Goal: Task Accomplishment & Management: Use online tool/utility

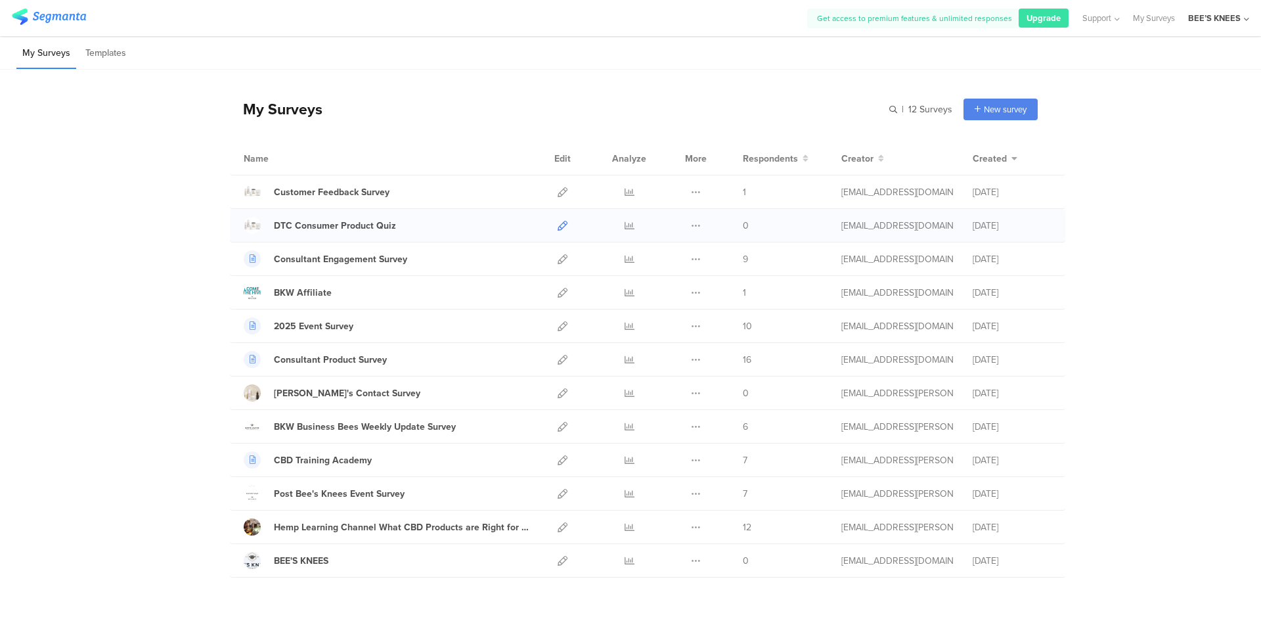
click at [558, 224] on icon at bounding box center [563, 226] width 10 height 10
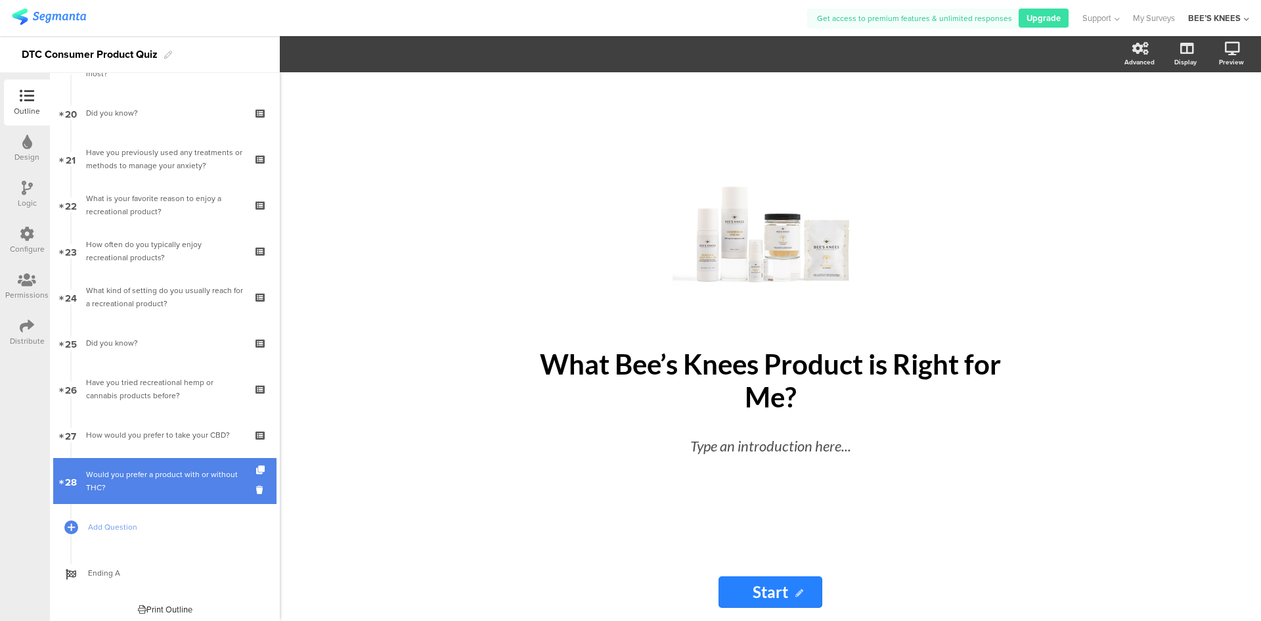
scroll to position [913, 0]
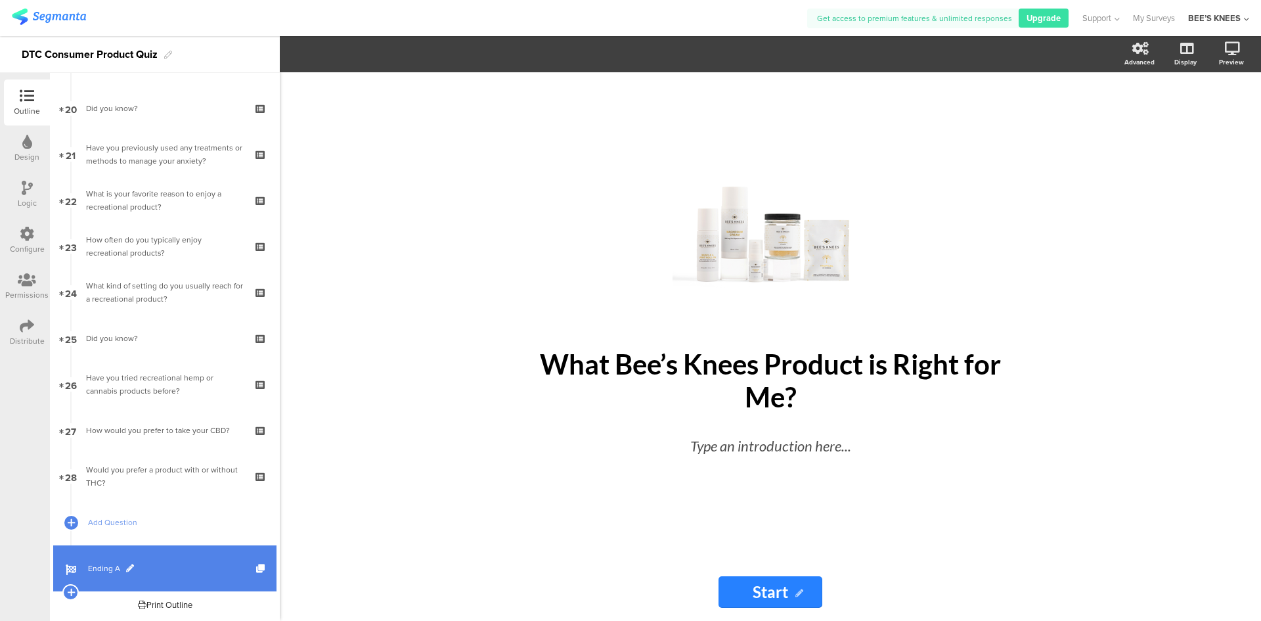
click at [135, 568] on span "Ending A" at bounding box center [172, 567] width 168 height 13
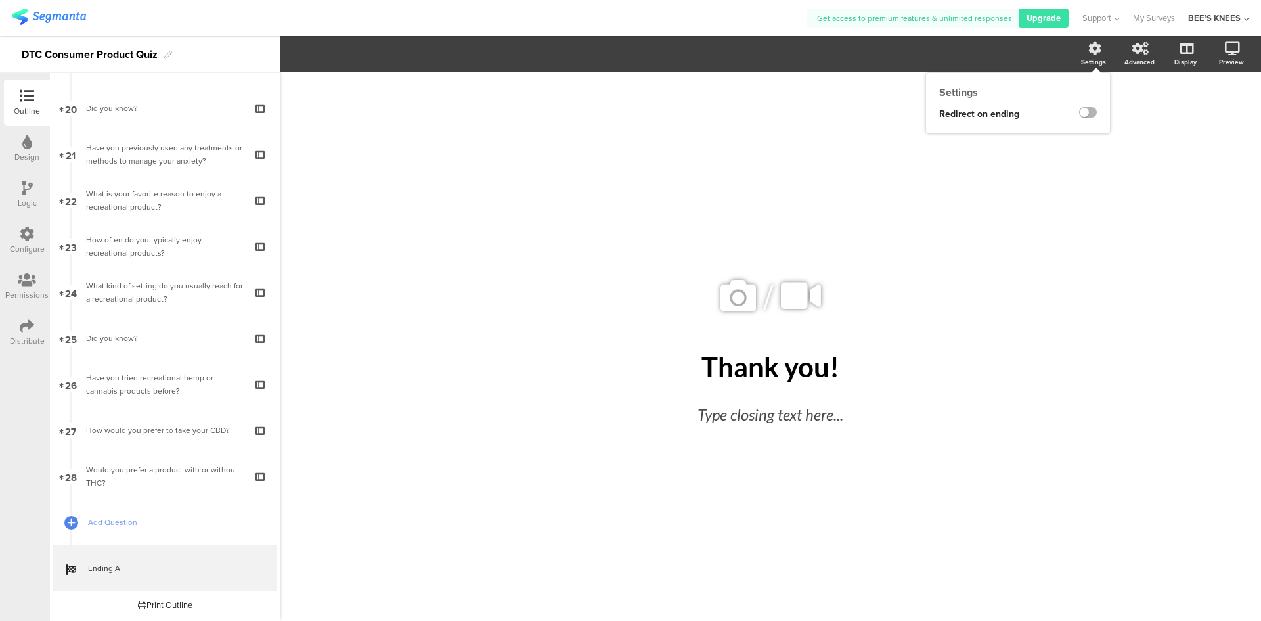
click at [1091, 114] on label at bounding box center [1088, 112] width 18 height 11
click at [0, 0] on input "checkbox" at bounding box center [0, 0] width 0 height 0
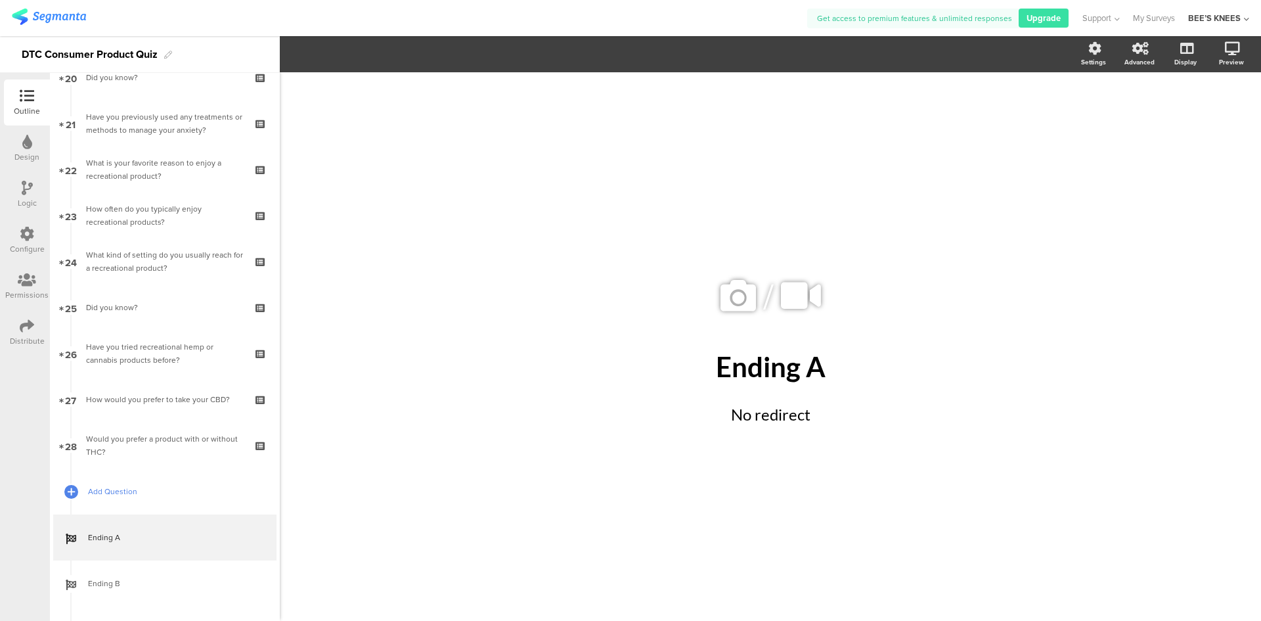
scroll to position [985, 0]
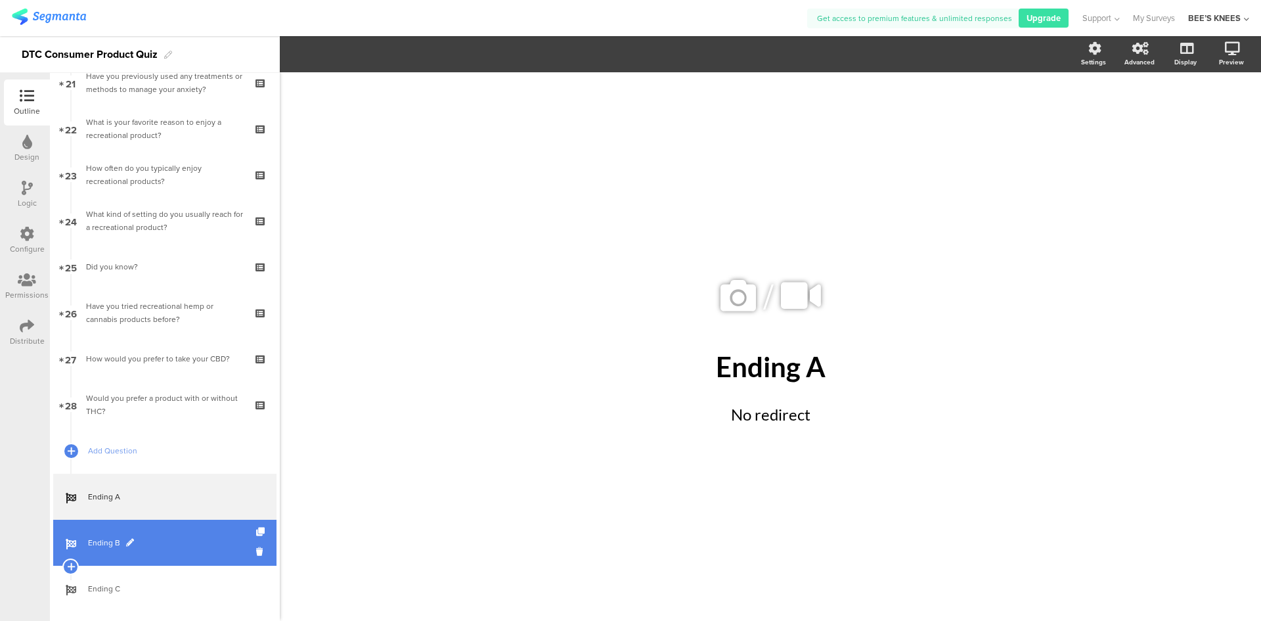
click at [144, 533] on link "Ending B" at bounding box center [164, 542] width 223 height 46
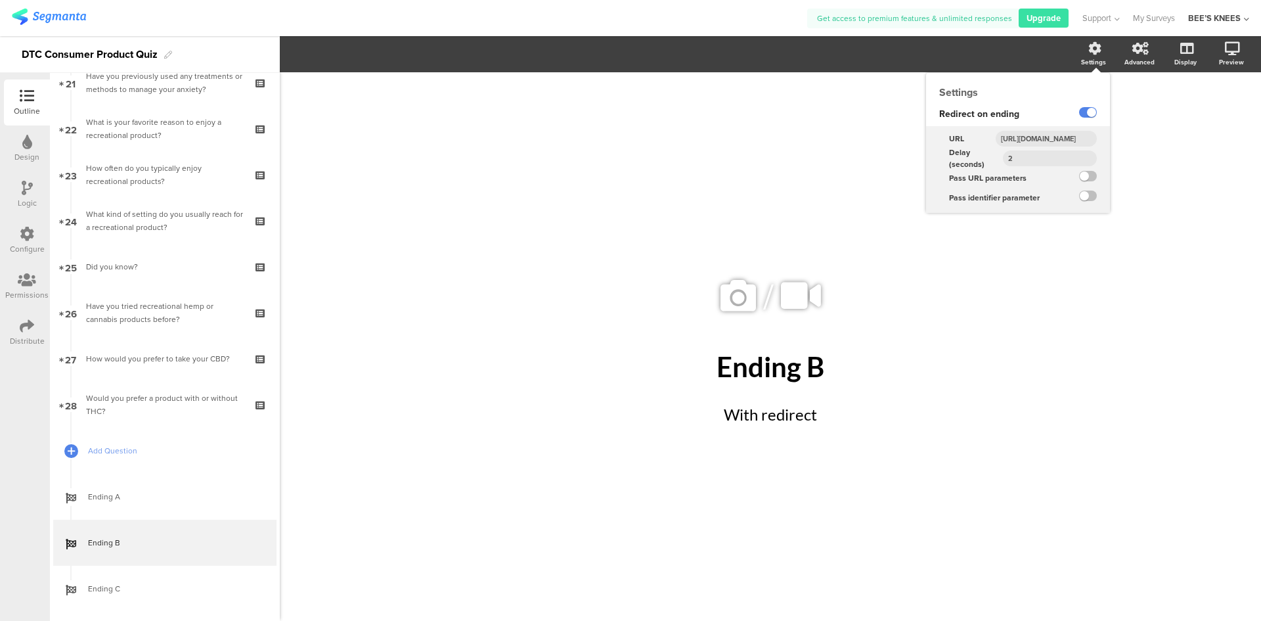
click at [1009, 161] on input "2" at bounding box center [1050, 158] width 94 height 16
type input "0"
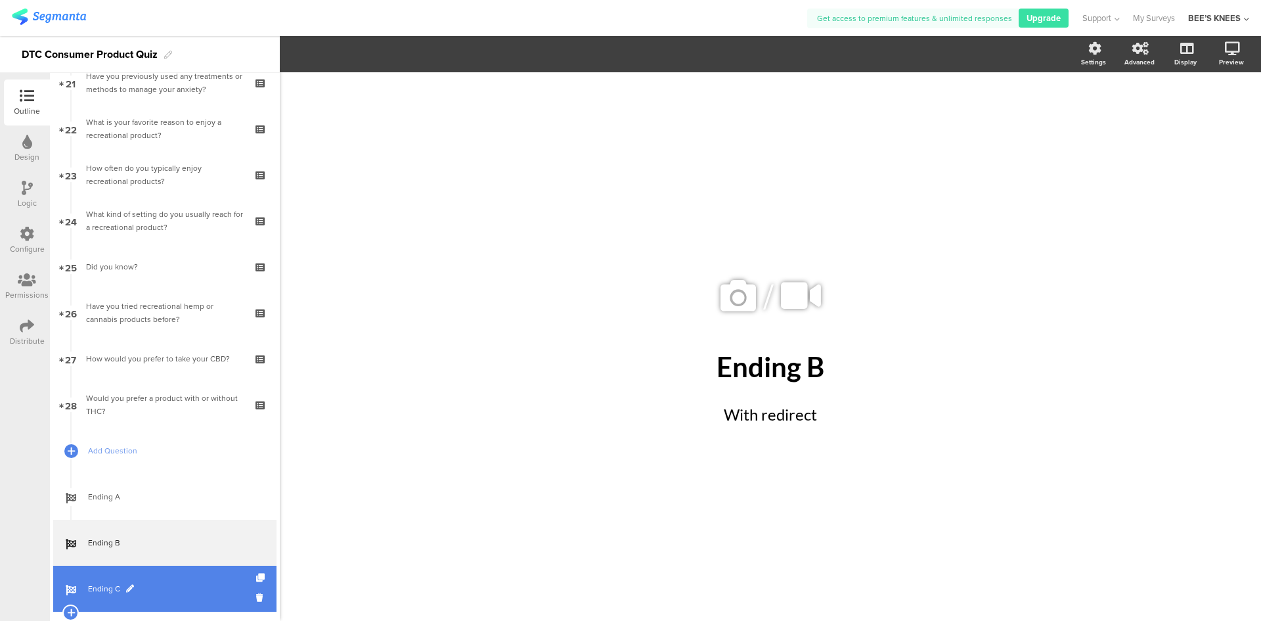
click at [152, 589] on span "Ending C" at bounding box center [172, 588] width 168 height 13
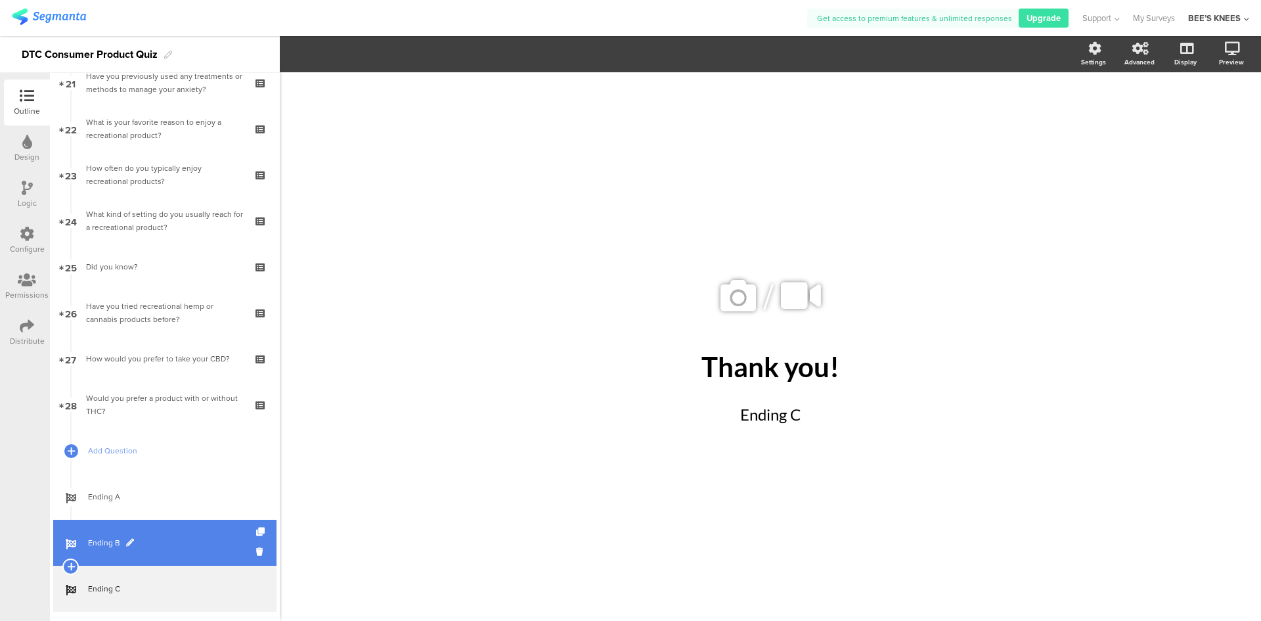
click at [152, 548] on span "Ending B" at bounding box center [172, 542] width 168 height 13
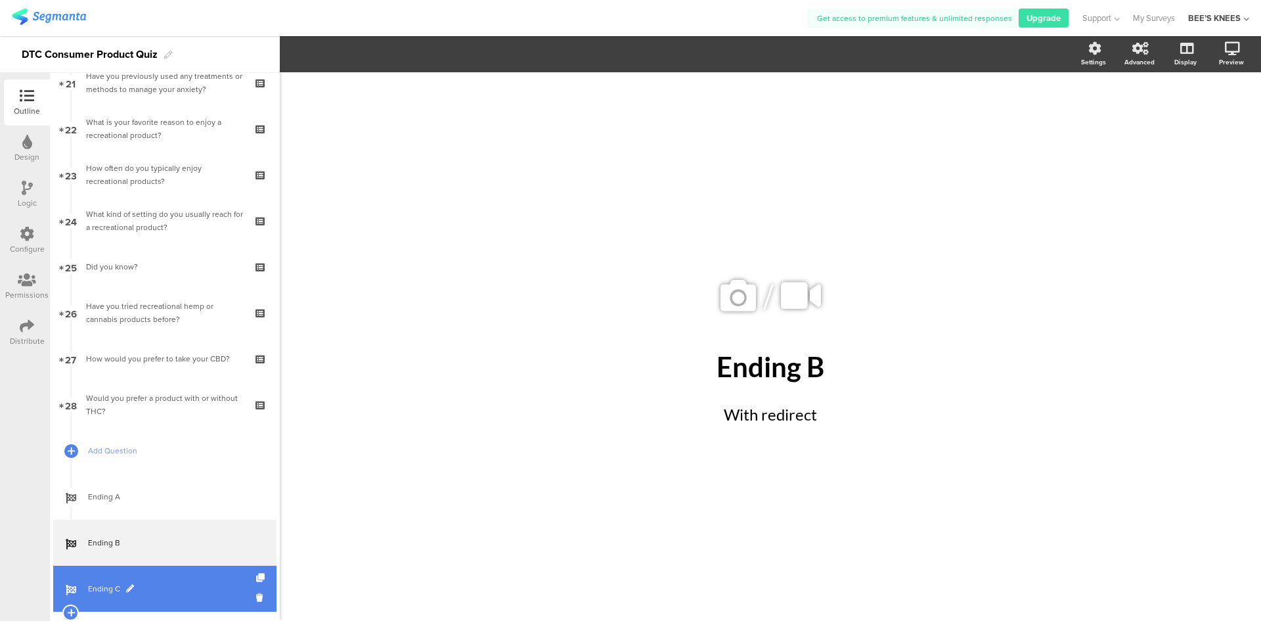
click at [147, 576] on link "Ending C" at bounding box center [164, 588] width 223 height 46
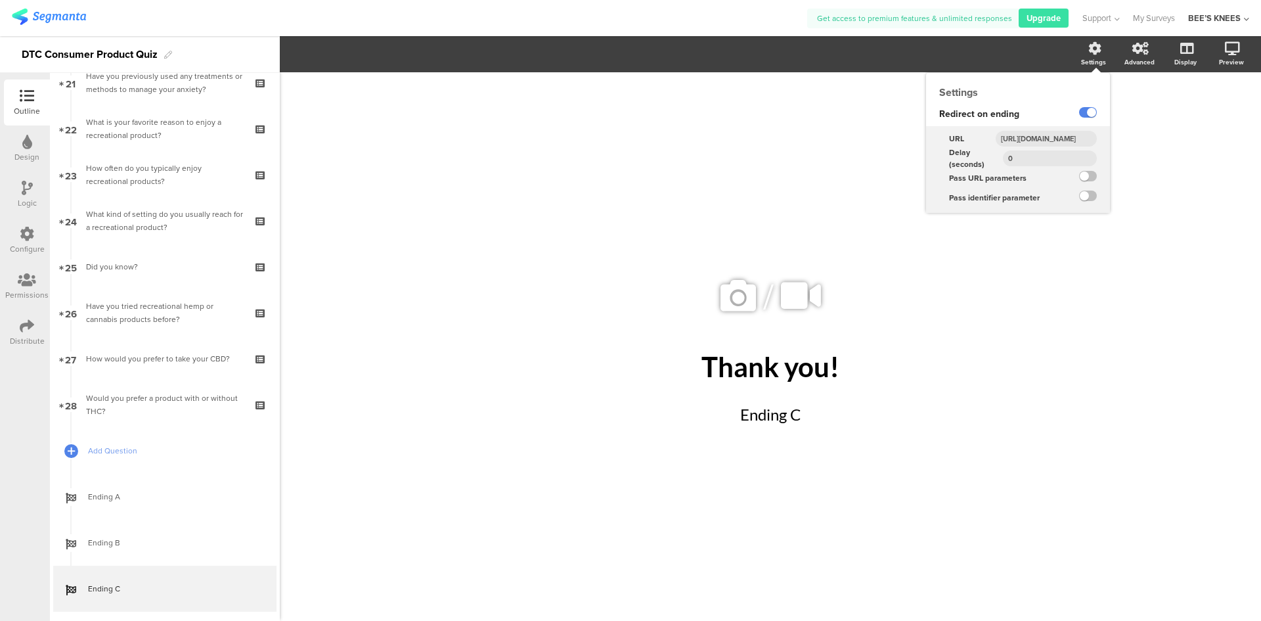
click at [1082, 57] on div "Settings" at bounding box center [1093, 62] width 25 height 10
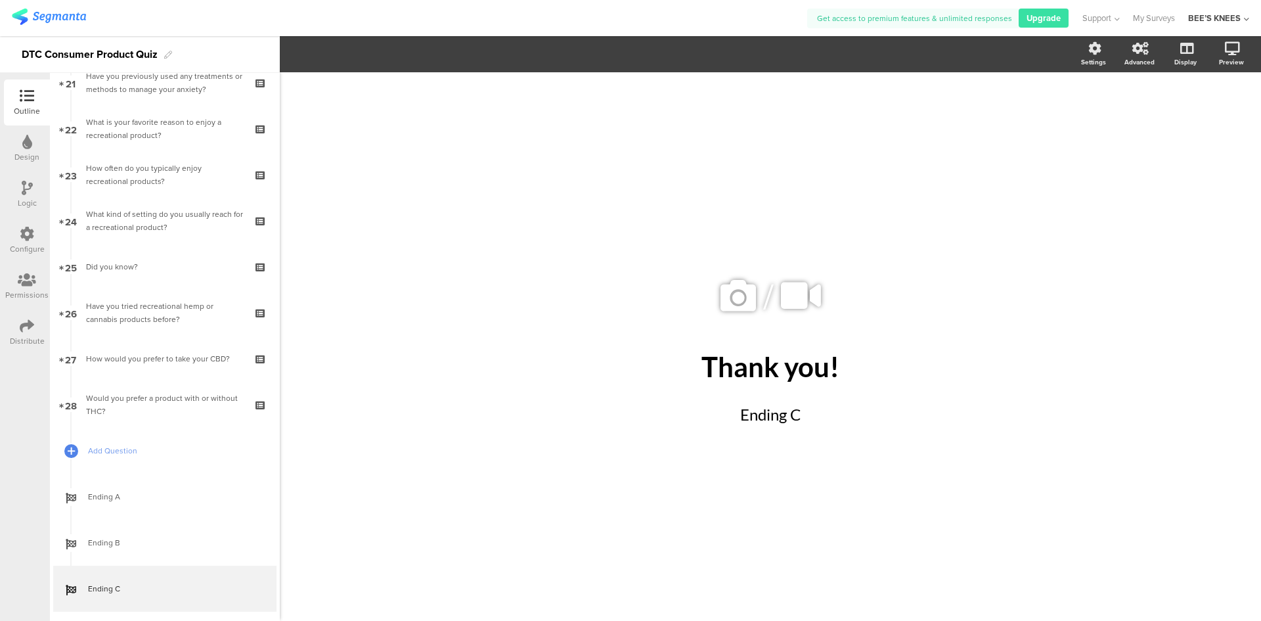
click at [1007, 255] on div "/ Thank you! Thank you! Ending C Ending C" at bounding box center [770, 347] width 525 height 198
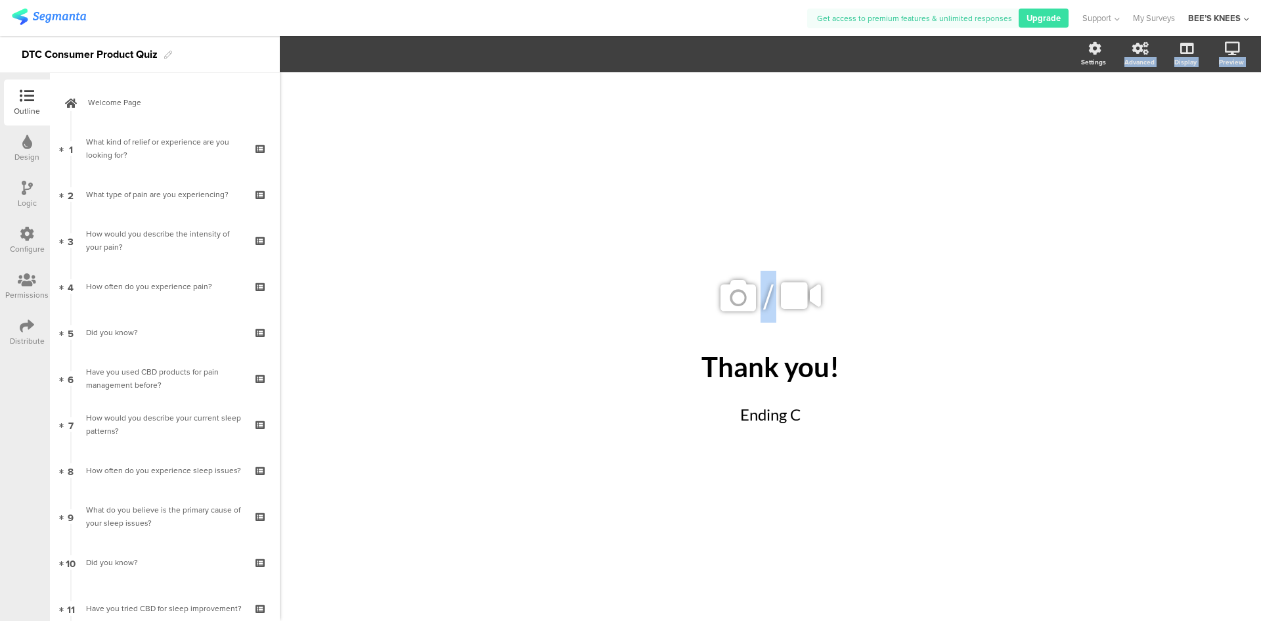
drag, startPoint x: 1030, startPoint y: 156, endPoint x: 917, endPoint y: 157, distance: 113.0
click at [943, 162] on div "/ Thank you! Thank you! Ending C Ending C" at bounding box center [771, 339] width 552 height 535
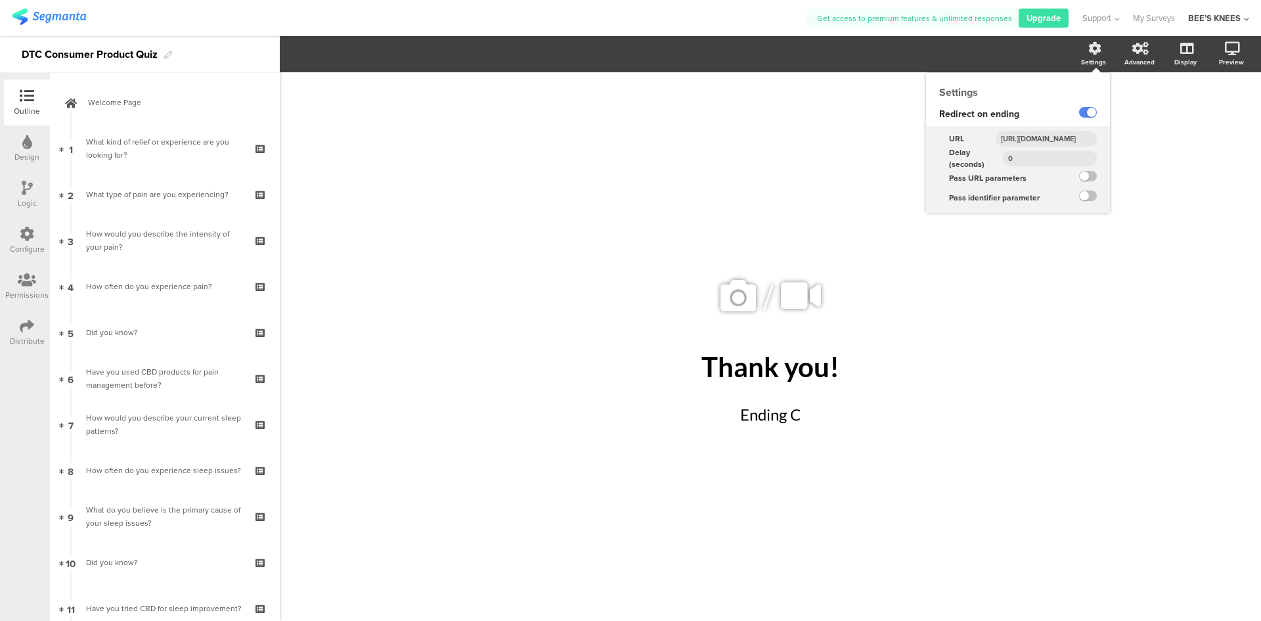
click at [1043, 161] on input "0" at bounding box center [1050, 158] width 94 height 16
type input "0"
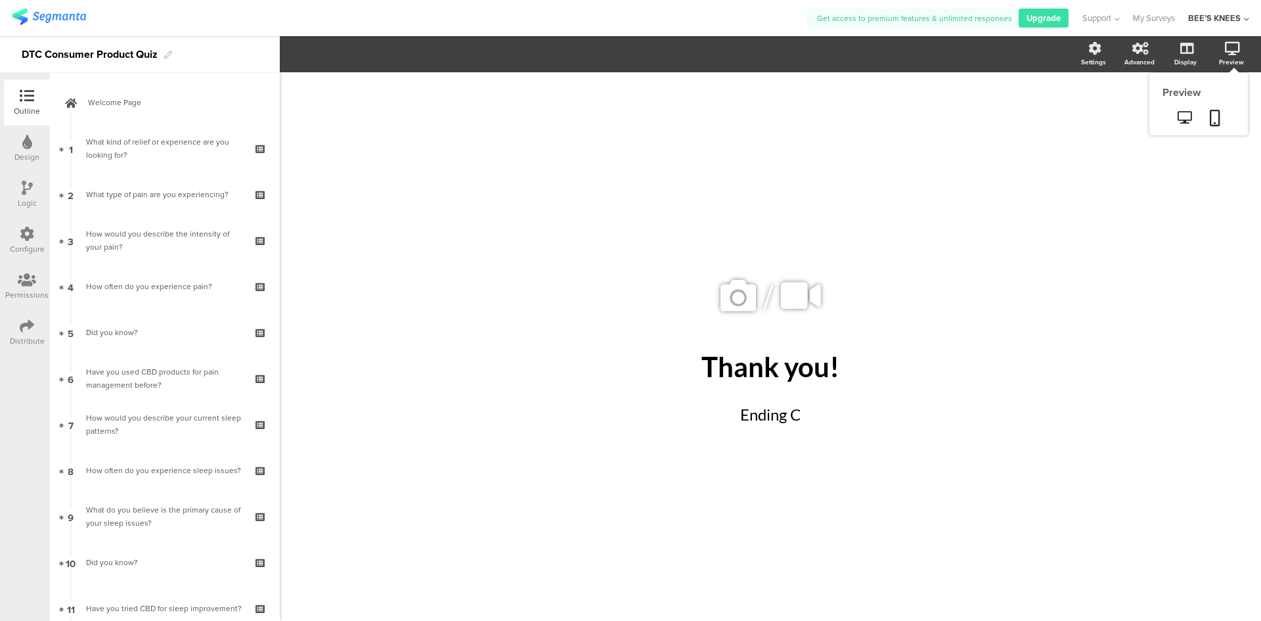
click at [1230, 50] on icon at bounding box center [1232, 48] width 15 height 13
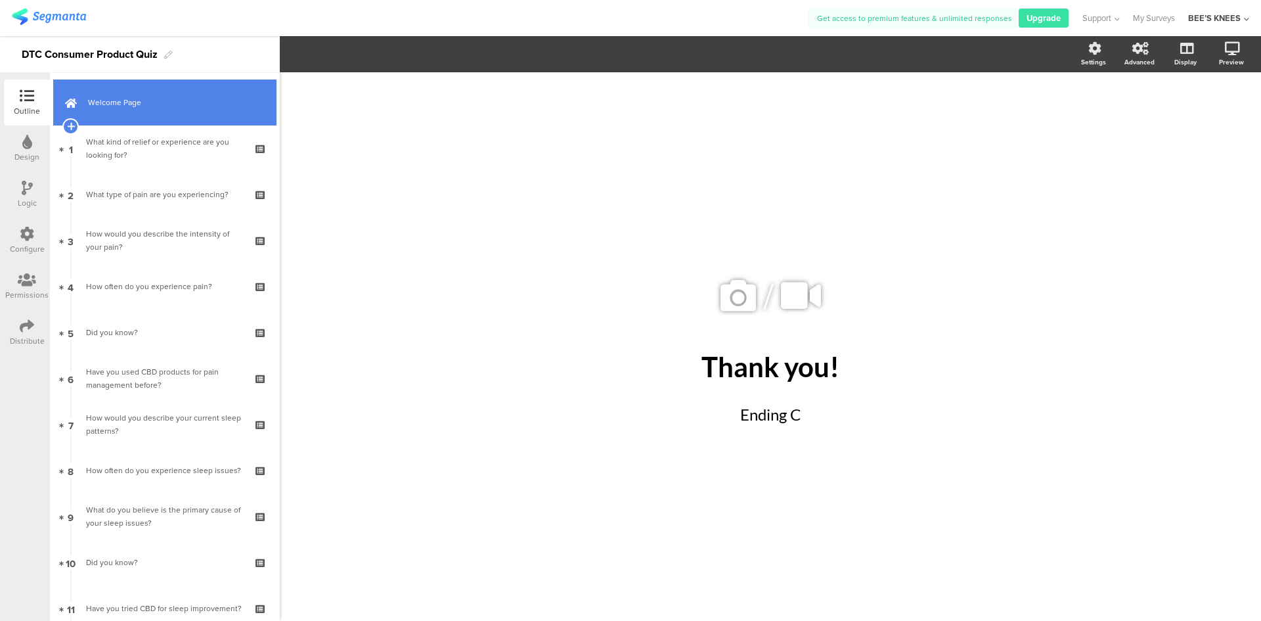
click at [121, 104] on span "Welcome Page" at bounding box center [172, 102] width 168 height 13
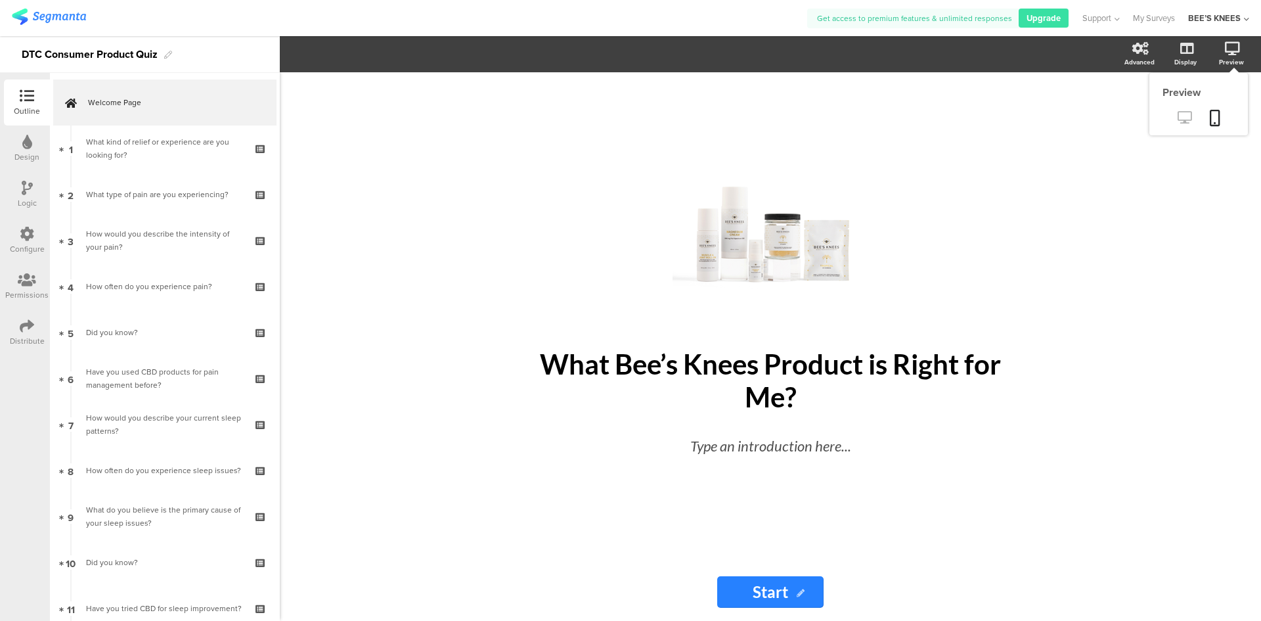
click at [1177, 117] on icon at bounding box center [1184, 117] width 14 height 12
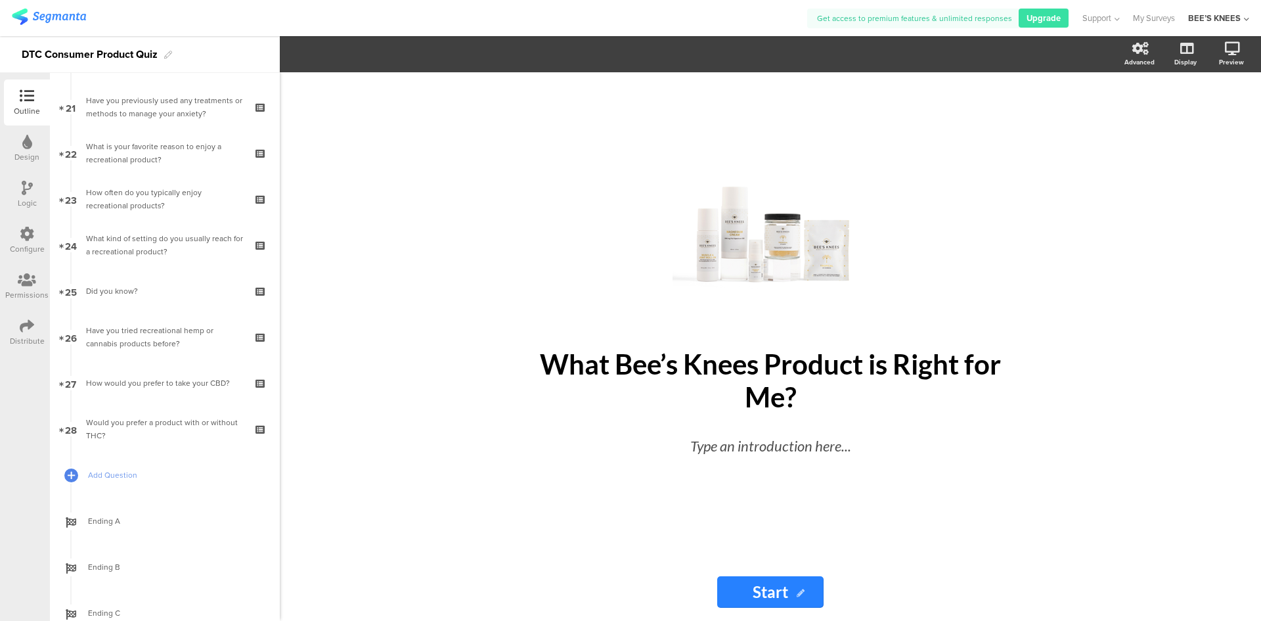
scroll to position [1005, 0]
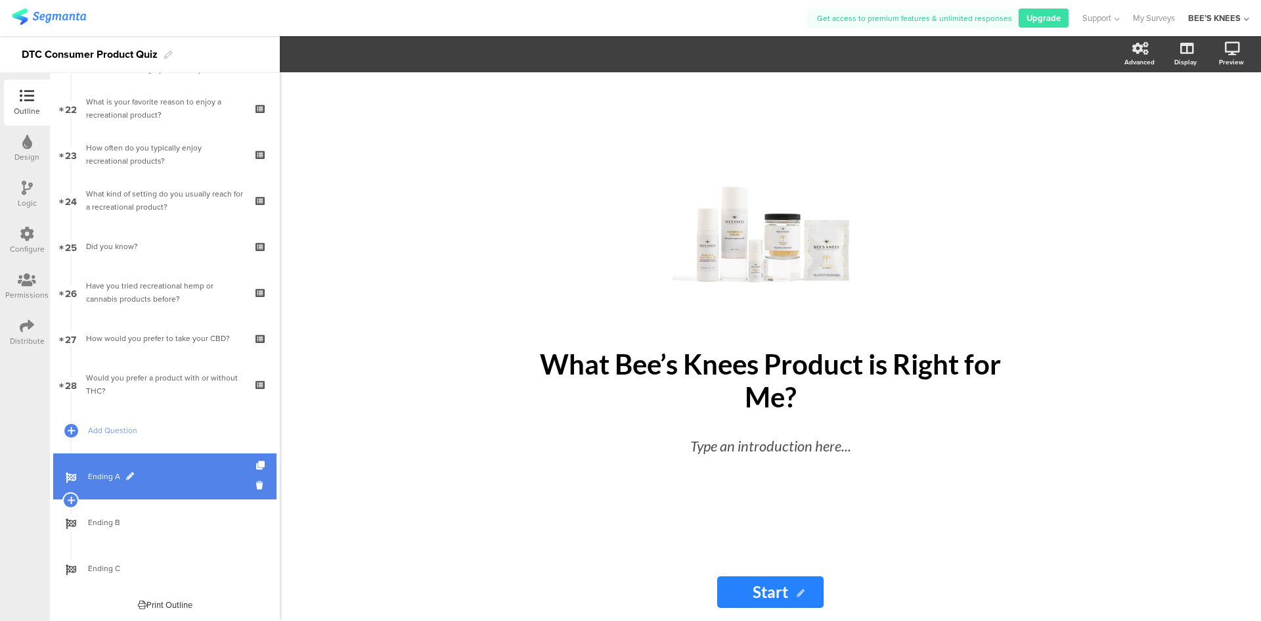
click at [159, 470] on span "Ending A" at bounding box center [172, 476] width 168 height 13
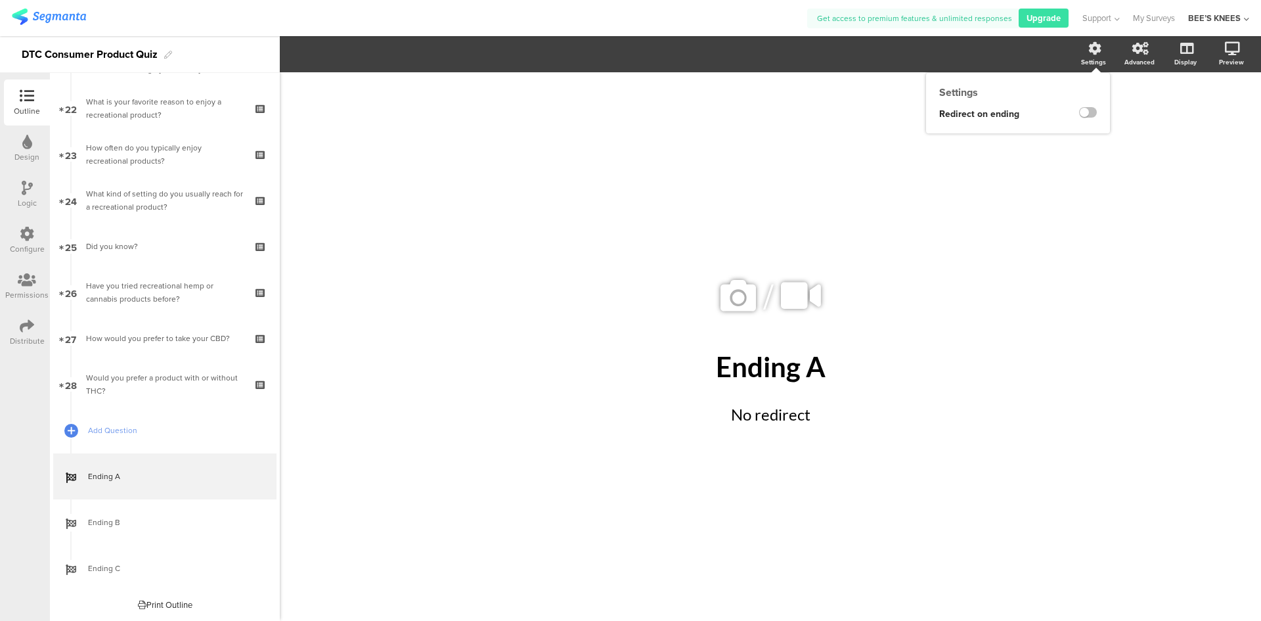
click at [1091, 58] on div "Settings" at bounding box center [1093, 62] width 25 height 10
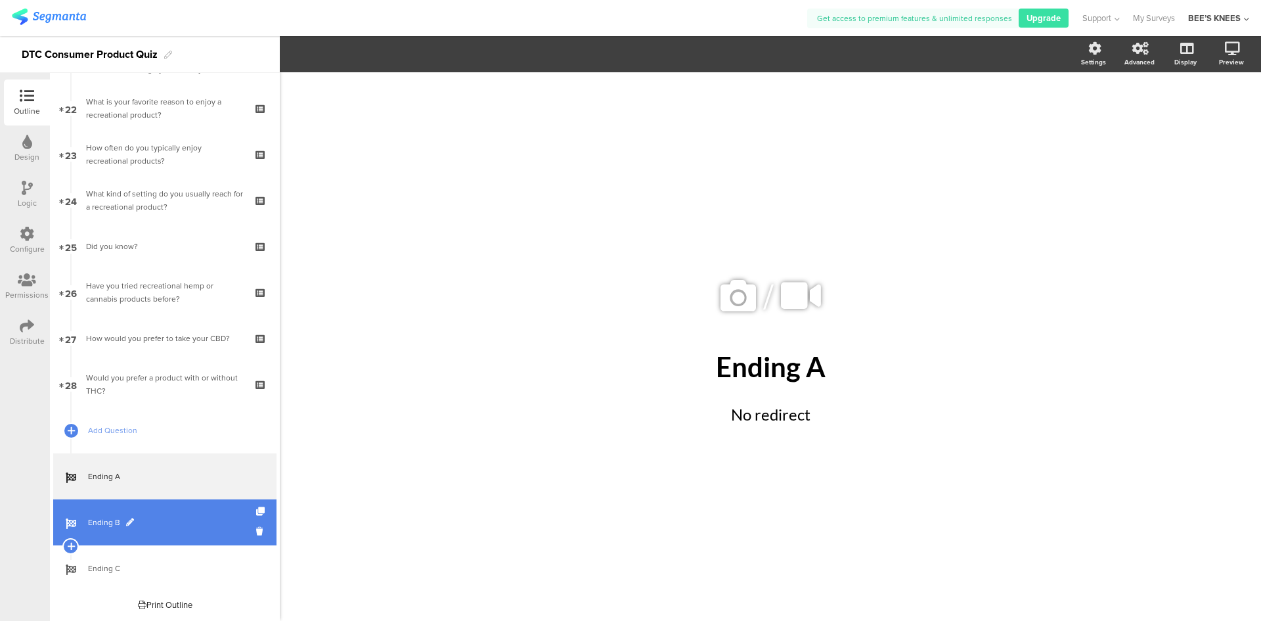
click at [198, 526] on span "Ending B" at bounding box center [172, 522] width 168 height 13
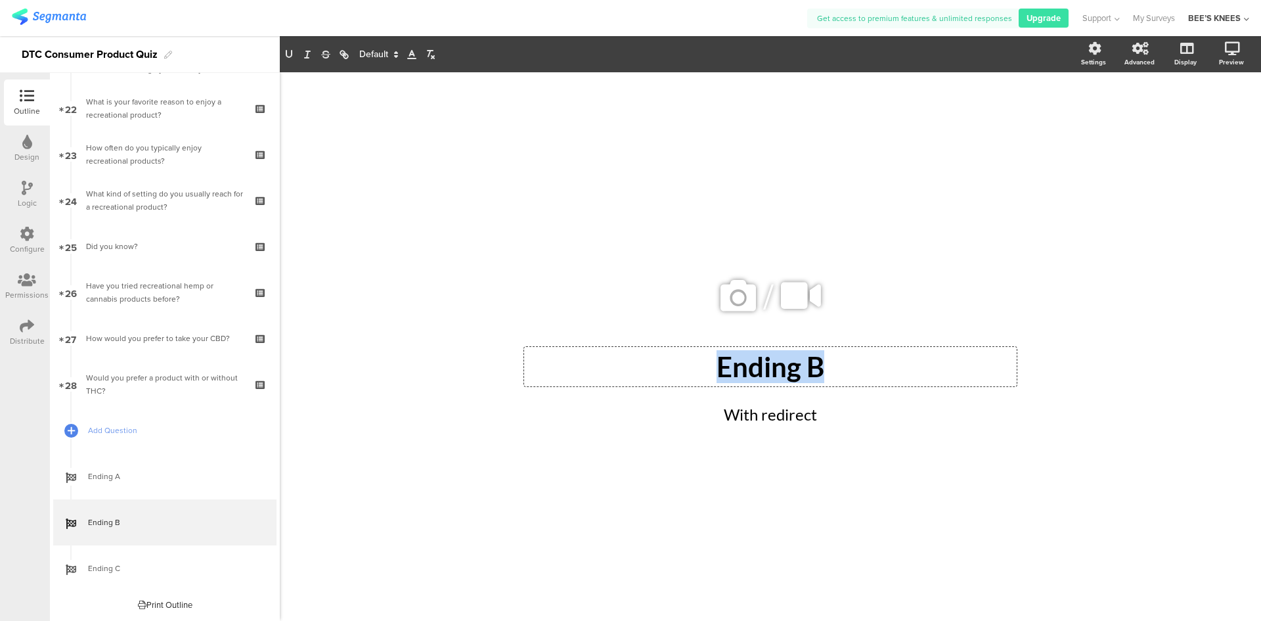
drag, startPoint x: 837, startPoint y: 366, endPoint x: 722, endPoint y: 368, distance: 115.6
click at [722, 368] on div "Ending B Ending B Ending B" at bounding box center [770, 366] width 493 height 39
click at [805, 420] on div "With redirect With redirect" at bounding box center [770, 414] width 401 height 30
drag, startPoint x: 828, startPoint y: 418, endPoint x: 719, endPoint y: 414, distance: 109.1
click at [719, 414] on p "With redirect" at bounding box center [770, 415] width 394 height 24
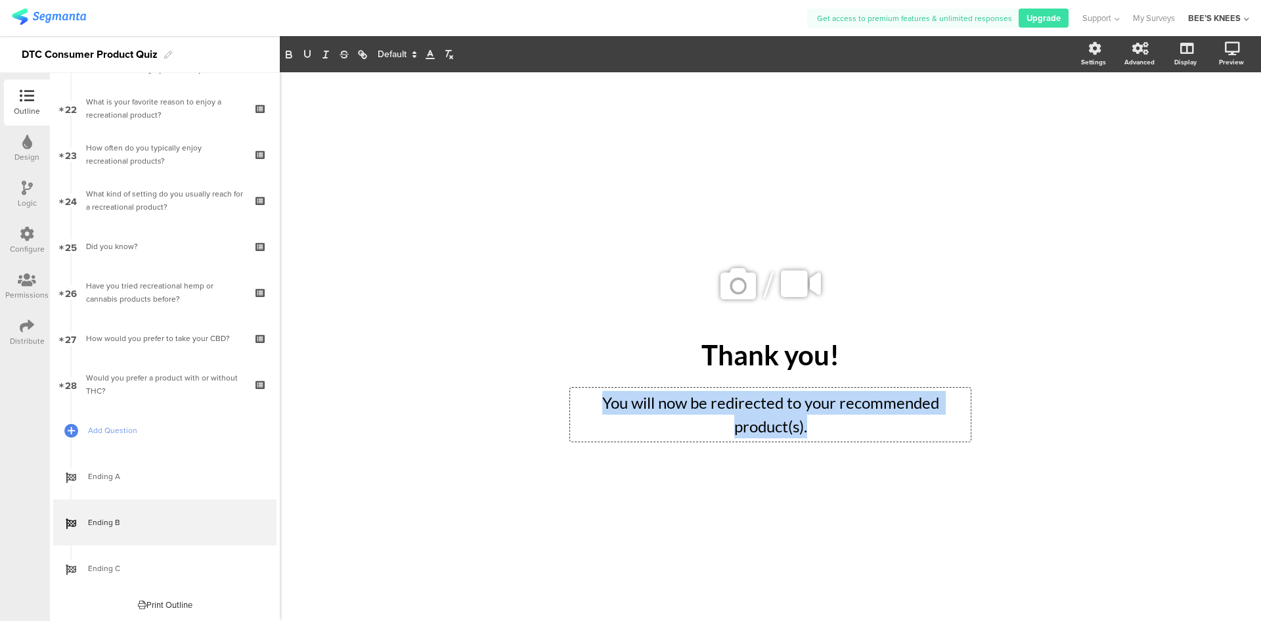
drag, startPoint x: 812, startPoint y: 427, endPoint x: 599, endPoint y: 410, distance: 214.1
click at [599, 410] on p "You will now be redirected to your recommended product(s)." at bounding box center [770, 414] width 394 height 47
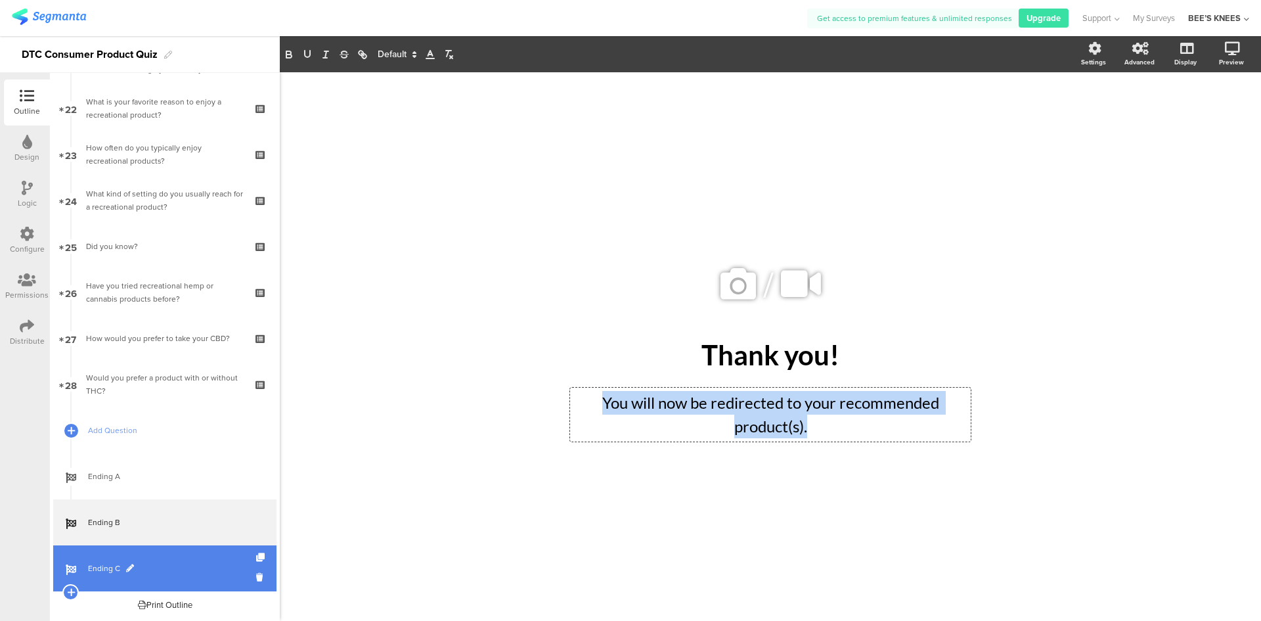
copy p "You will now be redirected to your recommended product(s)."
click at [171, 567] on span "Ending C" at bounding box center [172, 567] width 168 height 13
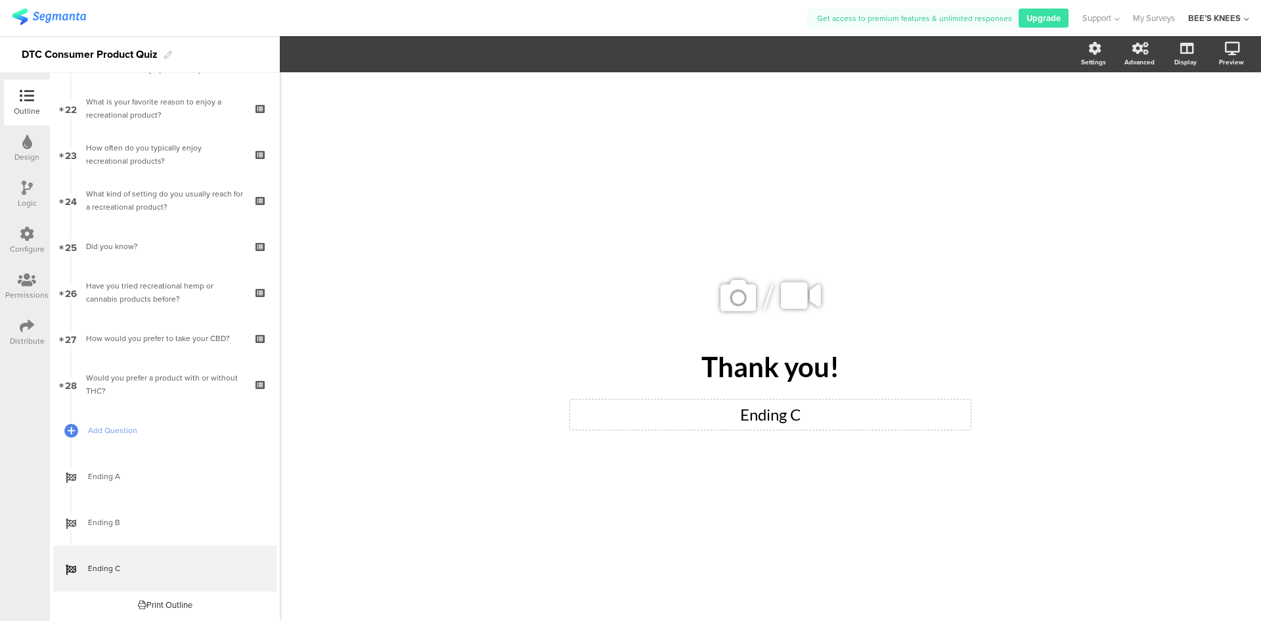
click at [768, 418] on p "Ending C" at bounding box center [770, 415] width 394 height 24
drag, startPoint x: 804, startPoint y: 416, endPoint x: 739, endPoint y: 413, distance: 65.1
click at [739, 413] on p "Ending C" at bounding box center [770, 415] width 394 height 24
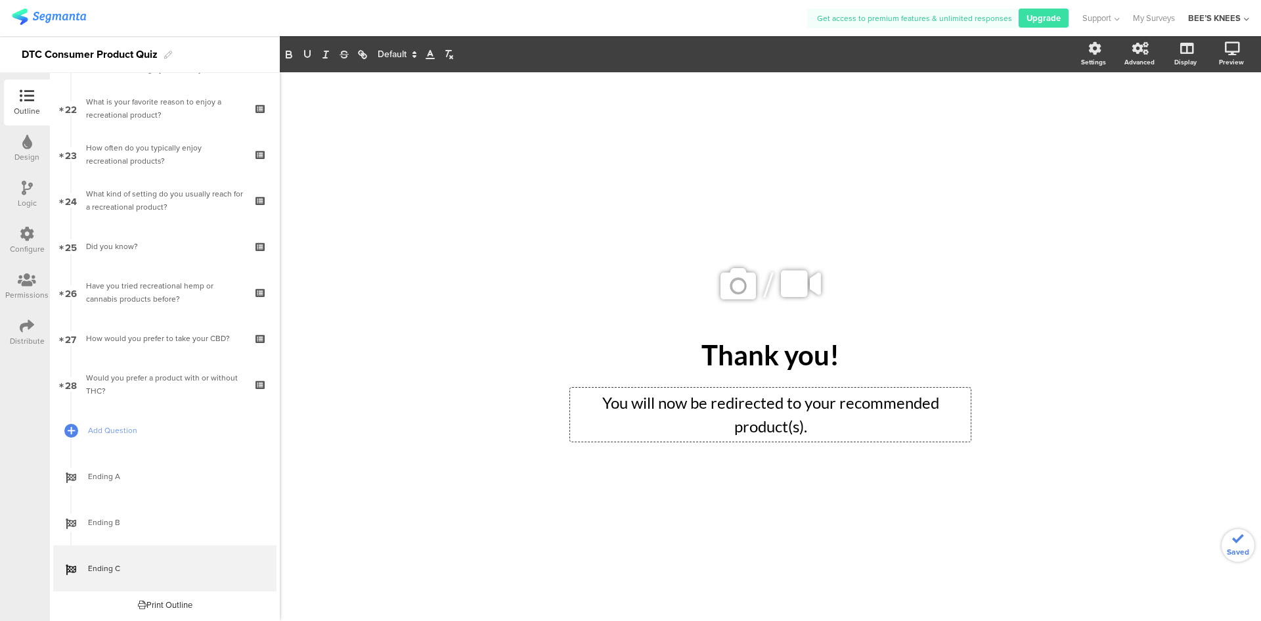
click at [519, 415] on div "/ Thank you! Thank you! You will now be redirected to your recommended product(…" at bounding box center [770, 347] width 525 height 222
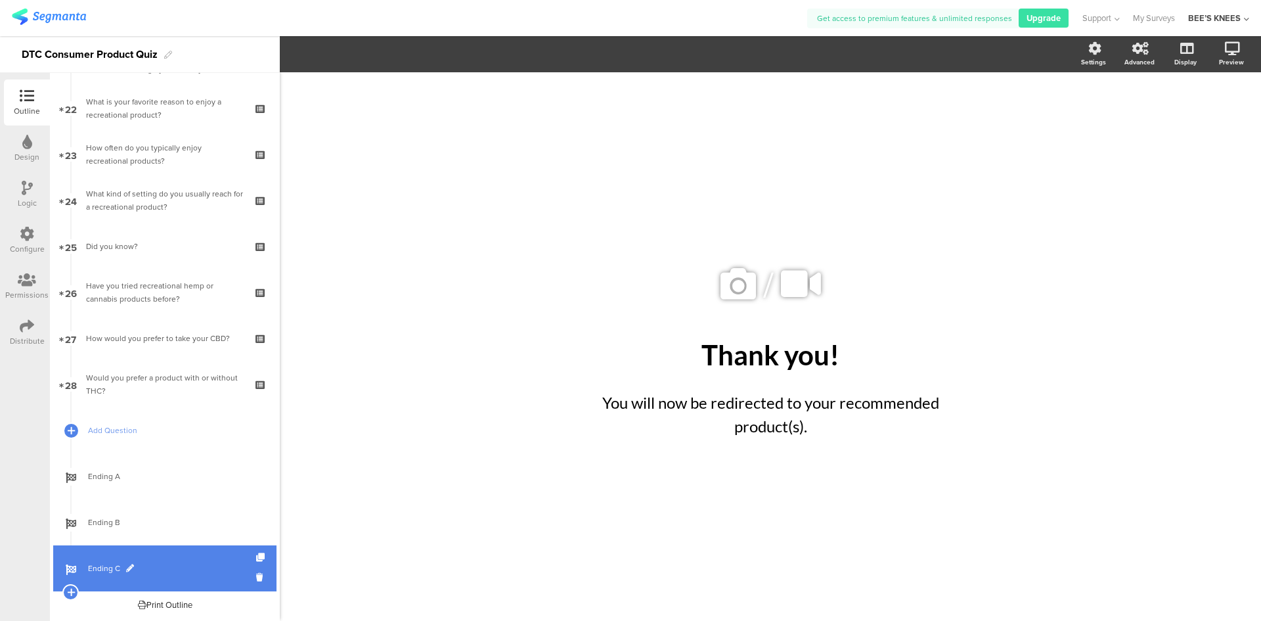
drag, startPoint x: 188, startPoint y: 568, endPoint x: 133, endPoint y: 558, distance: 55.5
click at [133, 558] on link "Ending C" at bounding box center [164, 568] width 223 height 46
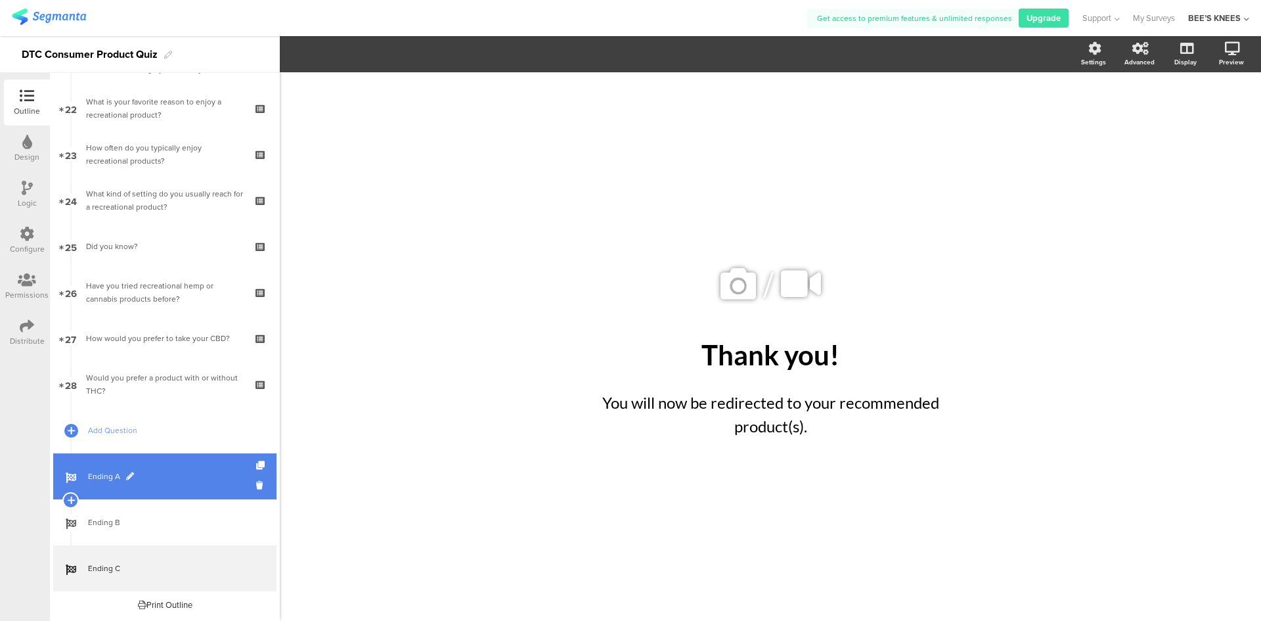
click at [114, 470] on span "Ending A" at bounding box center [172, 476] width 168 height 13
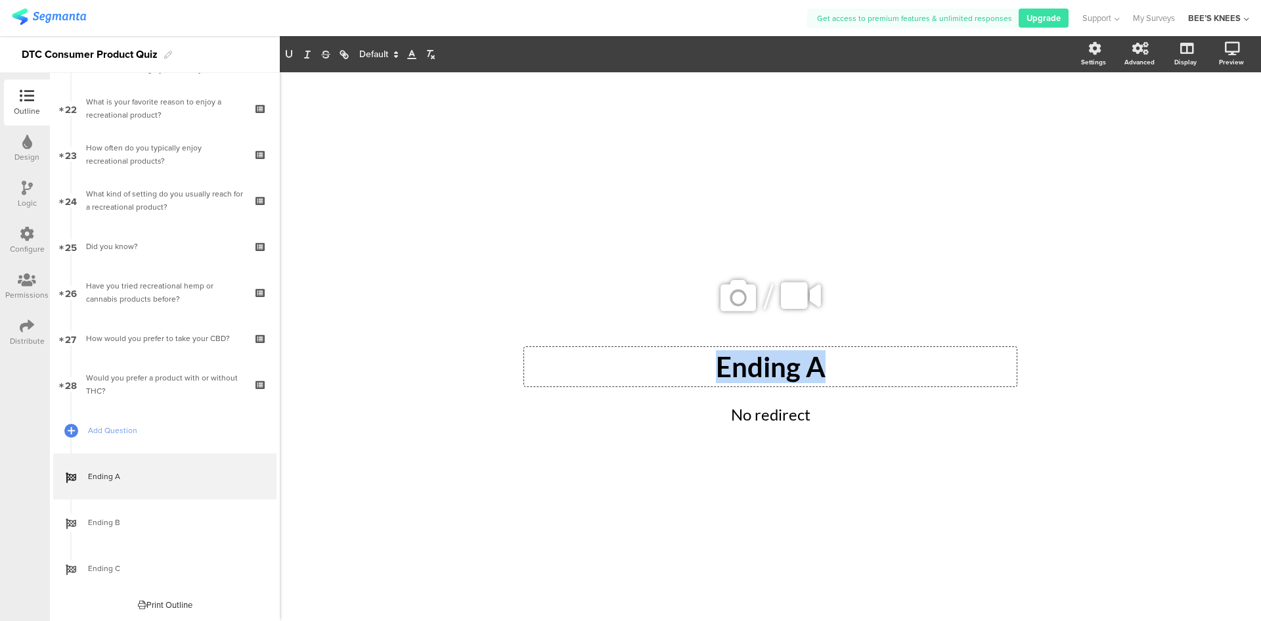
drag, startPoint x: 830, startPoint y: 374, endPoint x: 709, endPoint y: 357, distance: 122.6
click at [709, 357] on div "Ending A Ending A Ending A" at bounding box center [770, 366] width 493 height 39
click at [751, 403] on div "No redirect No redirect" at bounding box center [770, 414] width 401 height 30
drag, startPoint x: 833, startPoint y: 412, endPoint x: 692, endPoint y: 418, distance: 141.3
click at [692, 418] on p "No redirect" at bounding box center [770, 415] width 394 height 24
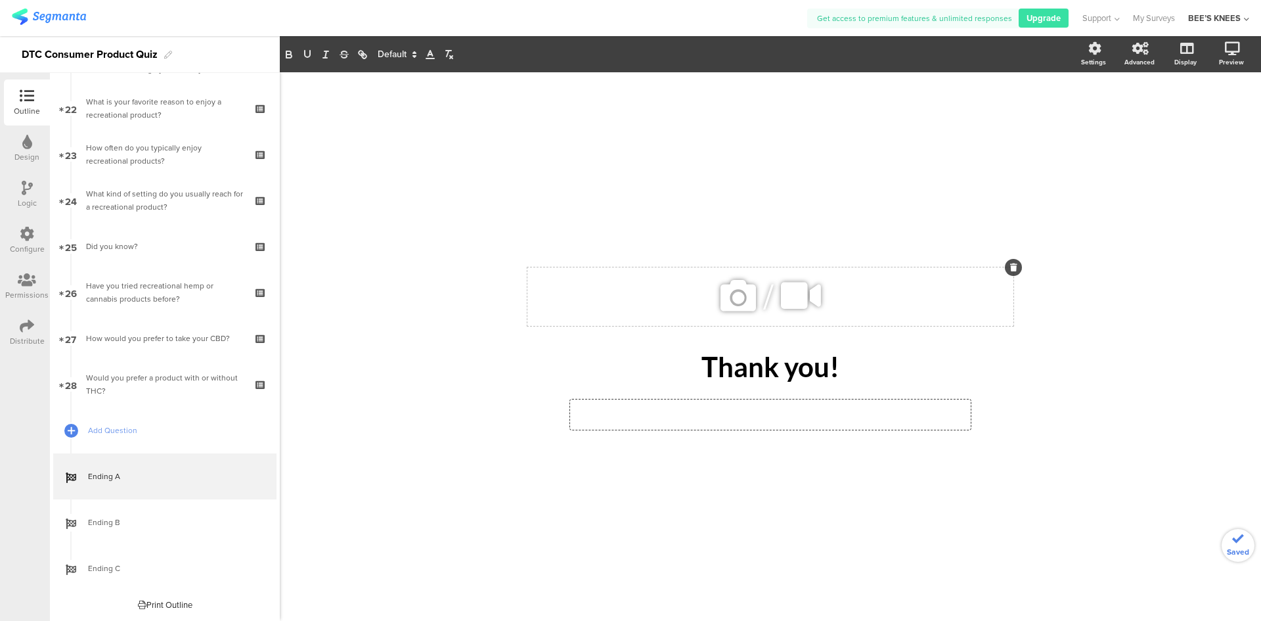
click at [531, 278] on div "/" at bounding box center [770, 296] width 486 height 58
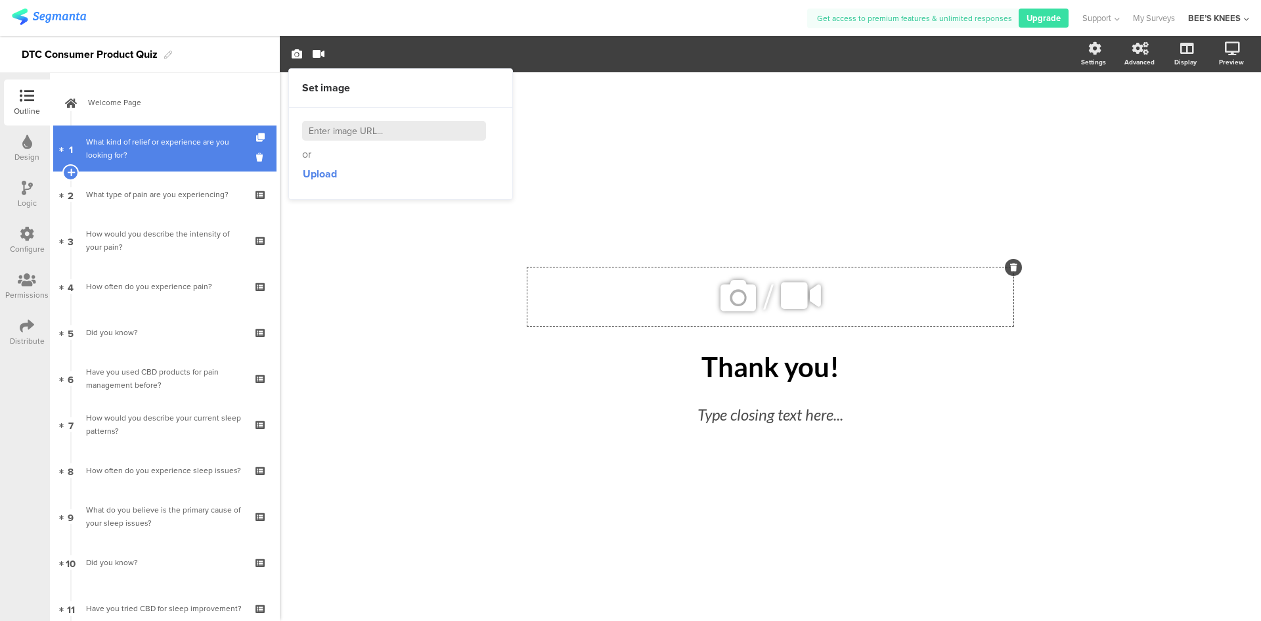
click at [127, 152] on div "What kind of relief or experience are you looking for?" at bounding box center [164, 148] width 157 height 26
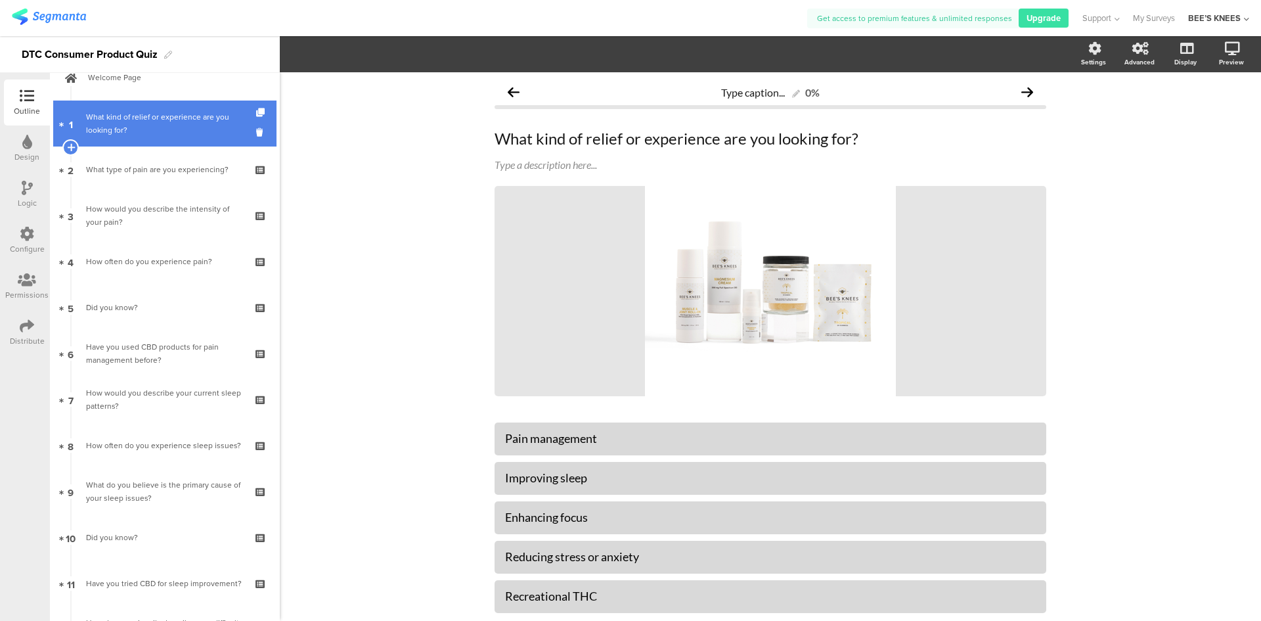
scroll to position [26, 0]
click at [127, 152] on link "2 What type of pain are you experiencing?" at bounding box center [164, 168] width 223 height 46
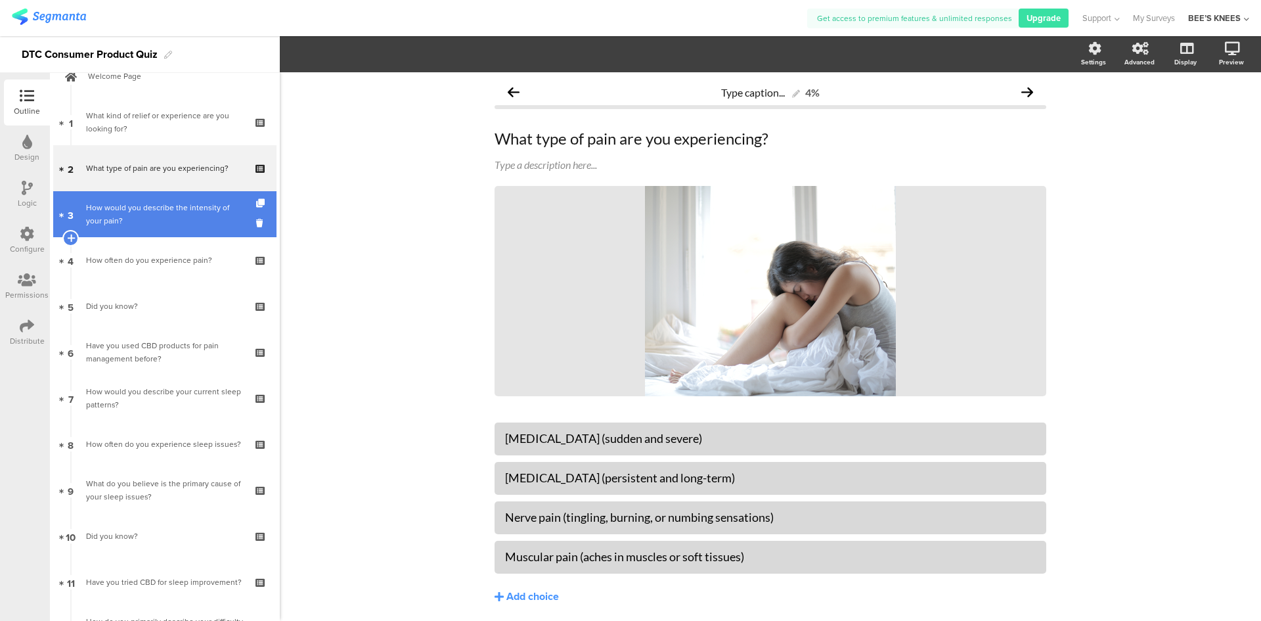
click at [192, 232] on link "3 How would you describe the intensity of your pain?" at bounding box center [164, 214] width 223 height 46
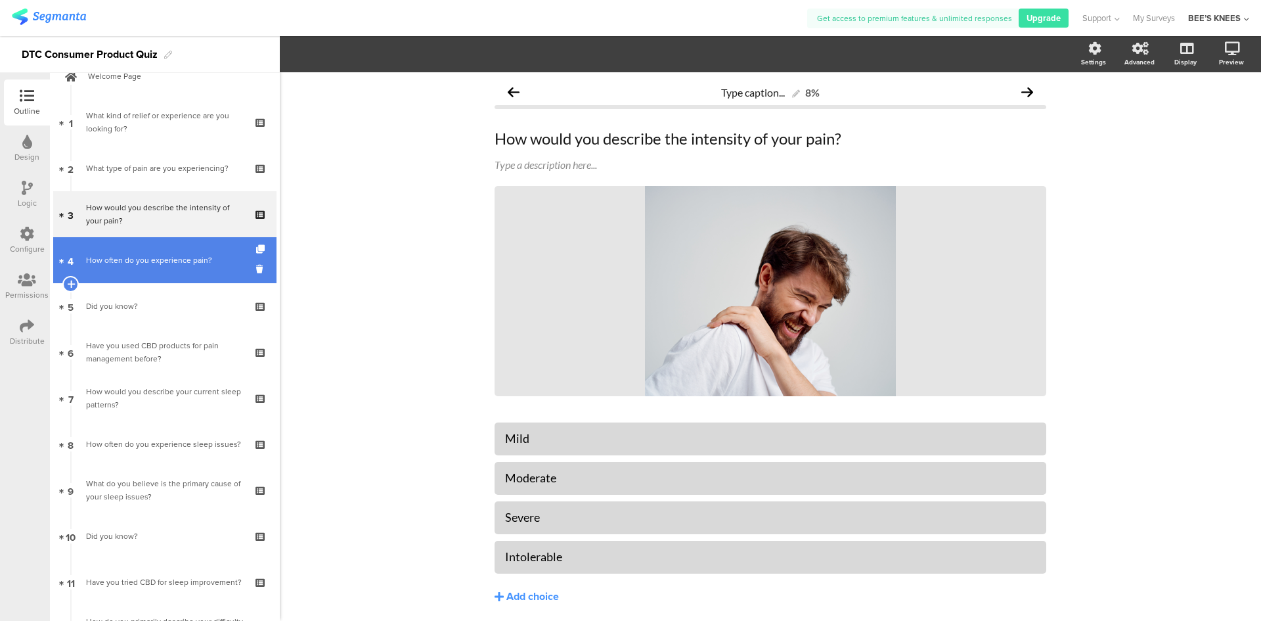
click at [179, 252] on link "4 How often do you experience pain?" at bounding box center [164, 260] width 223 height 46
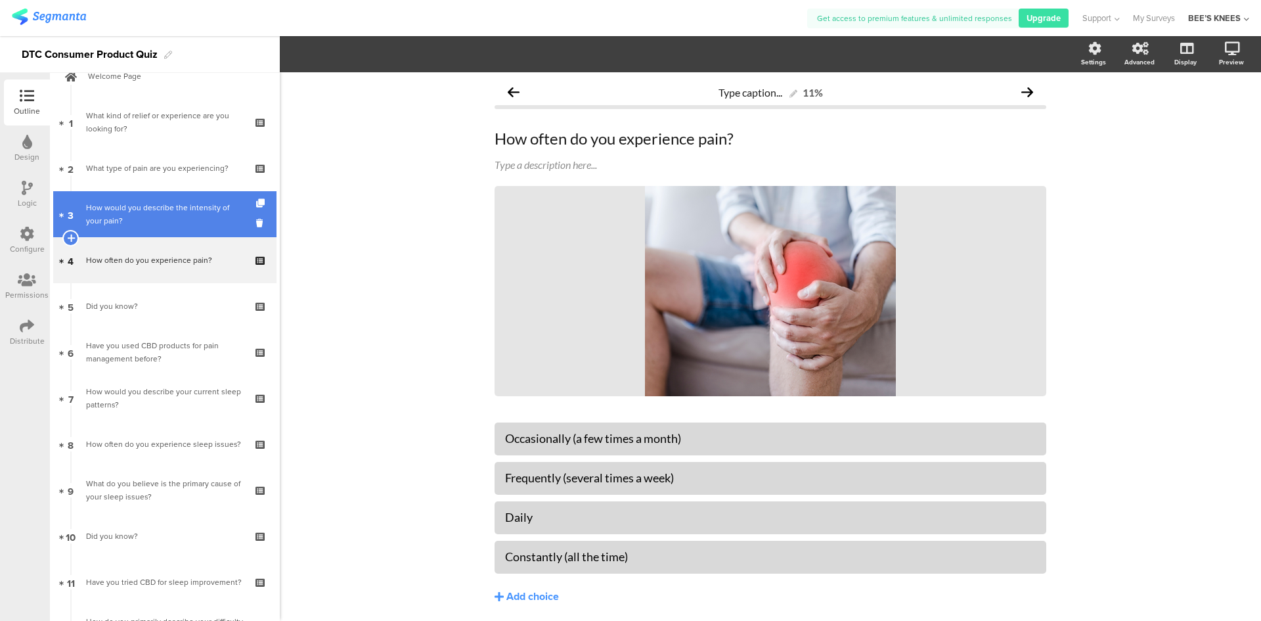
click at [173, 226] on div "How would you describe the intensity of your pain?" at bounding box center [164, 214] width 157 height 26
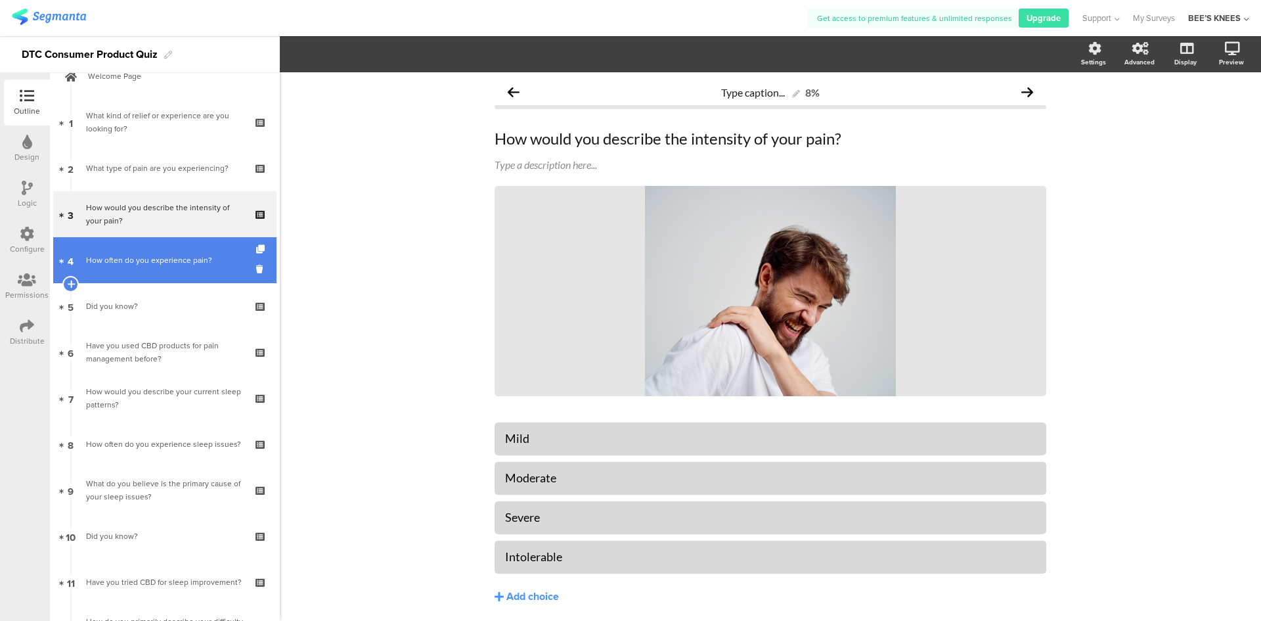
click at [172, 256] on div "How often do you experience pain?" at bounding box center [164, 259] width 157 height 13
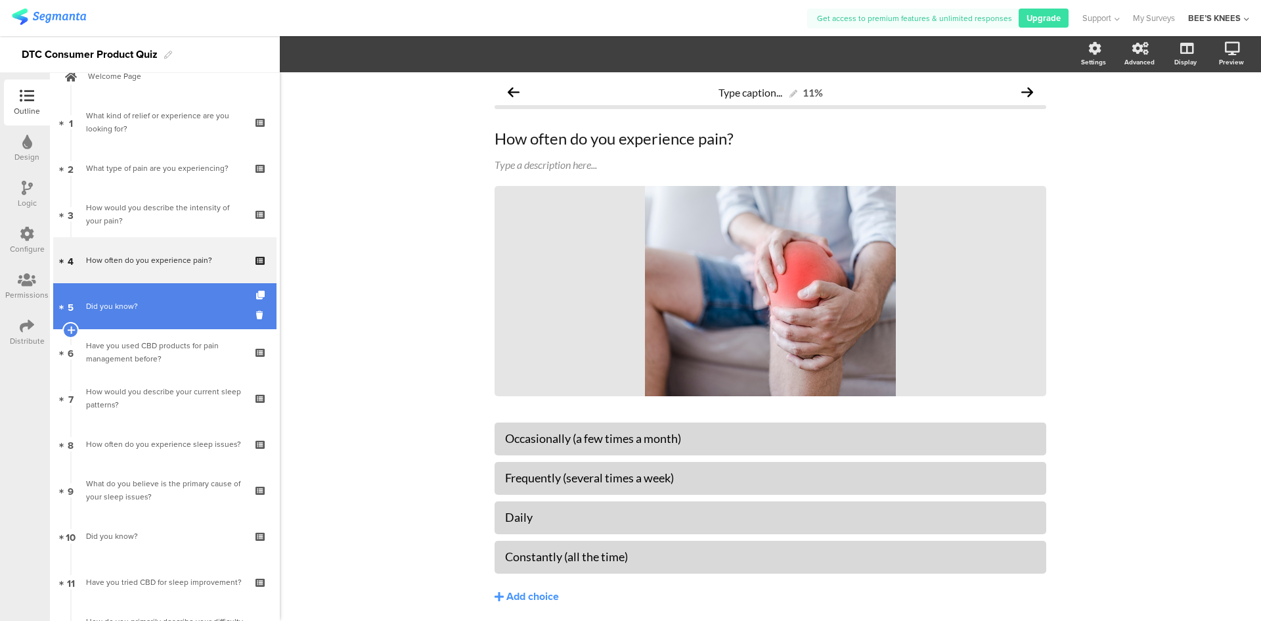
click at [161, 295] on link "5 Did you know?" at bounding box center [164, 306] width 223 height 46
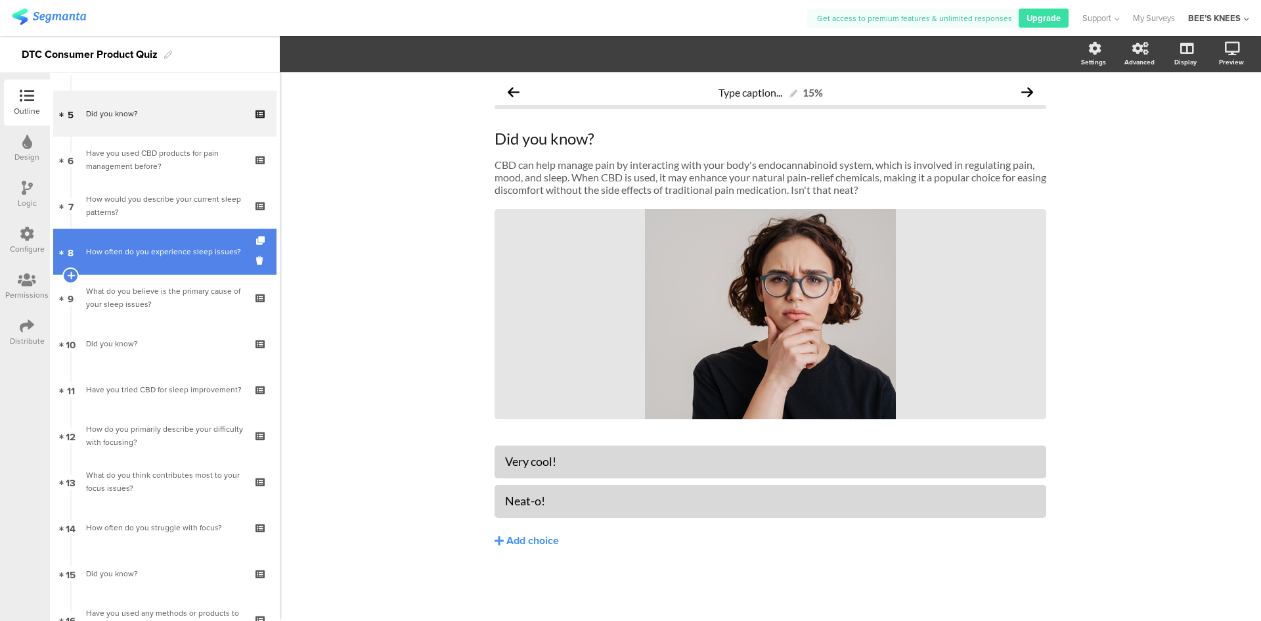
scroll to position [223, 0]
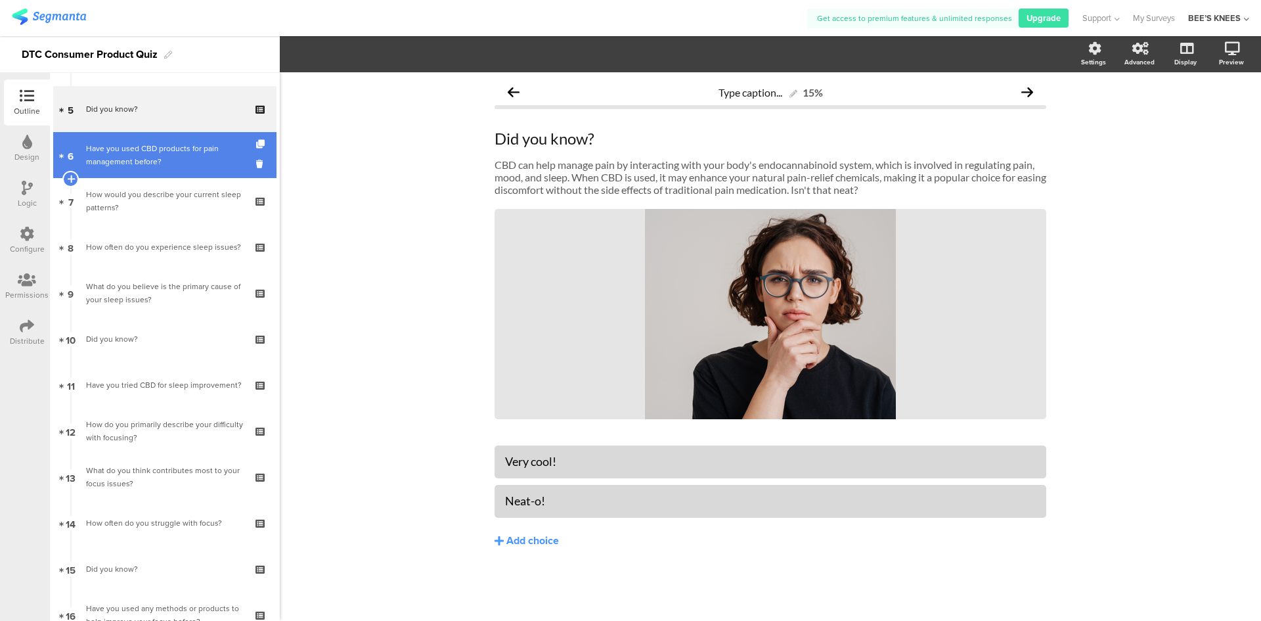
click at [135, 165] on div "Have you used CBD products for pain management before?" at bounding box center [164, 155] width 157 height 26
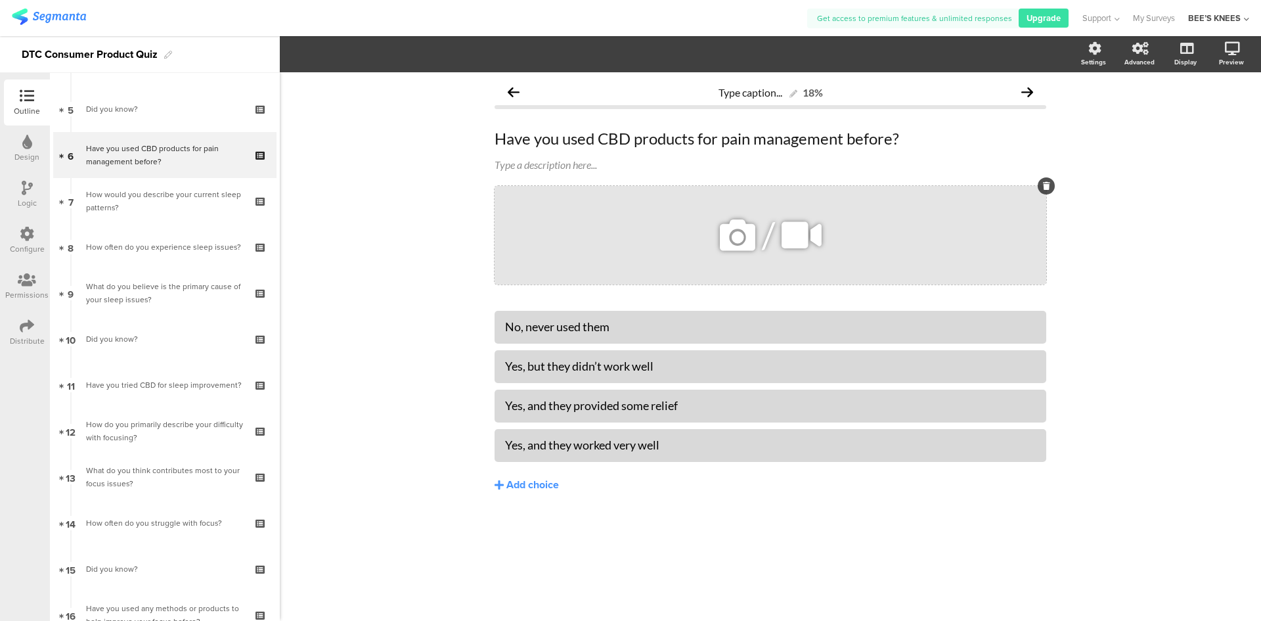
click at [749, 249] on icon at bounding box center [737, 235] width 45 height 45
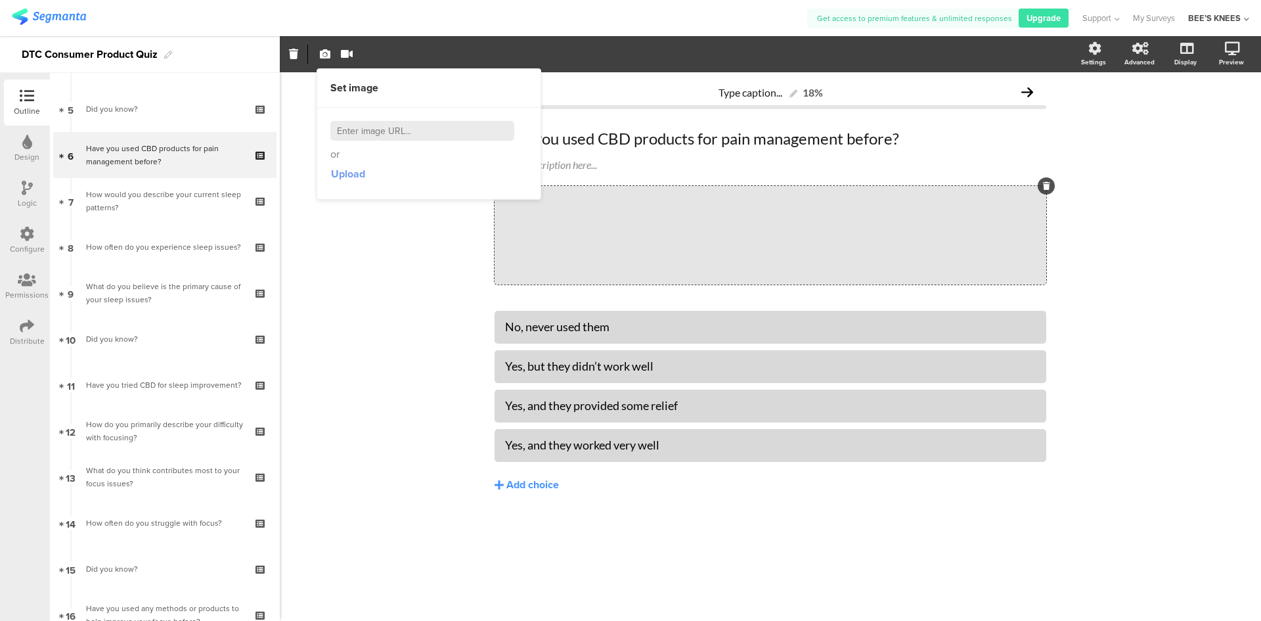
click at [355, 169] on span "Upload" at bounding box center [348, 173] width 34 height 15
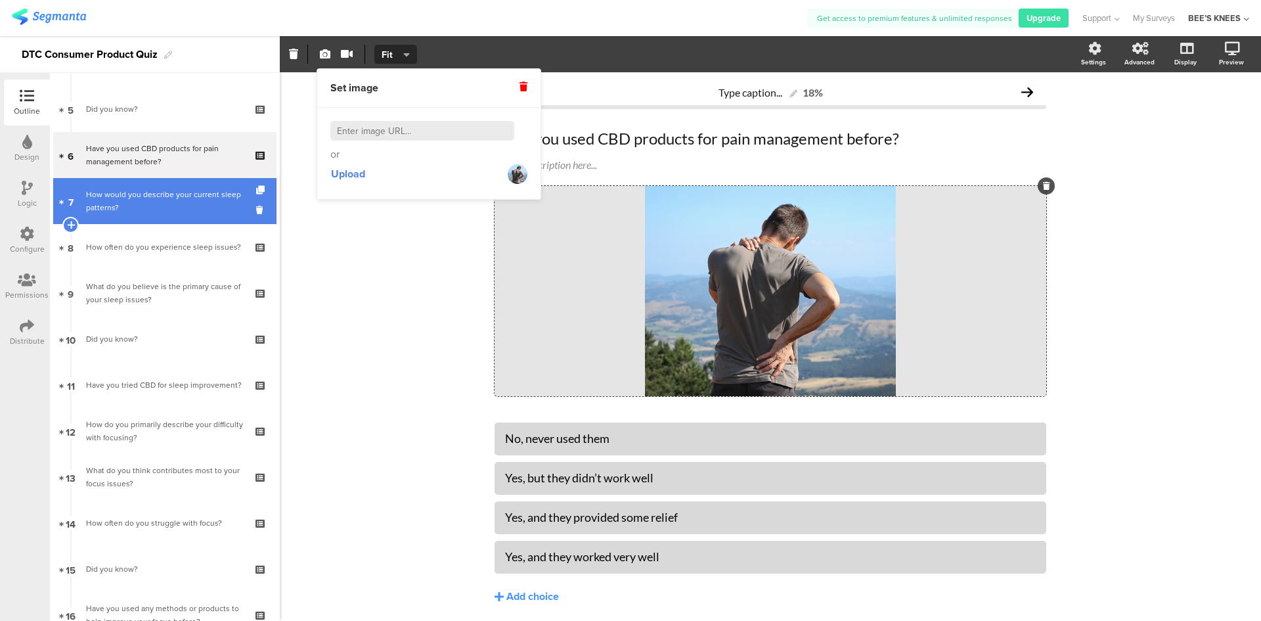
click at [159, 205] on div "How would you describe your current sleep patterns?" at bounding box center [164, 201] width 157 height 26
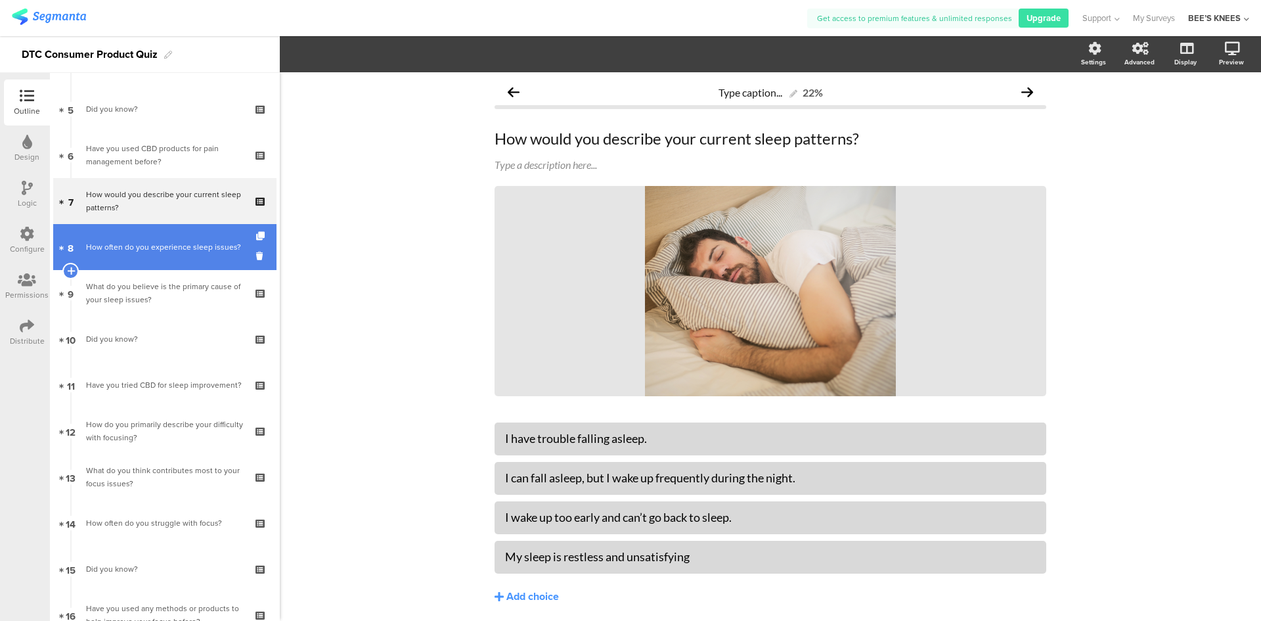
click at [164, 240] on div "How often do you experience sleep issues?" at bounding box center [164, 246] width 157 height 13
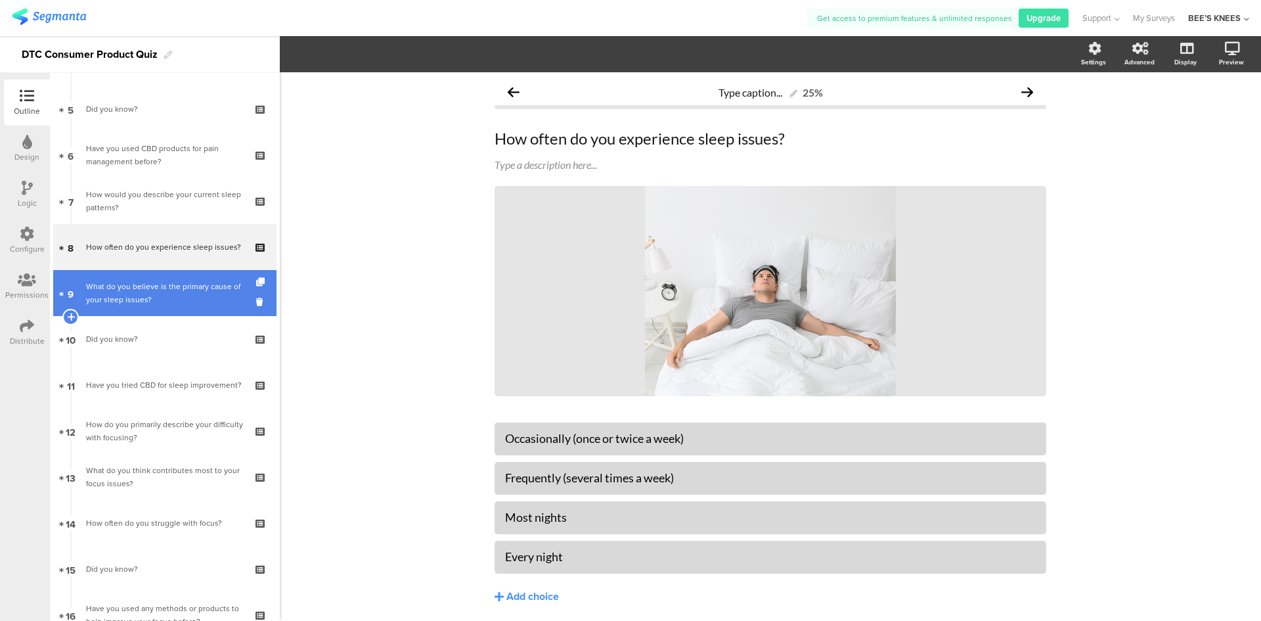
click at [167, 285] on div "What do you believe is the primary cause of your sleep issues?" at bounding box center [164, 293] width 157 height 26
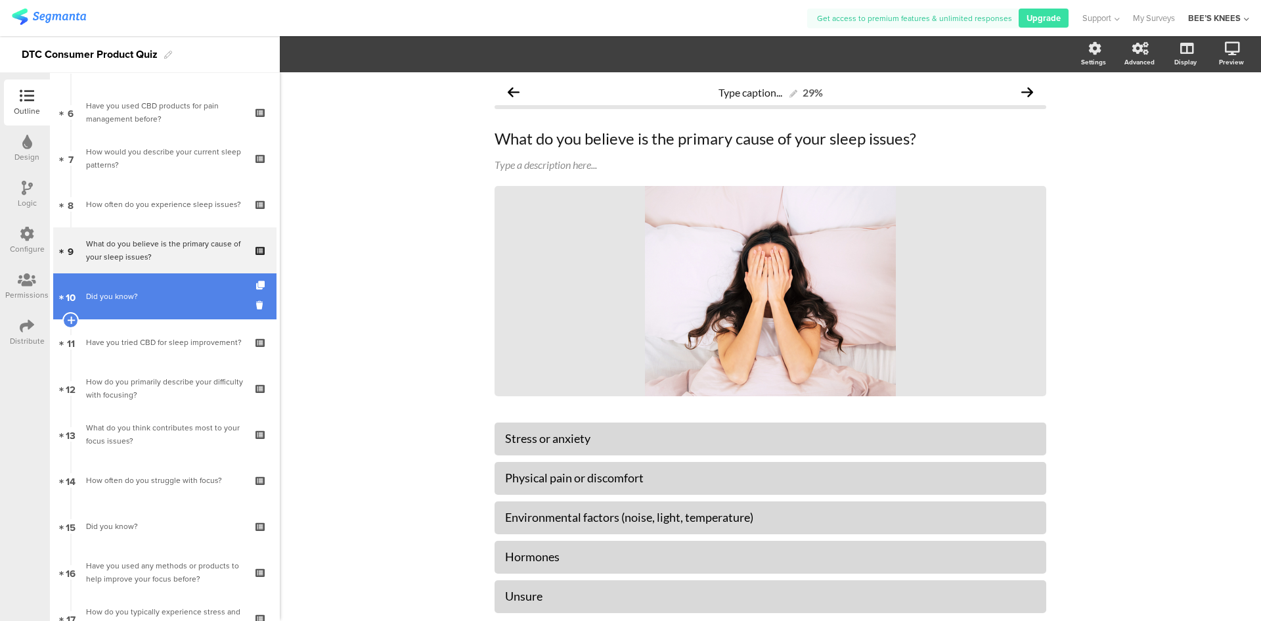
scroll to position [289, 0]
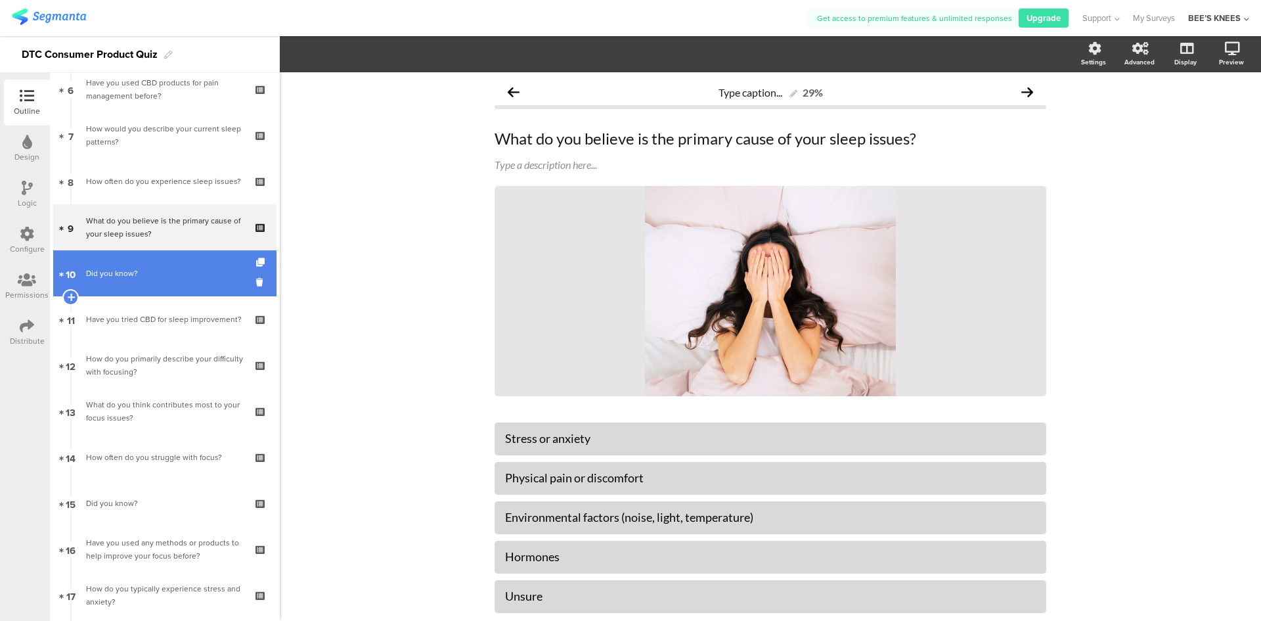
click at [162, 288] on link "10 Did you know?" at bounding box center [164, 273] width 223 height 46
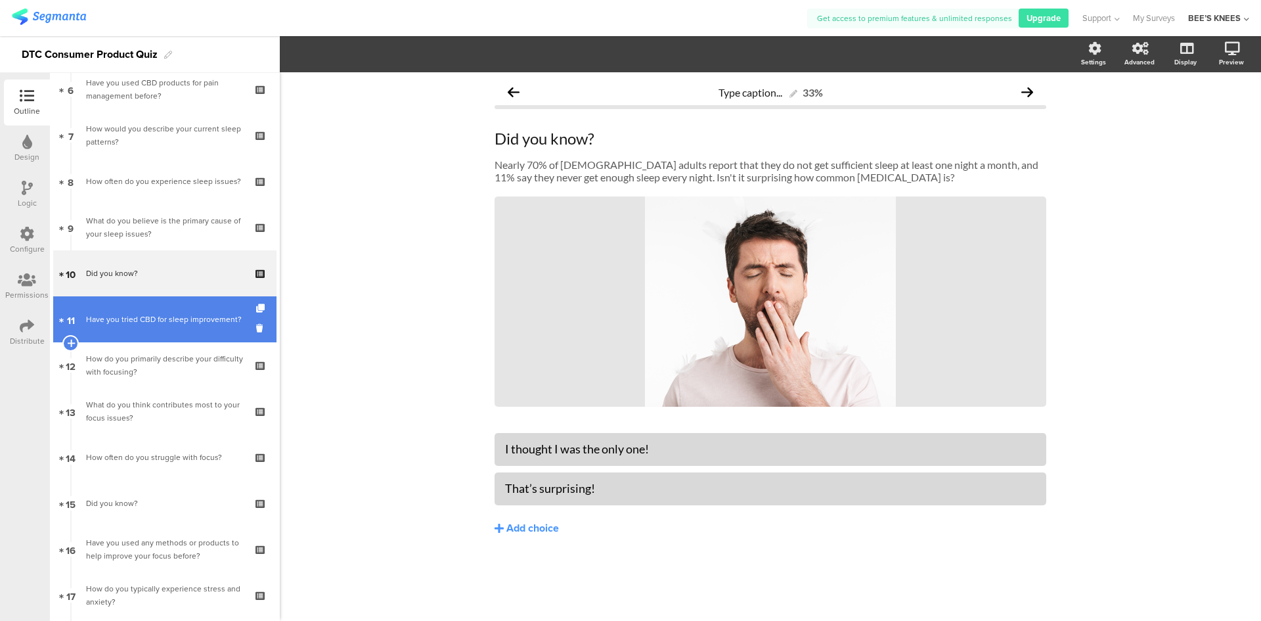
click at [164, 326] on div "Have you tried CBD for sleep improvement?" at bounding box center [164, 319] width 157 height 13
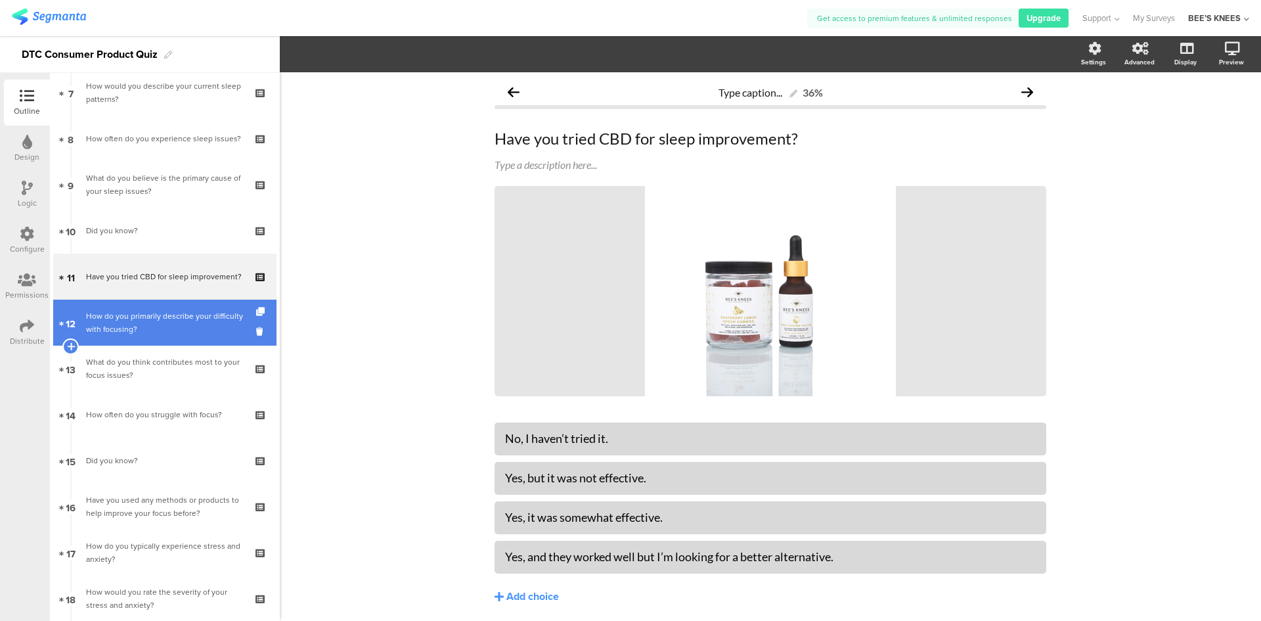
scroll to position [420, 0]
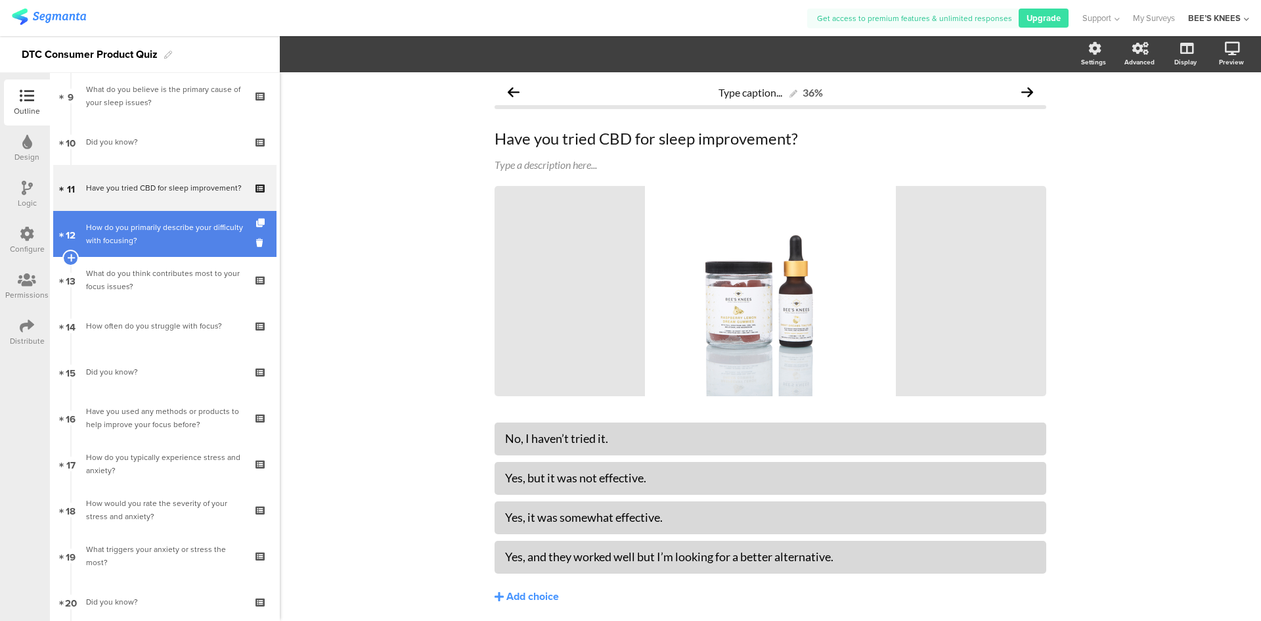
click at [147, 241] on div "How do you primarily describe your difficulty with focusing?" at bounding box center [164, 234] width 157 height 26
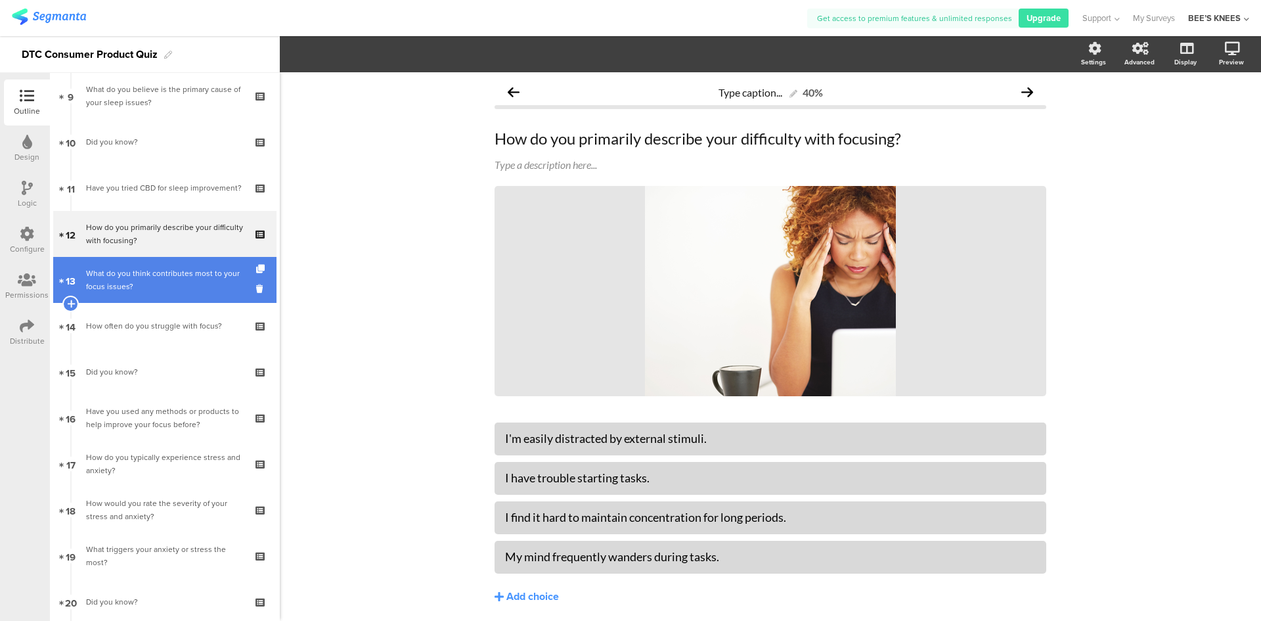
click at [144, 267] on div "What do you think contributes most to your focus issues?" at bounding box center [164, 280] width 157 height 26
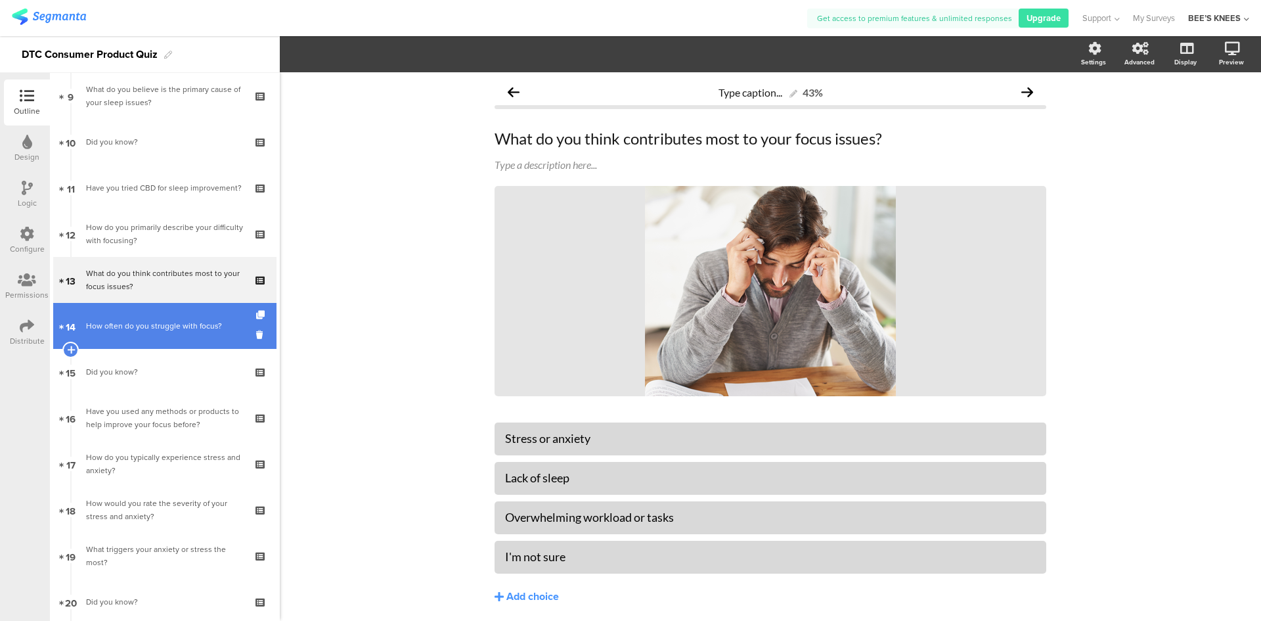
click at [147, 317] on link "14 How often do you struggle with focus?" at bounding box center [164, 326] width 223 height 46
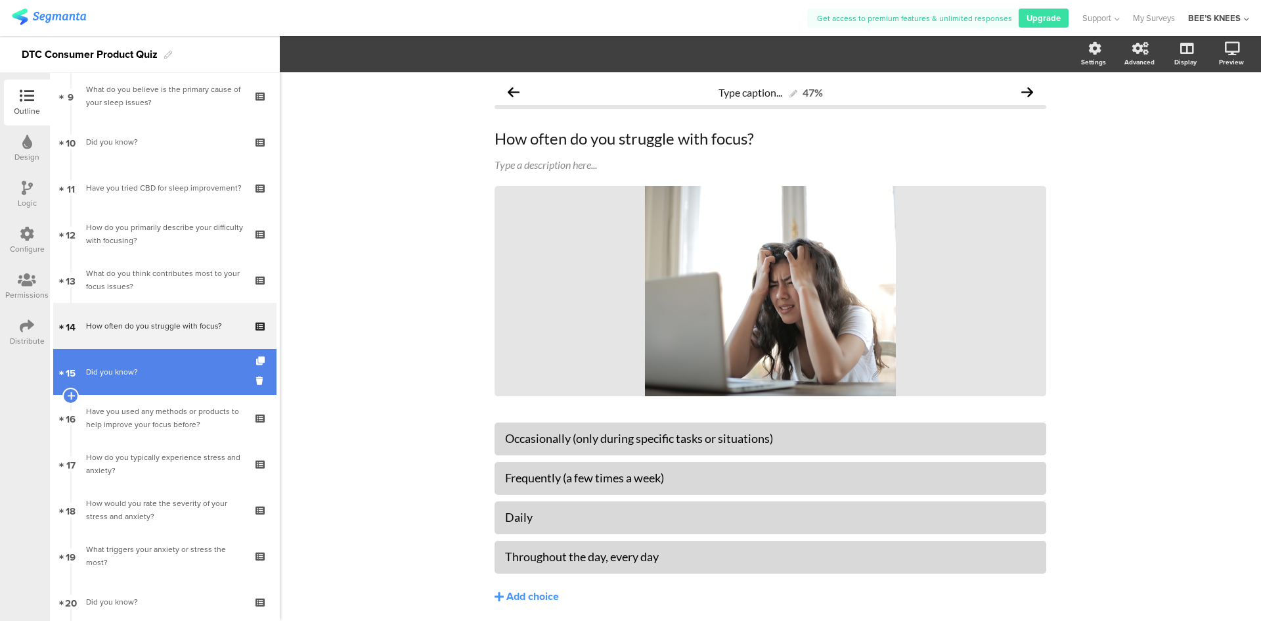
click at [139, 366] on div "Did you know?" at bounding box center [164, 371] width 157 height 13
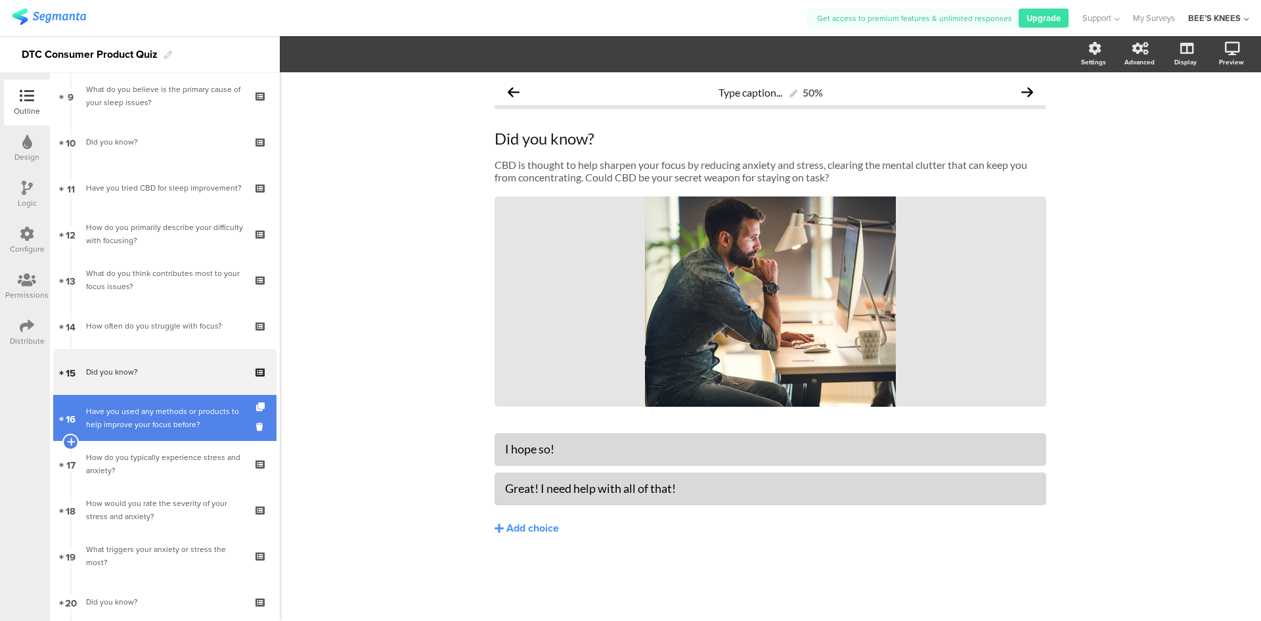
click at [129, 416] on div "Have you used any methods or products to help improve your focus before?" at bounding box center [164, 418] width 157 height 26
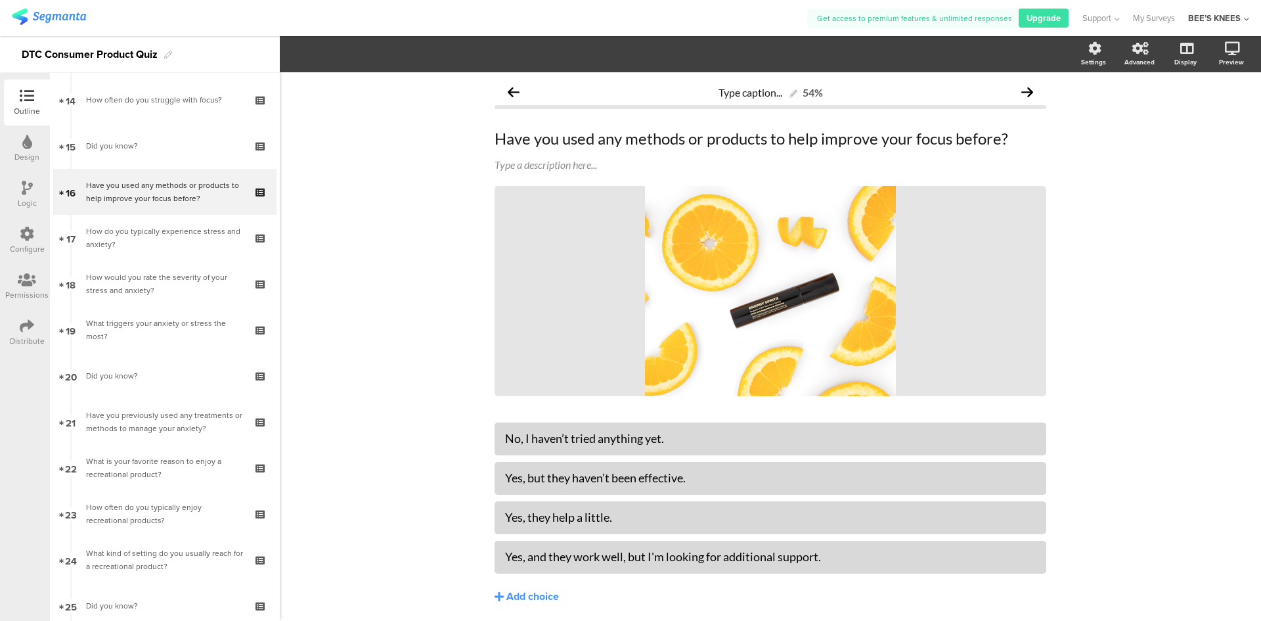
scroll to position [650, 0]
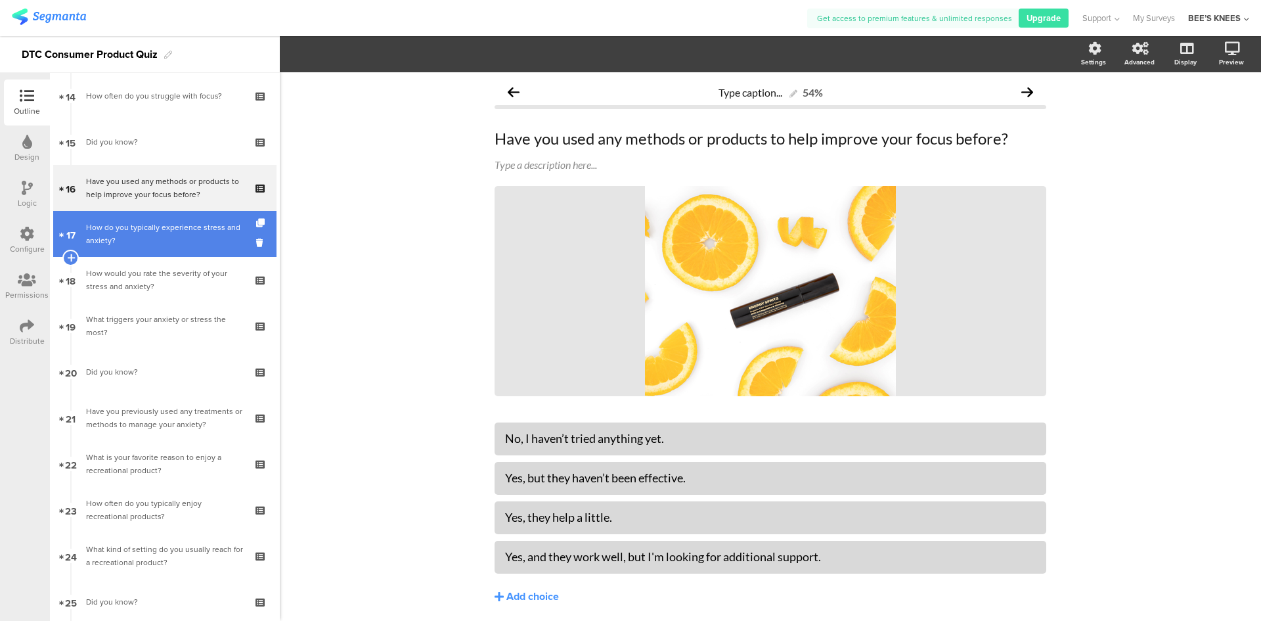
click at [168, 243] on div "How do you typically experience stress and anxiety?" at bounding box center [164, 234] width 157 height 26
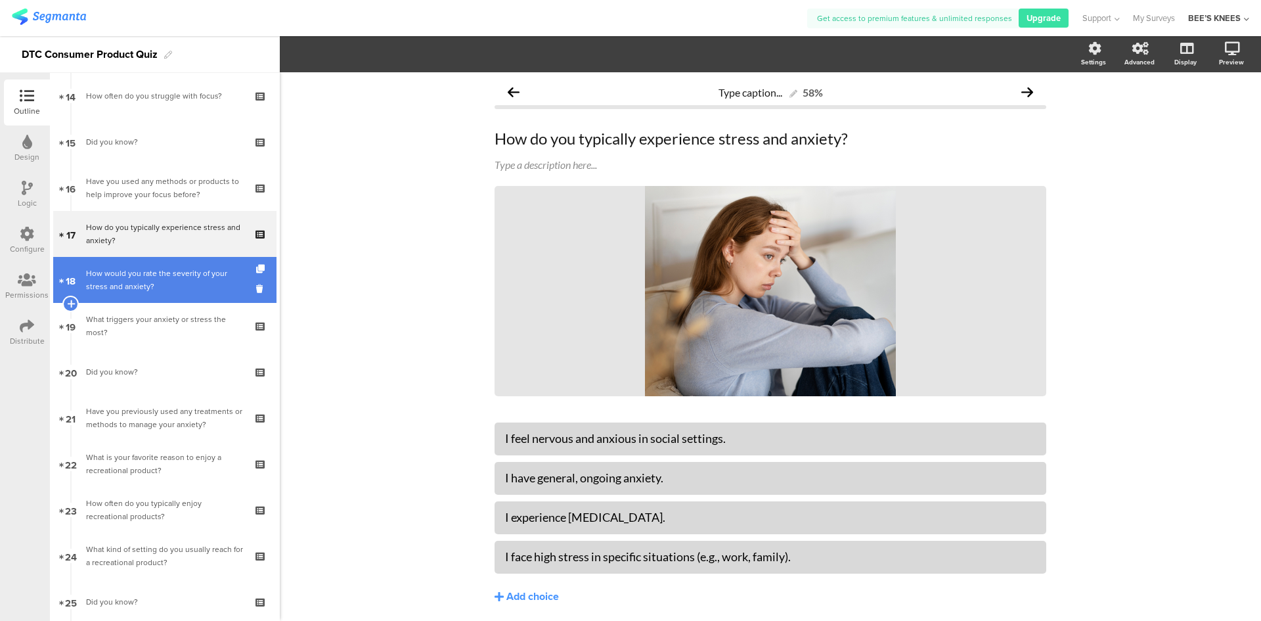
click at [160, 282] on div "How would you rate the severity of your stress and anxiety?" at bounding box center [164, 280] width 157 height 26
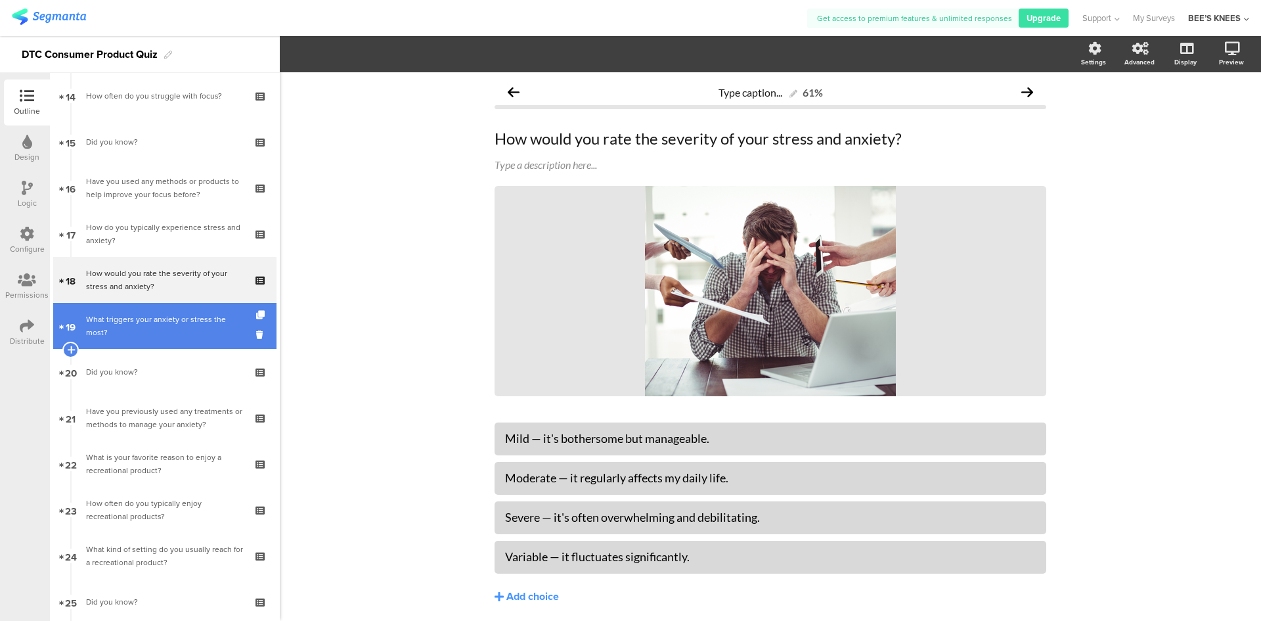
click at [160, 321] on div "What triggers your anxiety or stress the most?" at bounding box center [164, 326] width 157 height 26
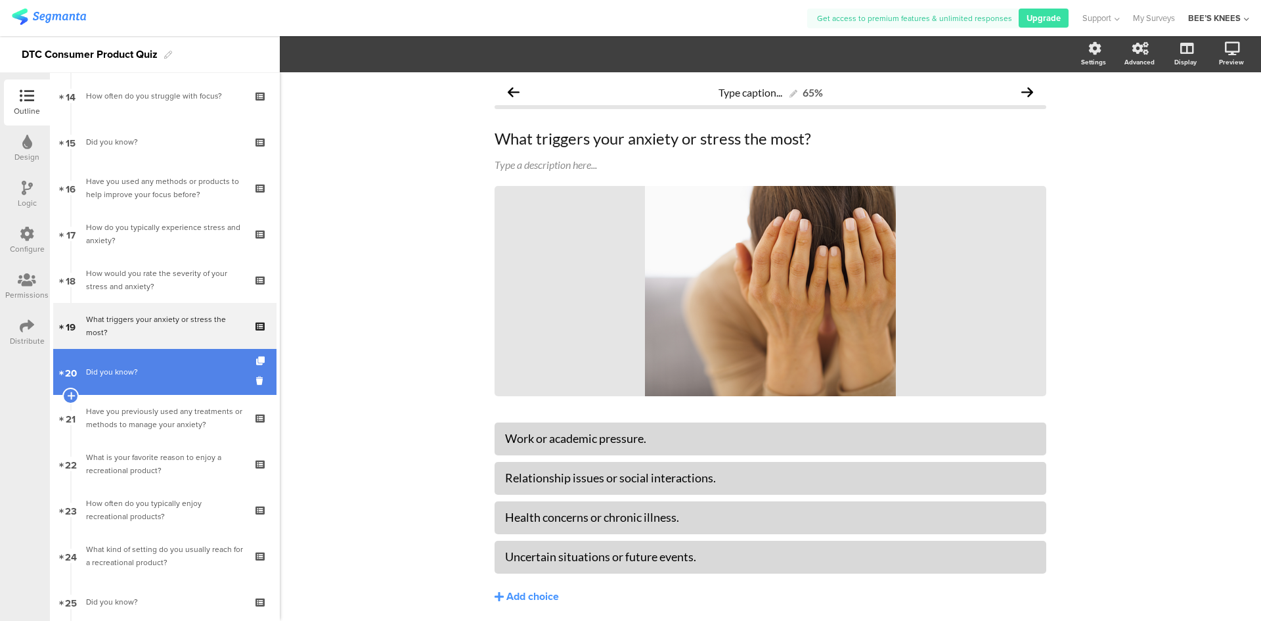
click at [130, 378] on div "Did you know?" at bounding box center [164, 371] width 157 height 13
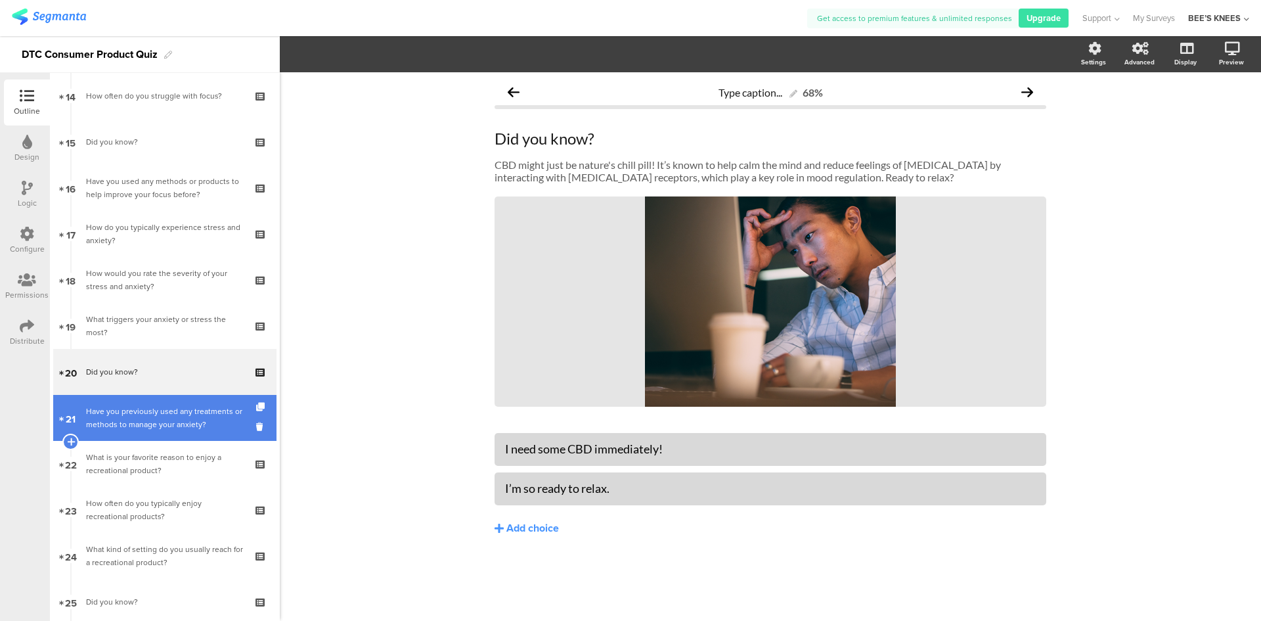
click at [125, 409] on div "Have you previously used any treatments or methods to manage your anxiety?" at bounding box center [164, 418] width 157 height 26
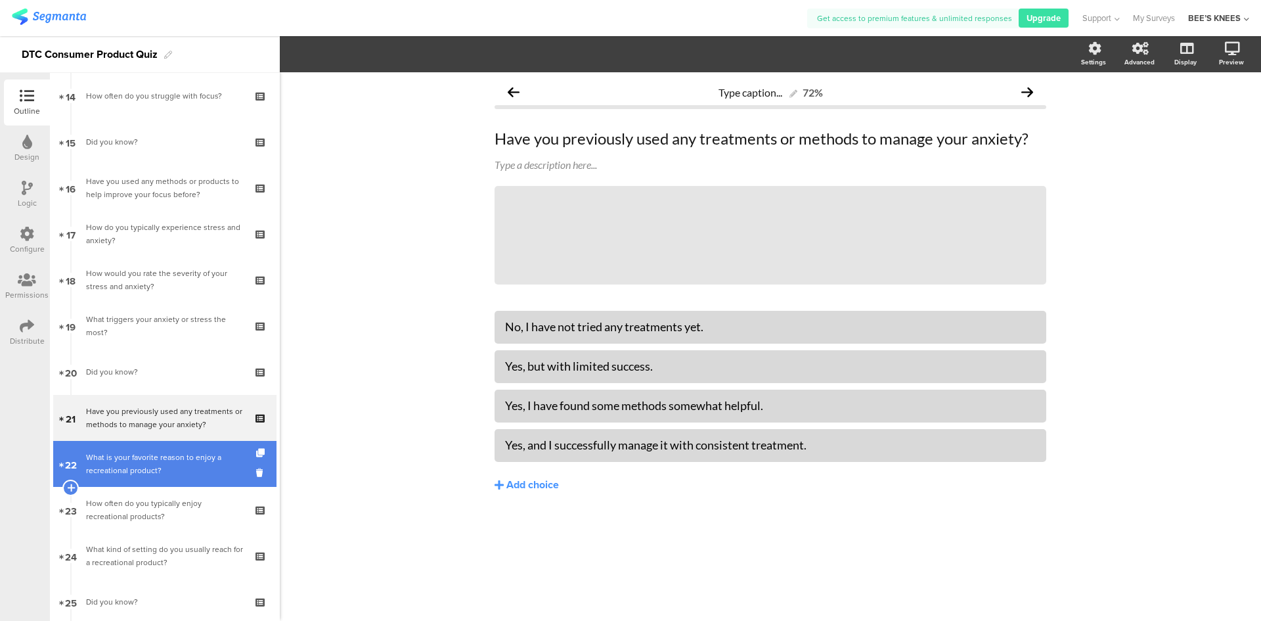
click at [131, 449] on link "22 What is your favorite reason to enjoy a recreational product?" at bounding box center [164, 464] width 223 height 46
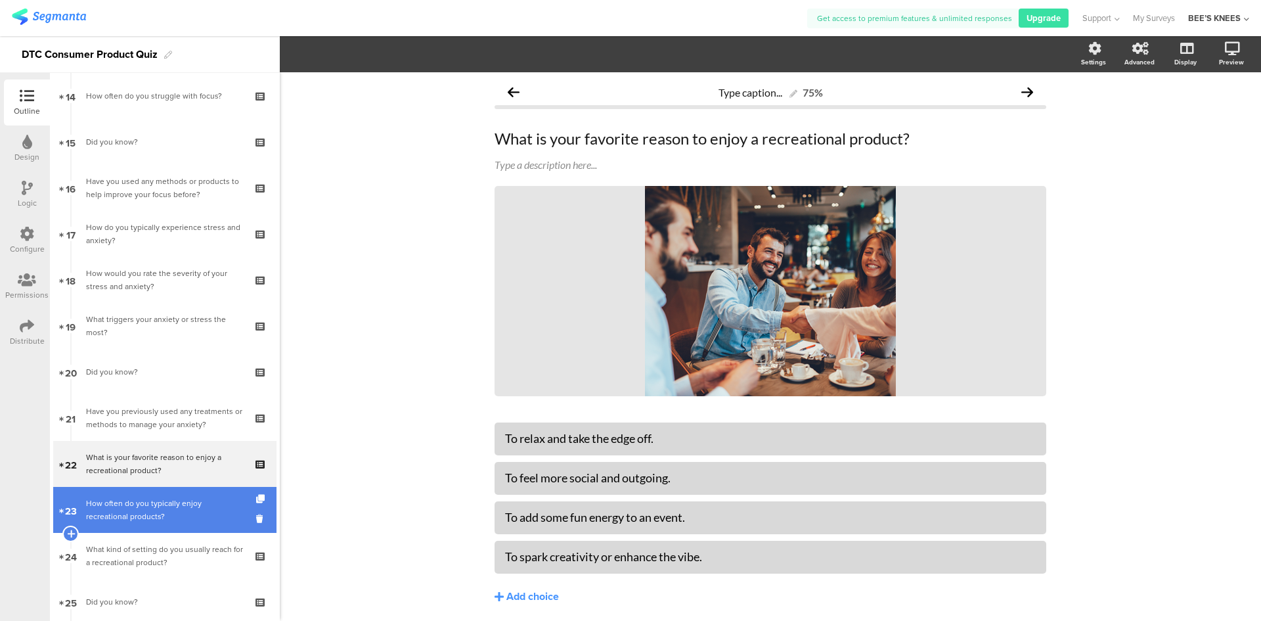
click at [139, 510] on div "How often do you typically enjoy recreational products?" at bounding box center [164, 509] width 157 height 26
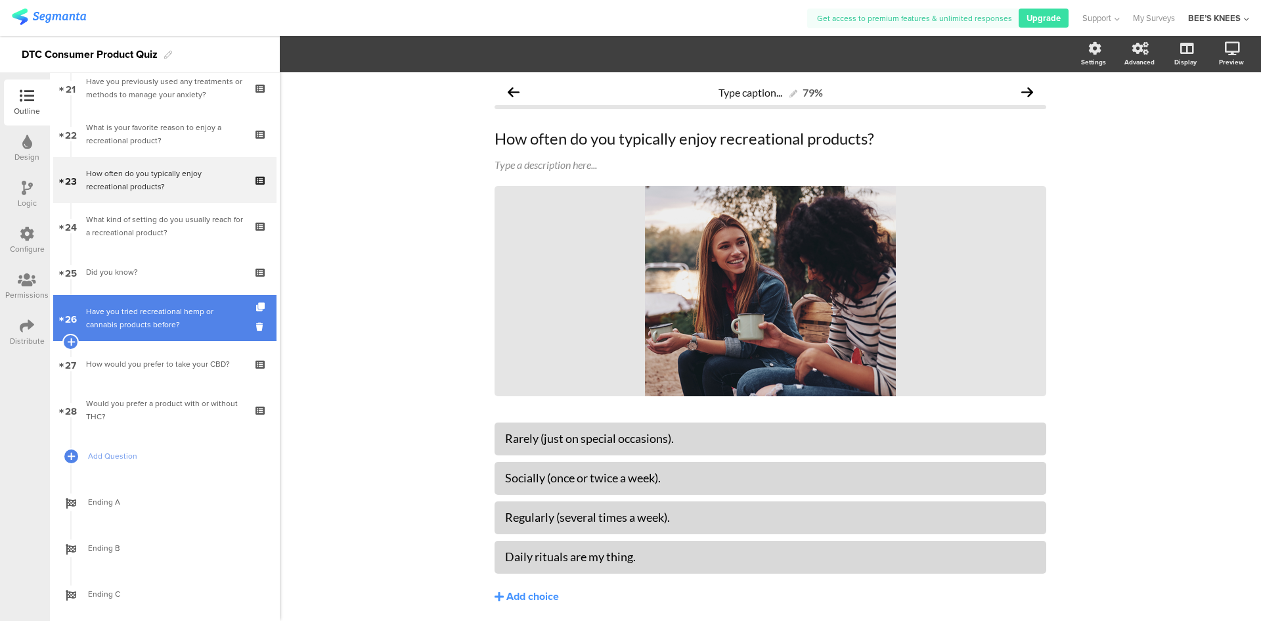
scroll to position [980, 0]
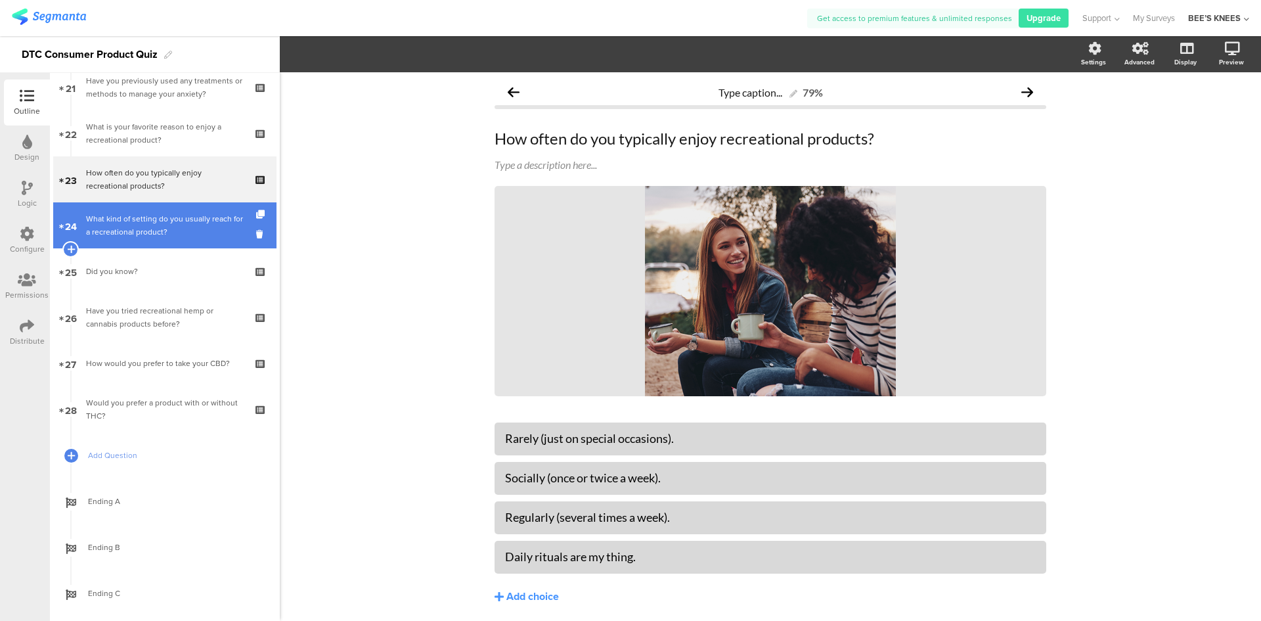
click at [165, 227] on div "What kind of setting do you usually reach for a recreational product?" at bounding box center [164, 225] width 157 height 26
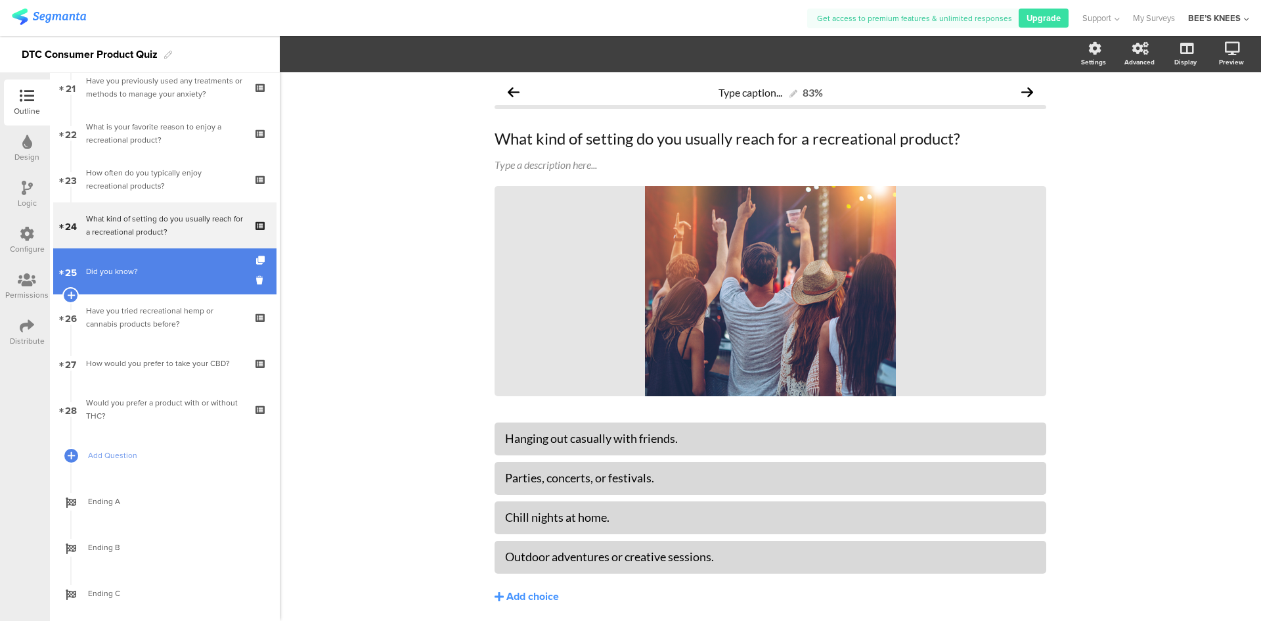
click at [167, 286] on link "25 Did you know?" at bounding box center [164, 271] width 223 height 46
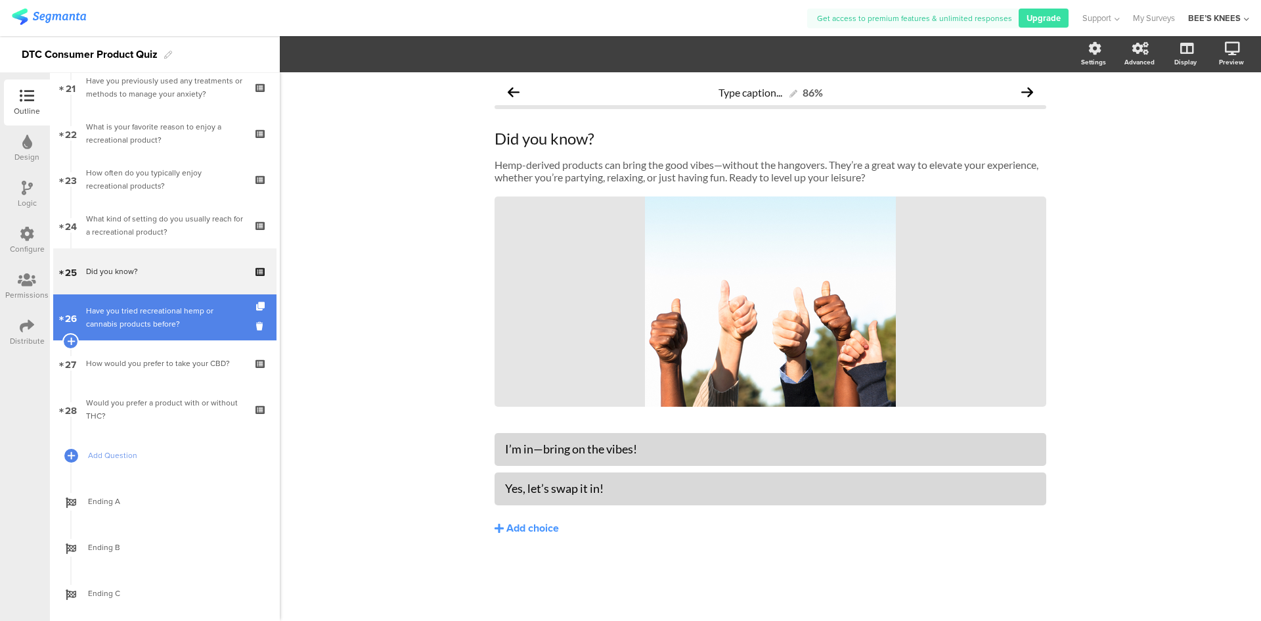
click at [162, 317] on div "Have you tried recreational hemp or cannabis products before?" at bounding box center [164, 317] width 157 height 26
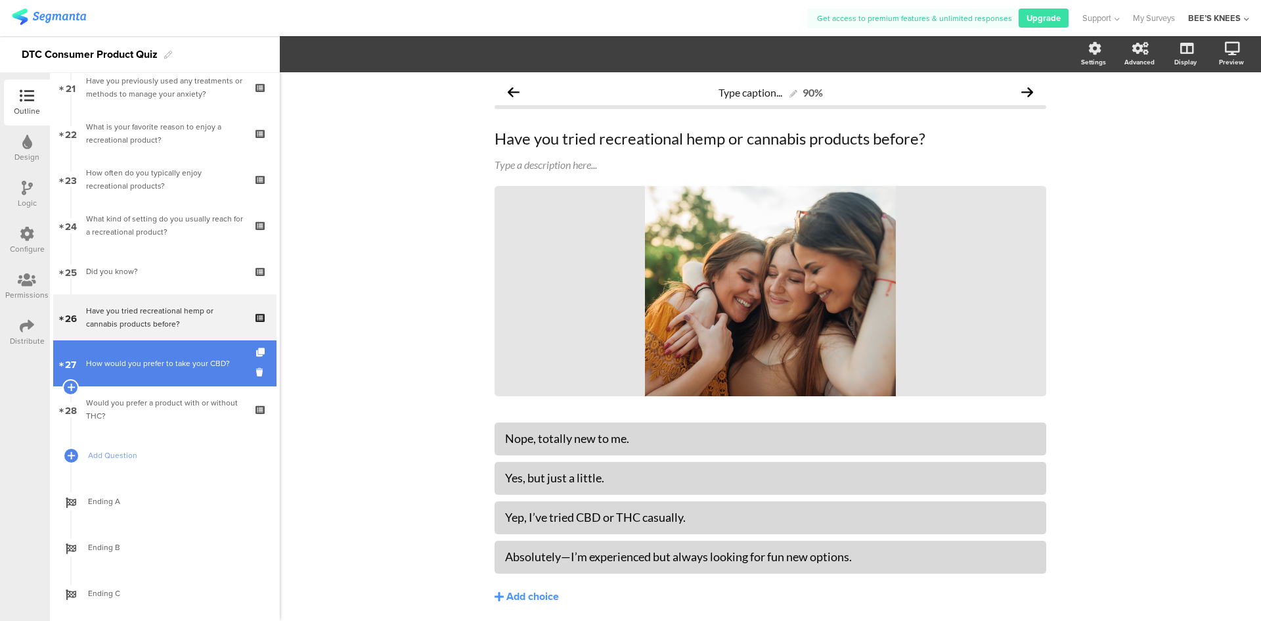
click at [139, 349] on link "27 How would you prefer to take your CBD?" at bounding box center [164, 363] width 223 height 46
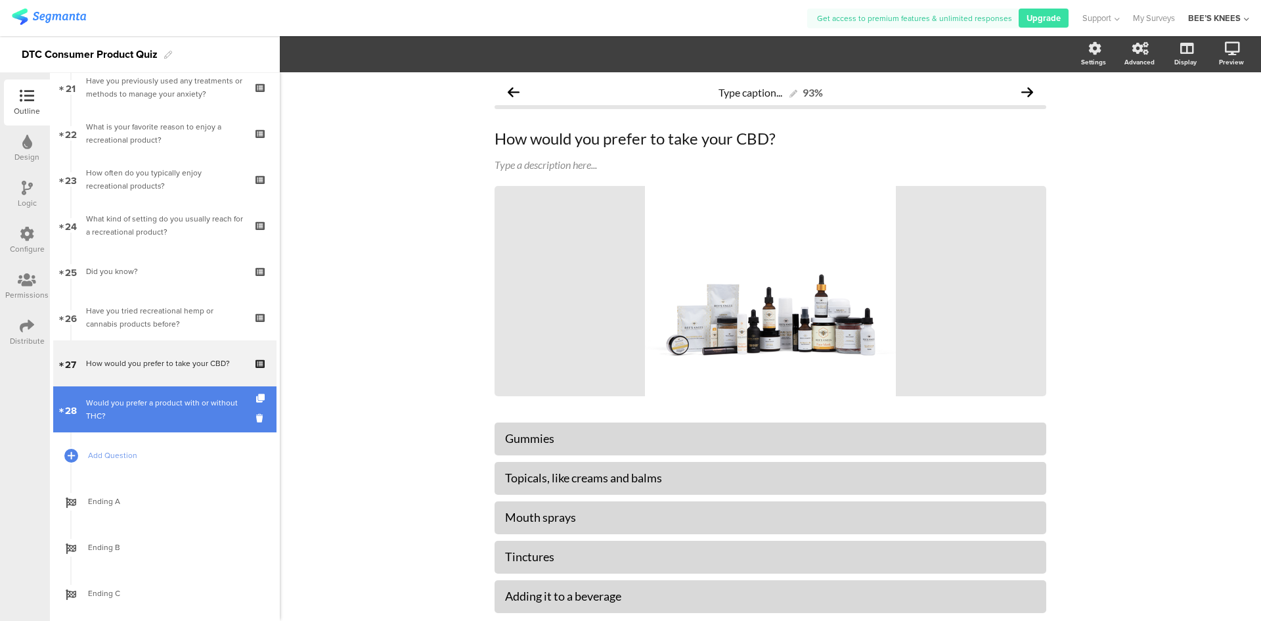
click at [156, 404] on div "Would you prefer a product with or without THC?" at bounding box center [164, 409] width 157 height 26
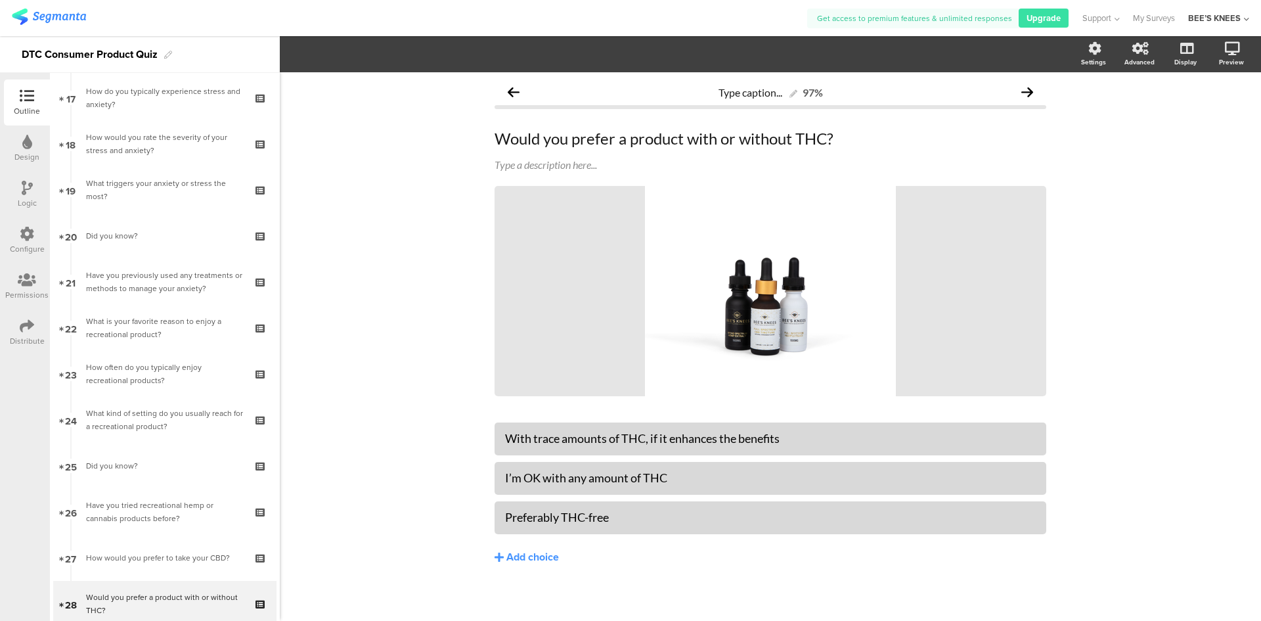
scroll to position [780, 0]
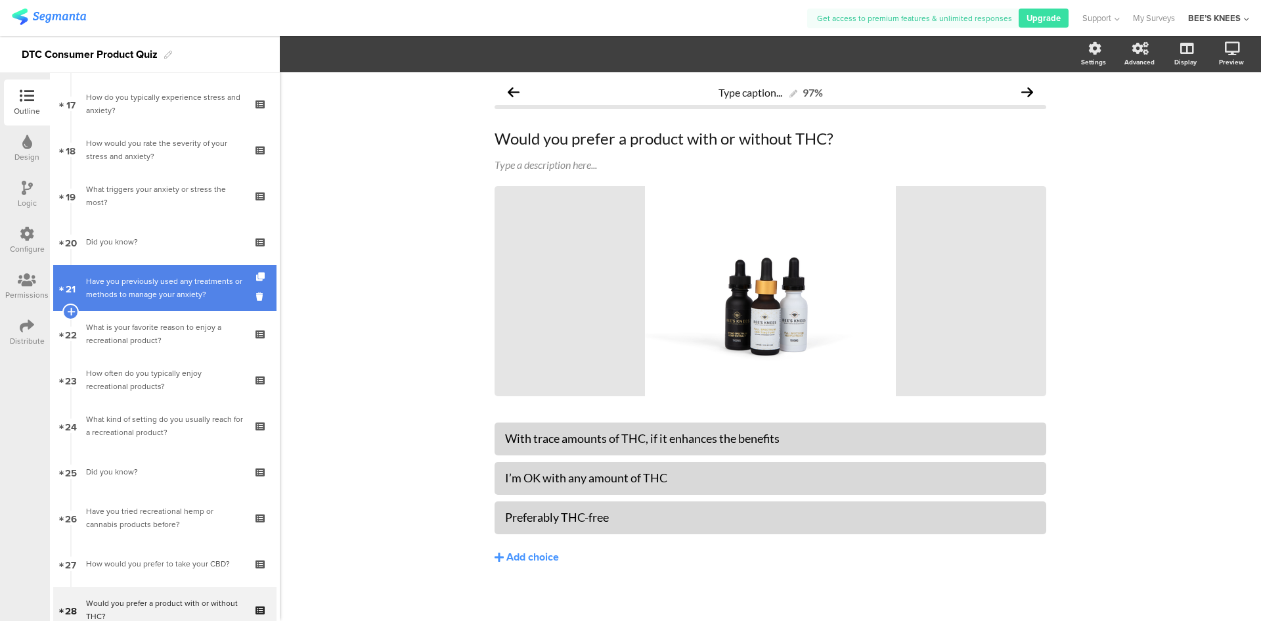
click at [178, 296] on div "Have you previously used any treatments or methods to manage your anxiety?" at bounding box center [164, 288] width 157 height 26
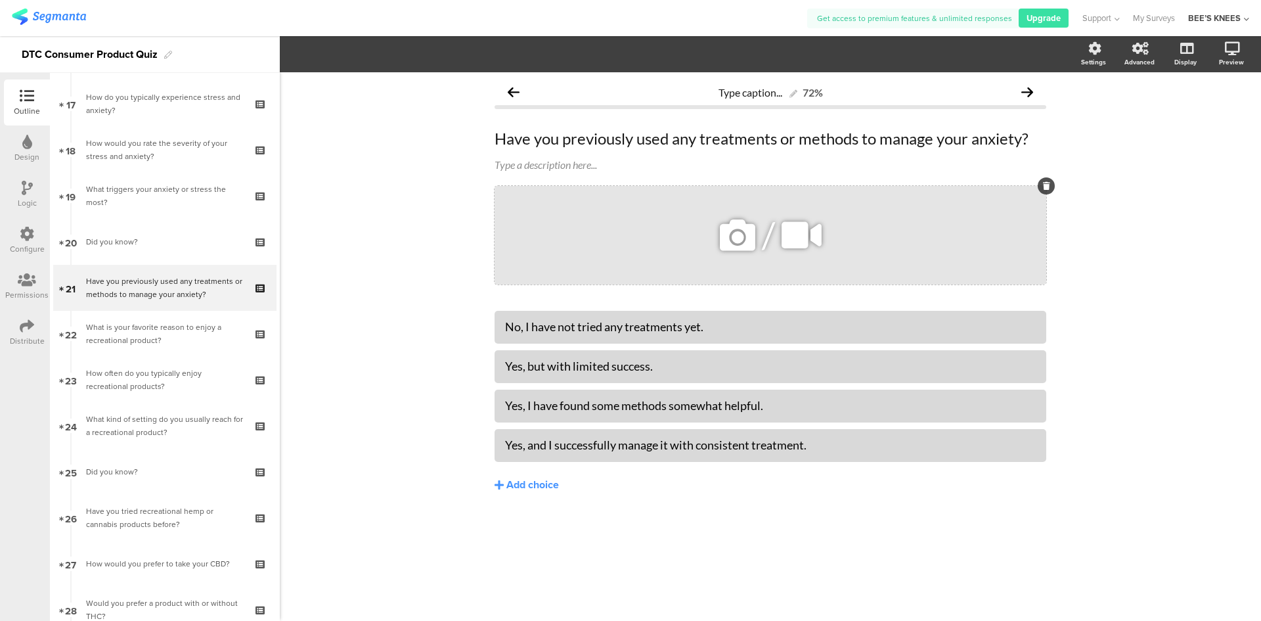
click at [737, 244] on icon at bounding box center [737, 235] width 45 height 45
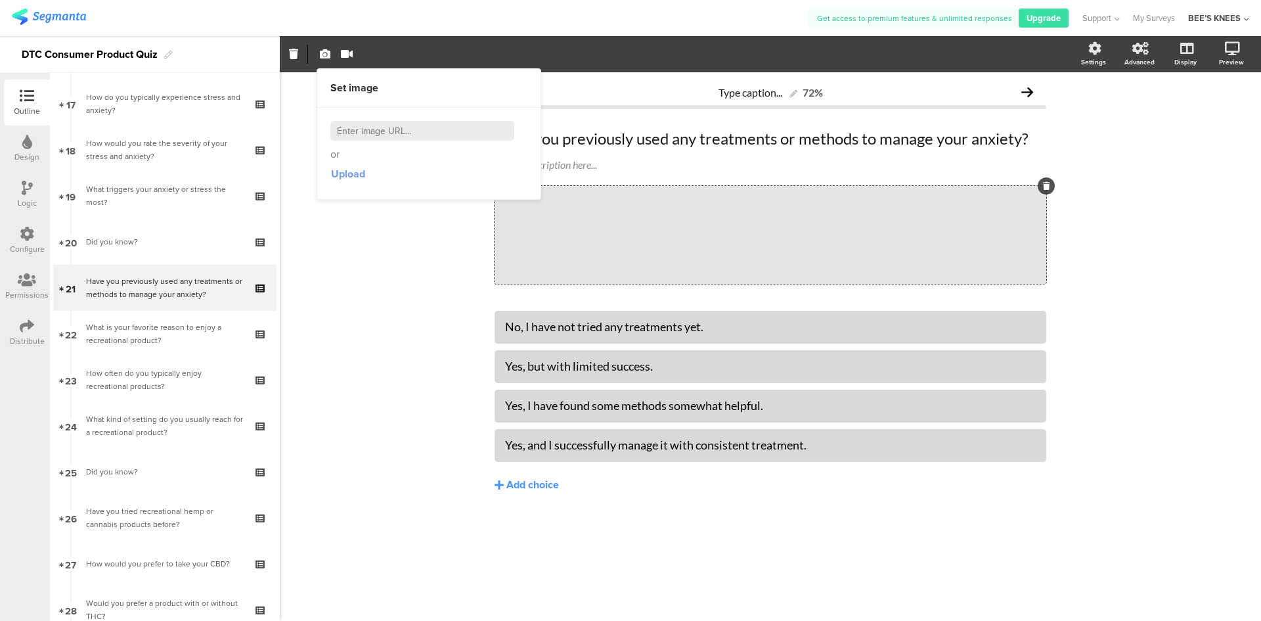
click at [353, 176] on span "Upload" at bounding box center [348, 173] width 34 height 15
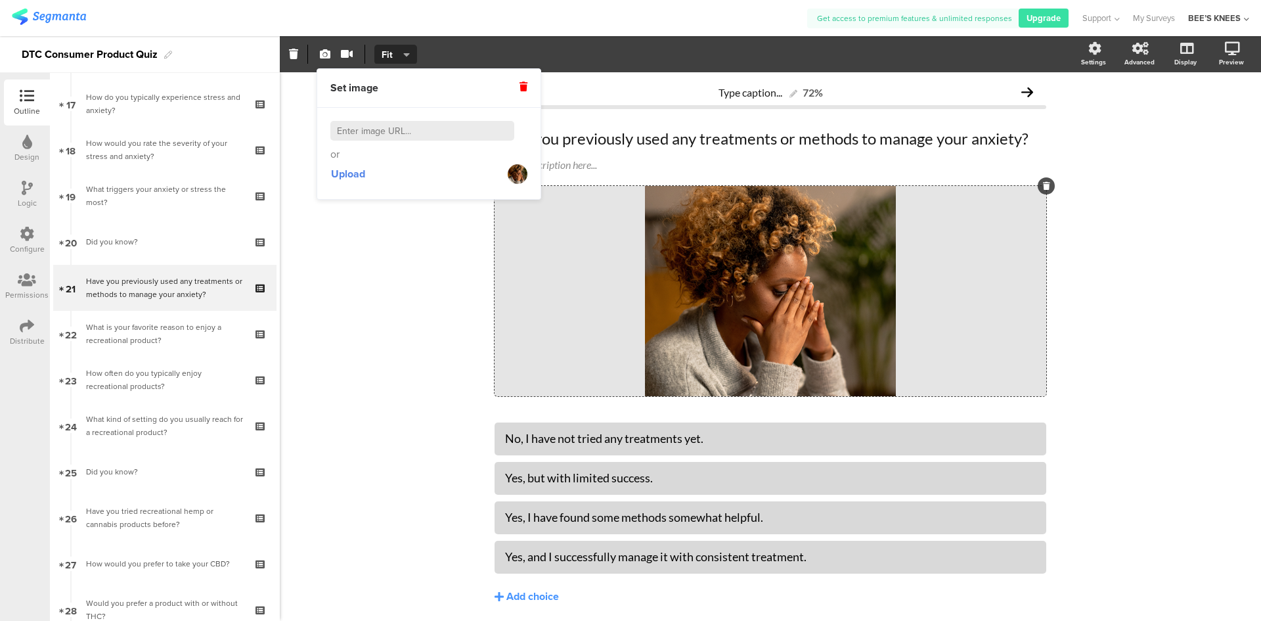
click at [356, 389] on div "Type caption... 72% Have you previously used any treatments or methods to manag…" at bounding box center [770, 368] width 981 height 593
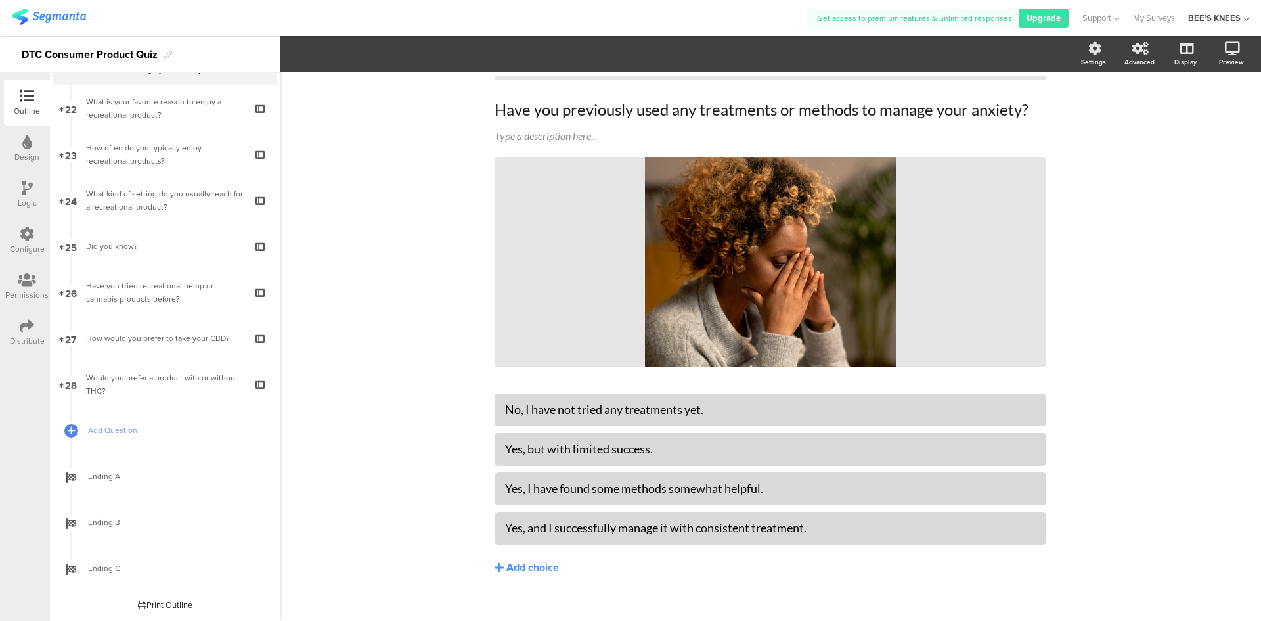
scroll to position [45, 0]
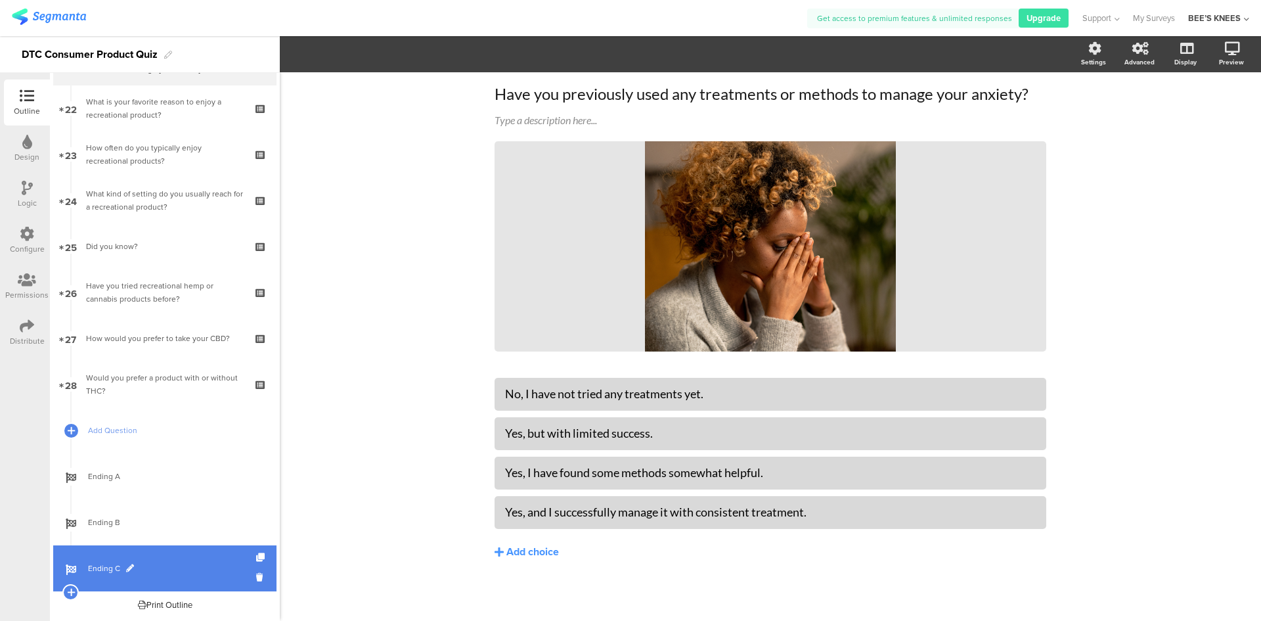
click at [169, 561] on link "Ending C" at bounding box center [164, 568] width 223 height 46
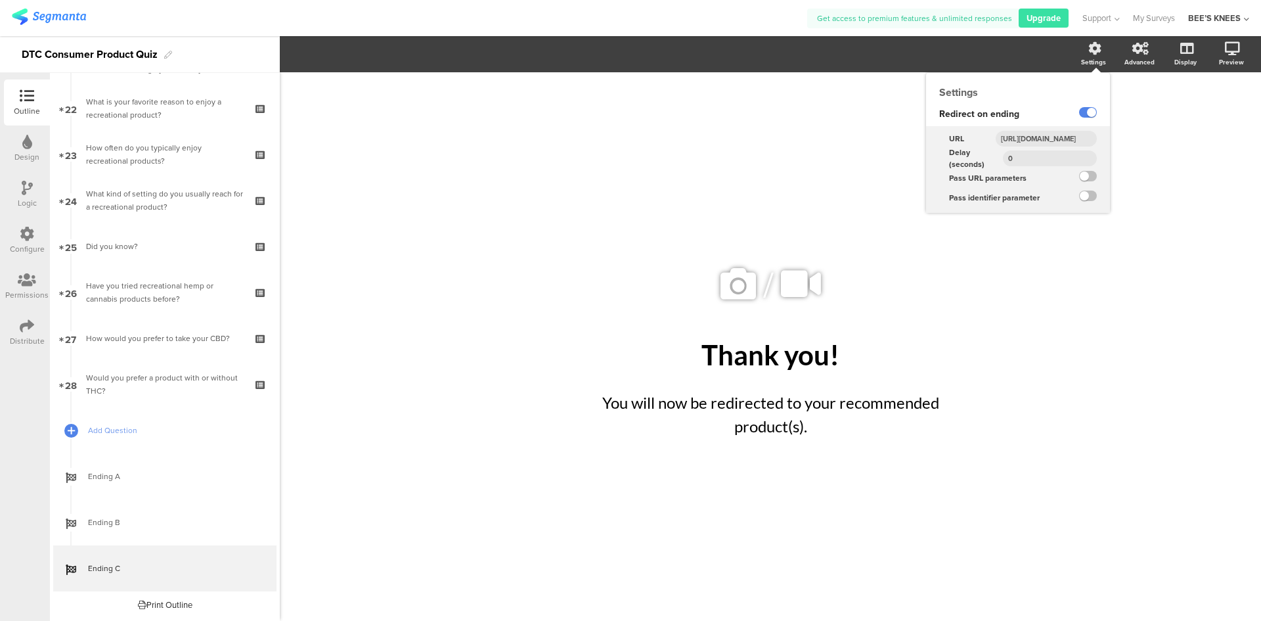
click at [1055, 136] on input "https://beesknees-wellness.com/product-category/topicals/" at bounding box center [1046, 139] width 101 height 16
paste input "s/full-spectrum-cbd-magnesium-cream-2000-mg"
type input "https://beesknees-wellness.com/products/full-spectrum-cbd-magnesium-cream-2000-…"
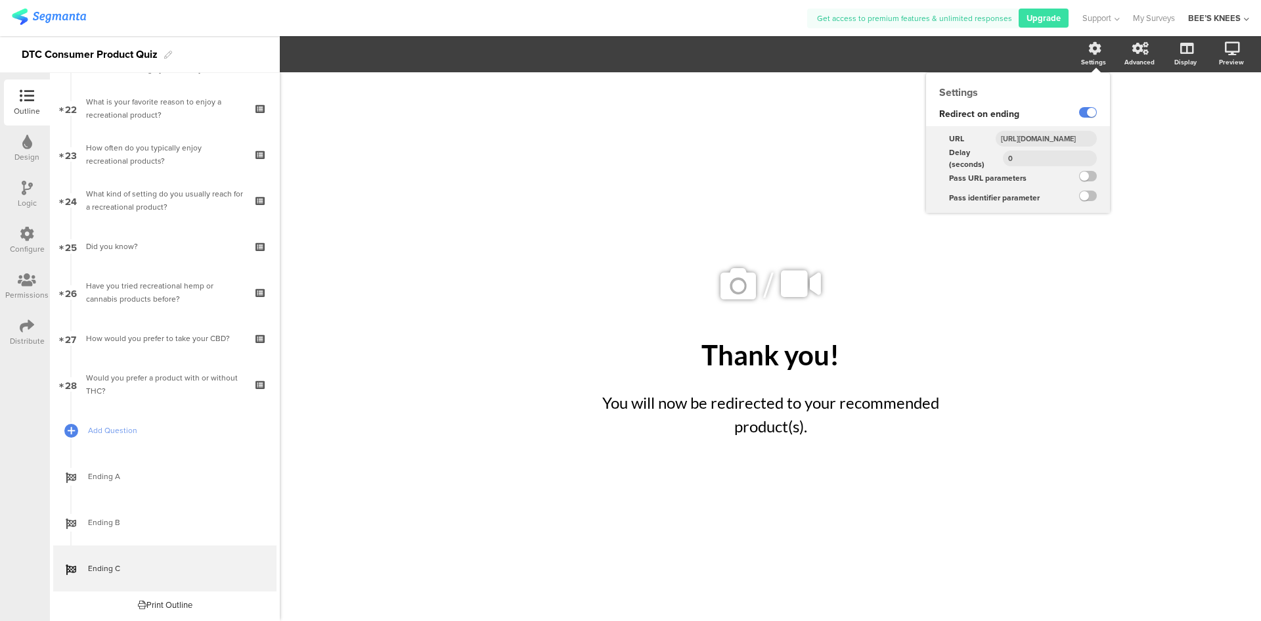
scroll to position [0, 207]
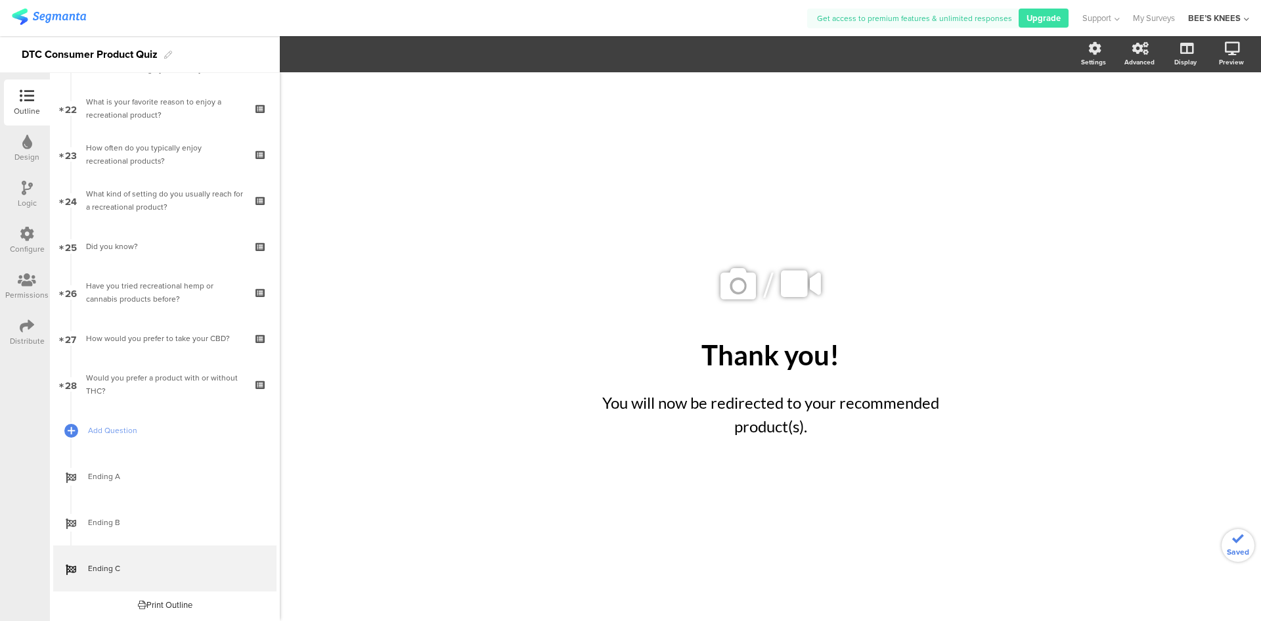
click at [1093, 299] on div "/ Thank you! Thank you! You will now be redirected to your recommended product(…" at bounding box center [770, 346] width 981 height 548
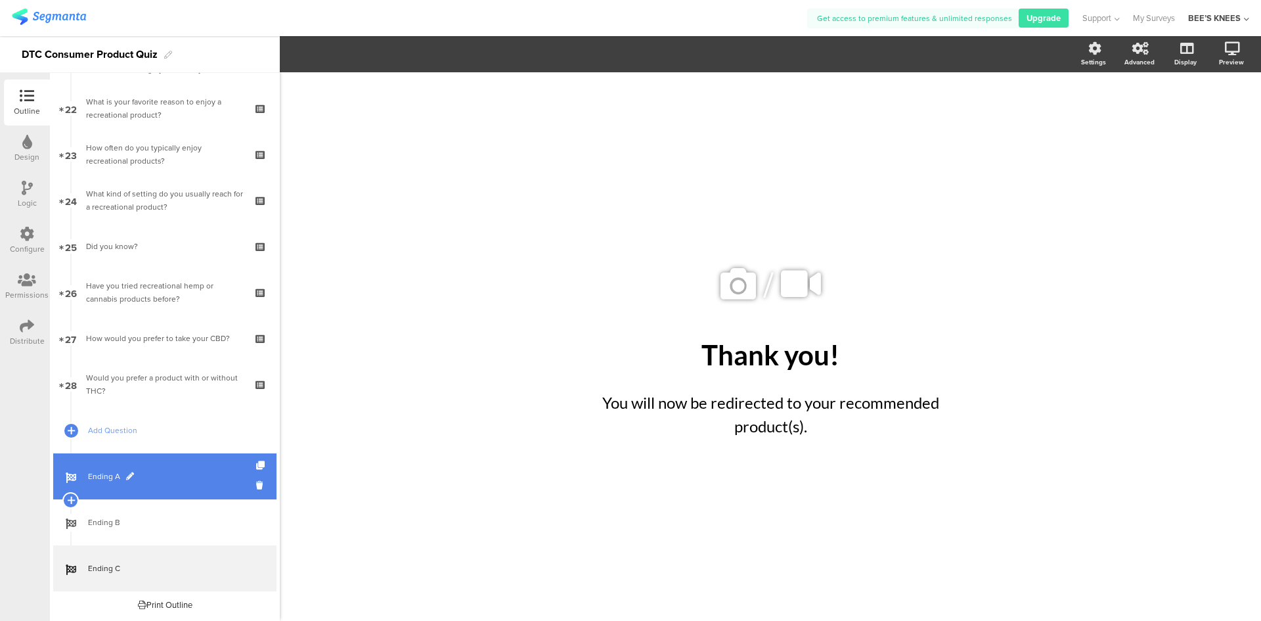
click at [127, 475] on span at bounding box center [130, 476] width 8 height 8
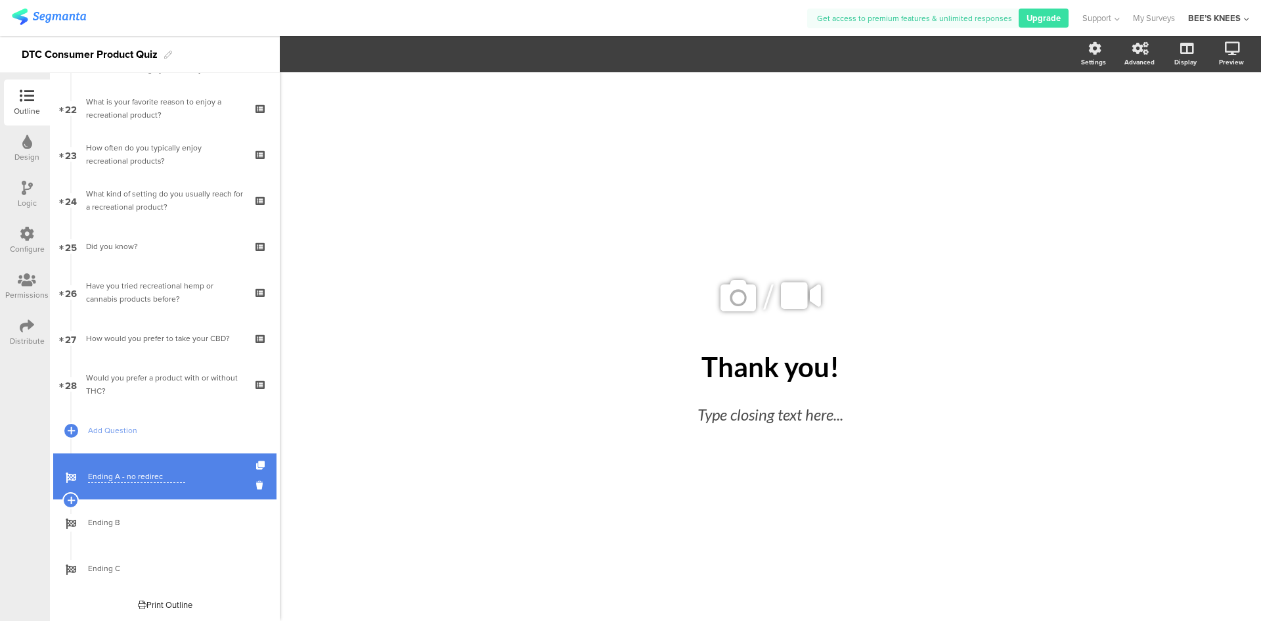
type input "Ending A - no redirect"
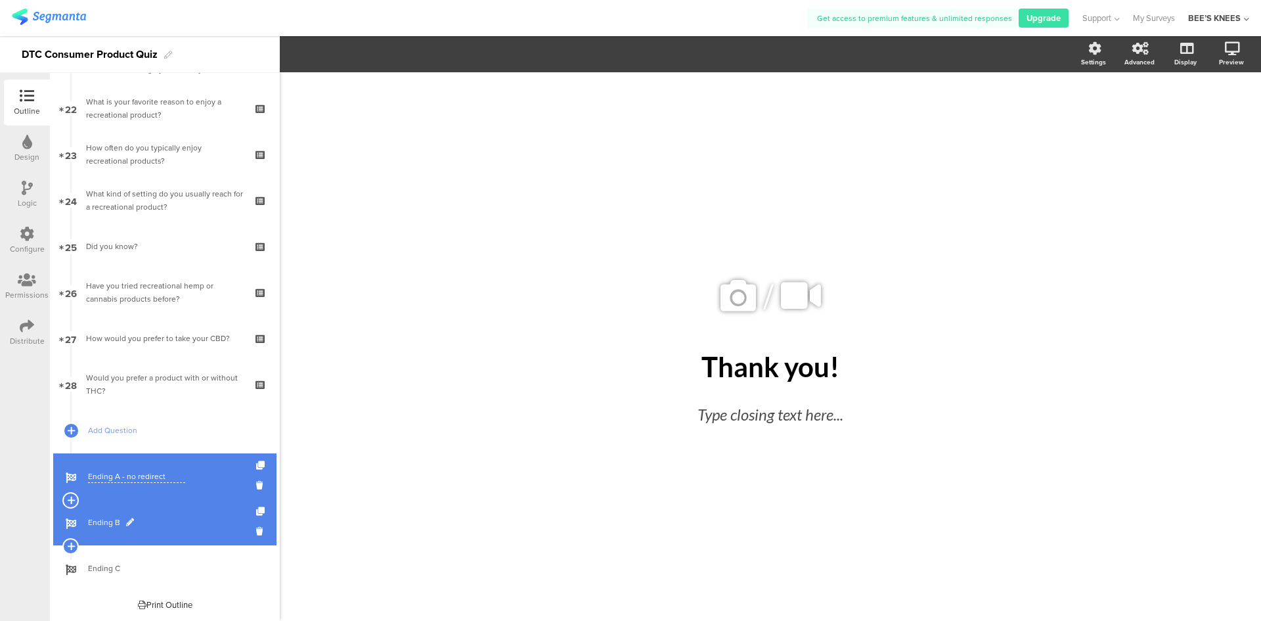
click at [129, 525] on span at bounding box center [130, 522] width 8 height 8
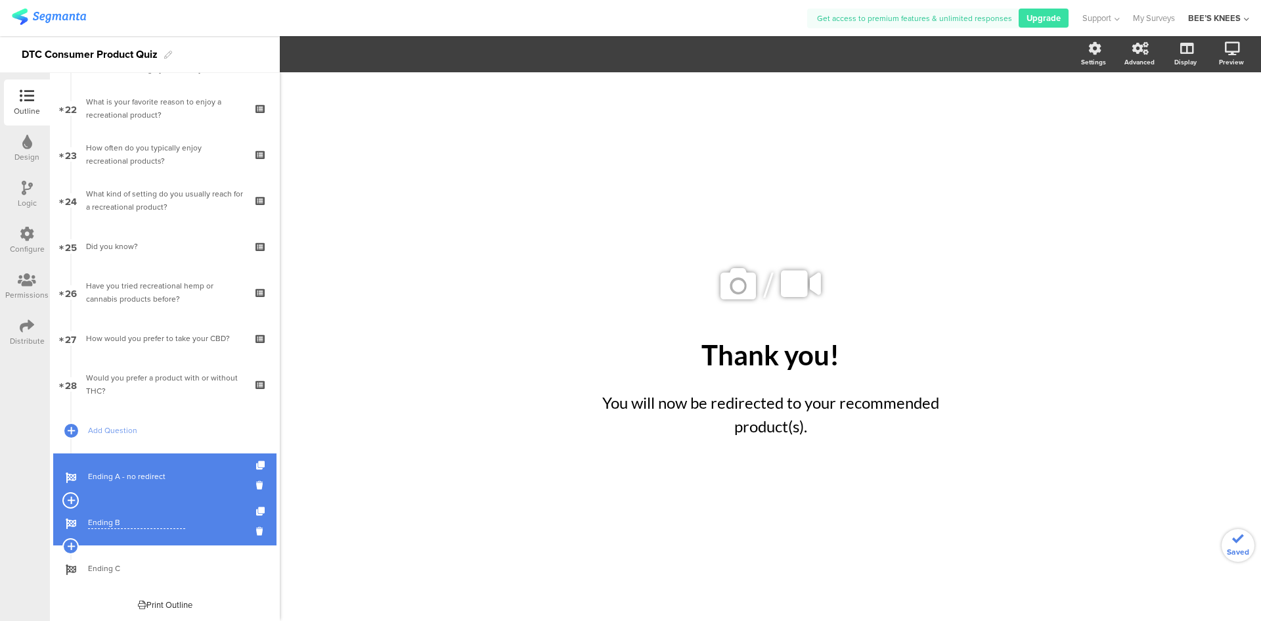
click at [132, 524] on input "Ending B" at bounding box center [136, 522] width 97 height 12
type input "Ending B - Lemon Gummies"
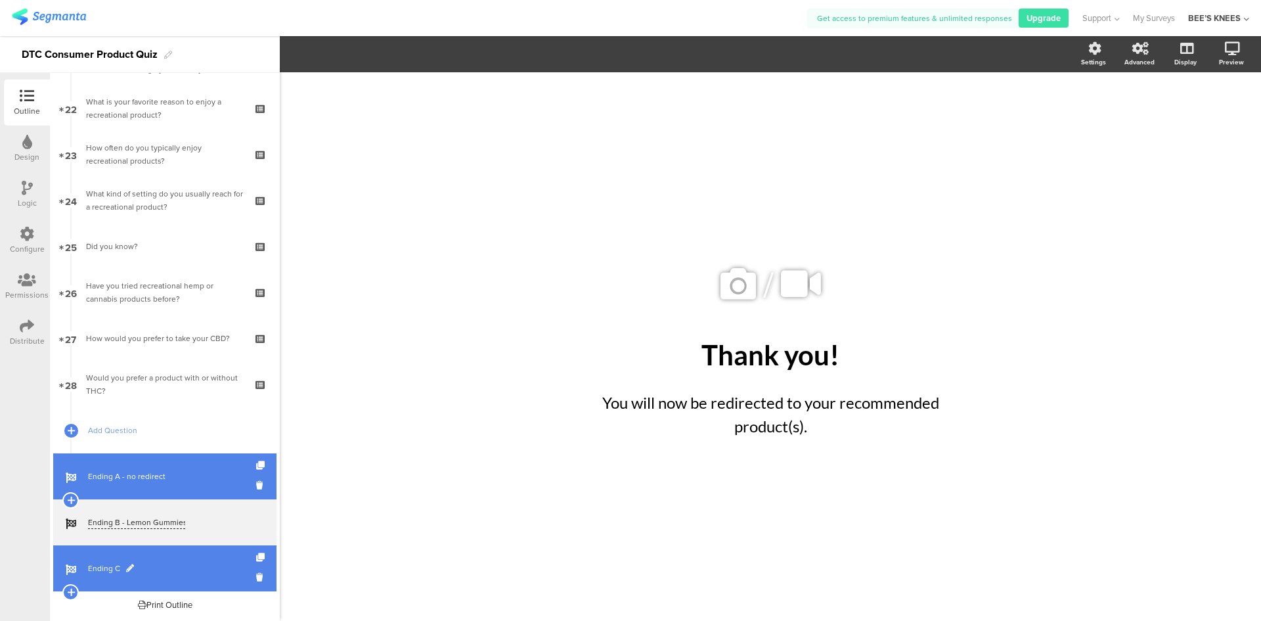
click at [173, 571] on span "Ending C" at bounding box center [172, 567] width 168 height 13
click at [132, 566] on span at bounding box center [130, 568] width 8 height 8
click at [126, 567] on input "Ending C" at bounding box center [136, 568] width 97 height 12
type input "Ending C - Mag Cream"
click at [256, 560] on icon at bounding box center [261, 557] width 11 height 9
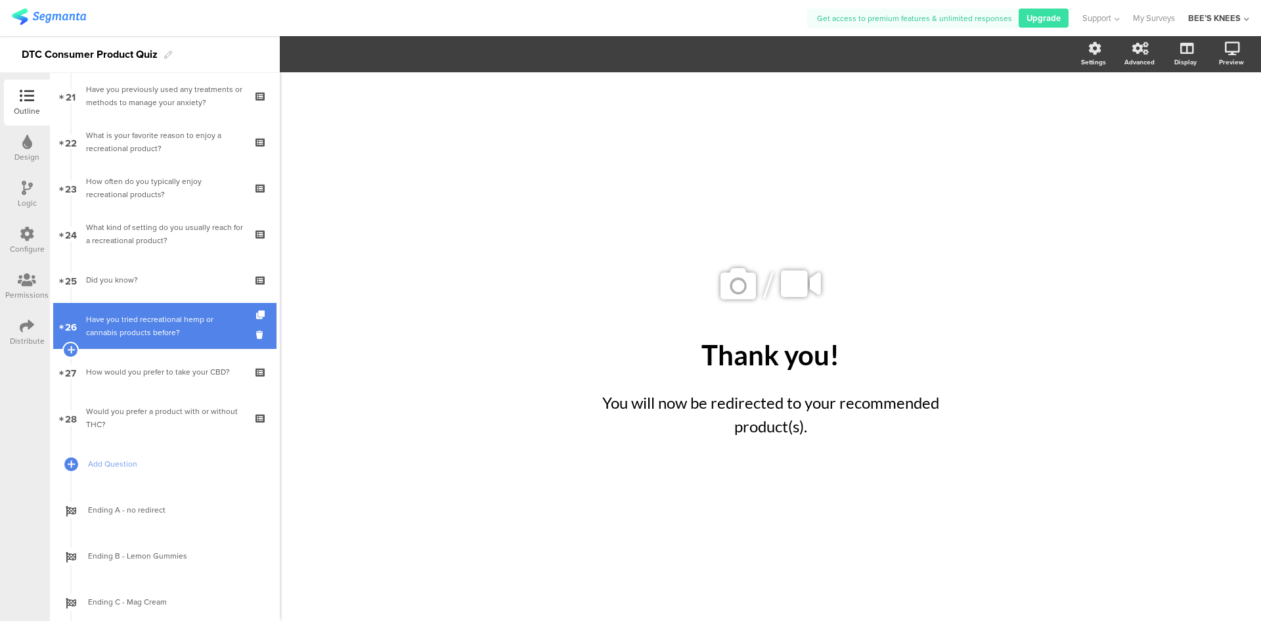
scroll to position [1051, 0]
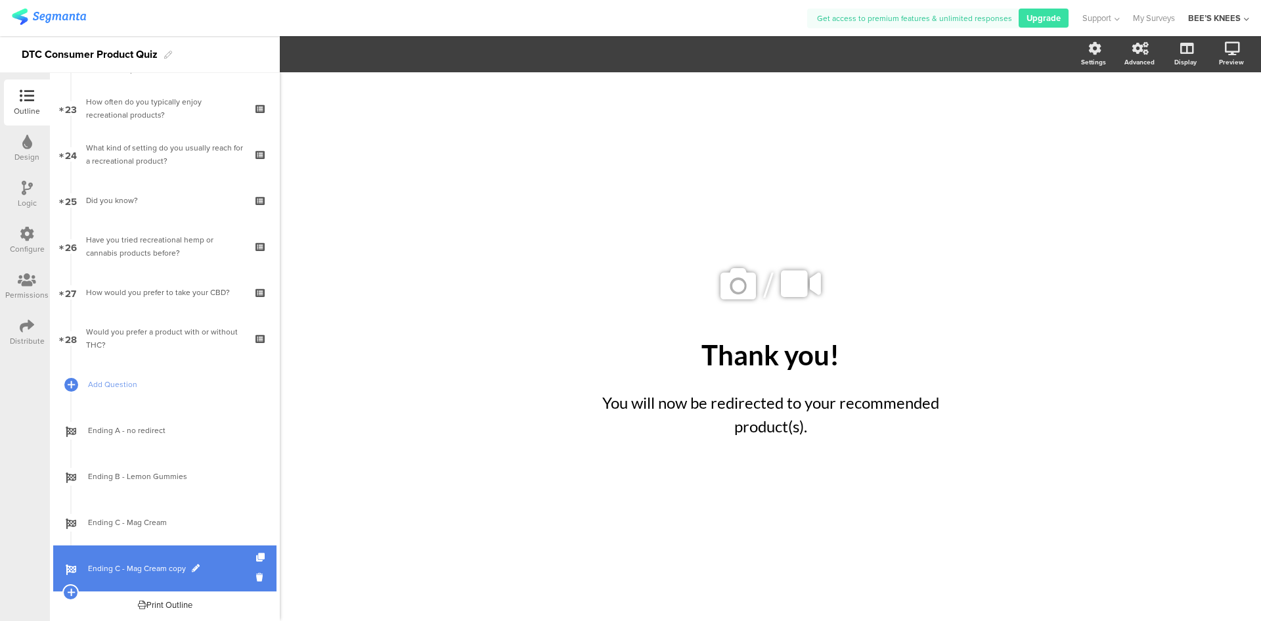
click at [175, 567] on span "Ending C - Mag Cream copy" at bounding box center [172, 567] width 168 height 13
click at [195, 566] on span at bounding box center [196, 568] width 8 height 8
drag, startPoint x: 183, startPoint y: 566, endPoint x: 115, endPoint y: 568, distance: 68.3
click at [115, 568] on input "Ending C - Mag Cream copy" at bounding box center [136, 568] width 97 height 12
type input "Ending D - FS Tincture"
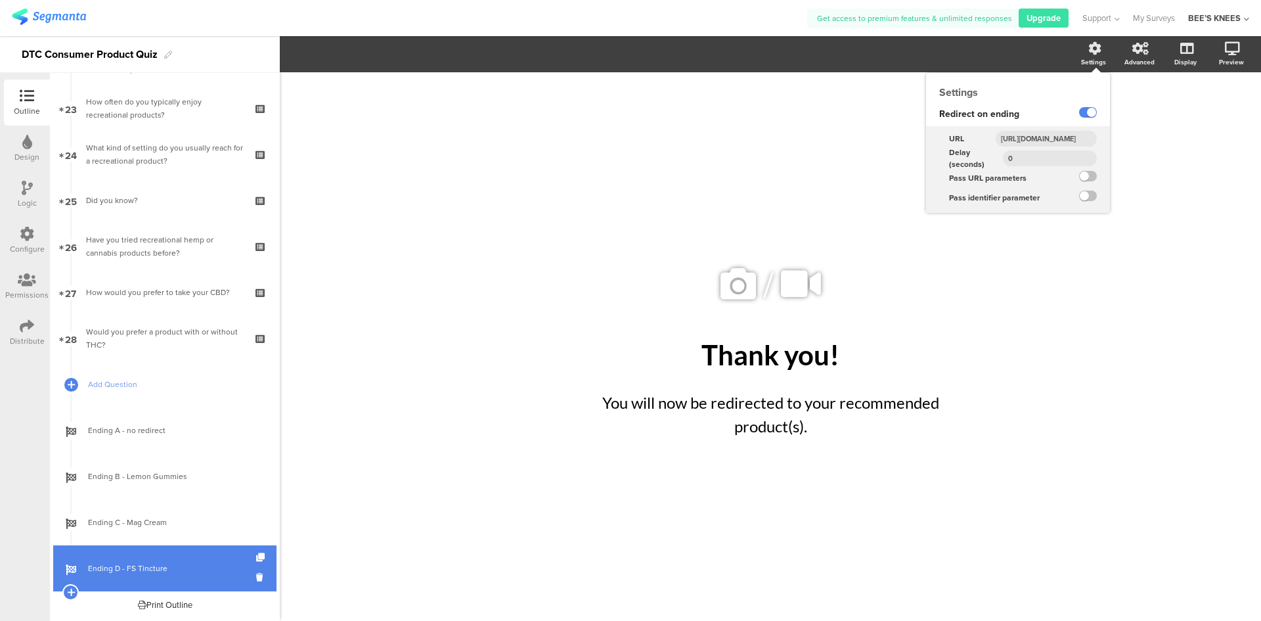
click at [1086, 61] on div "Settings" at bounding box center [1093, 62] width 25 height 10
click at [1059, 146] on input "https://beesknees-wellness.com/products/full-spectrum-cbd-magnesium-cream-2000-…" at bounding box center [1046, 139] width 101 height 16
click at [1069, 145] on input "https://beesknees-wellness.com/products/full-spectrum-cbd-magnesium-cream-2000-…" at bounding box center [1046, 139] width 101 height 16
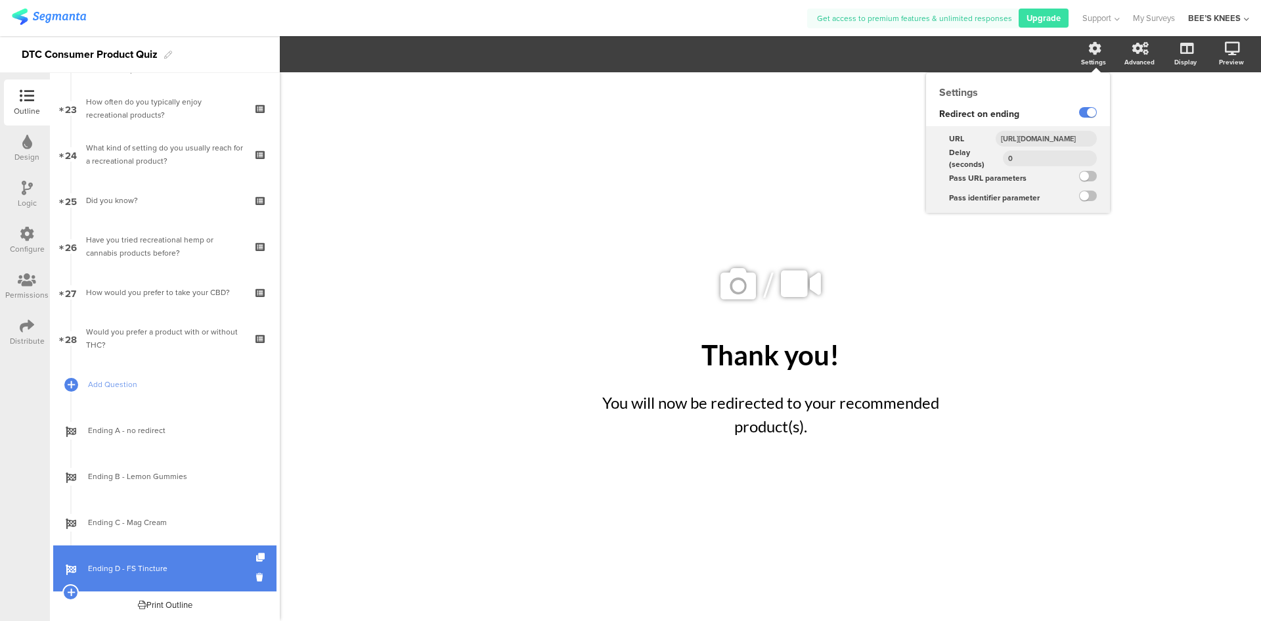
click at [1069, 145] on input "https://beesknees-wellness.com/products/full-spectrum-cbd-magnesium-cream-2000-…" at bounding box center [1046, 139] width 101 height 16
paste input "tincture-15"
type input "https://beesknees-wellness.com/products/full-spectrum-cbd-tincture-1500-mg/"
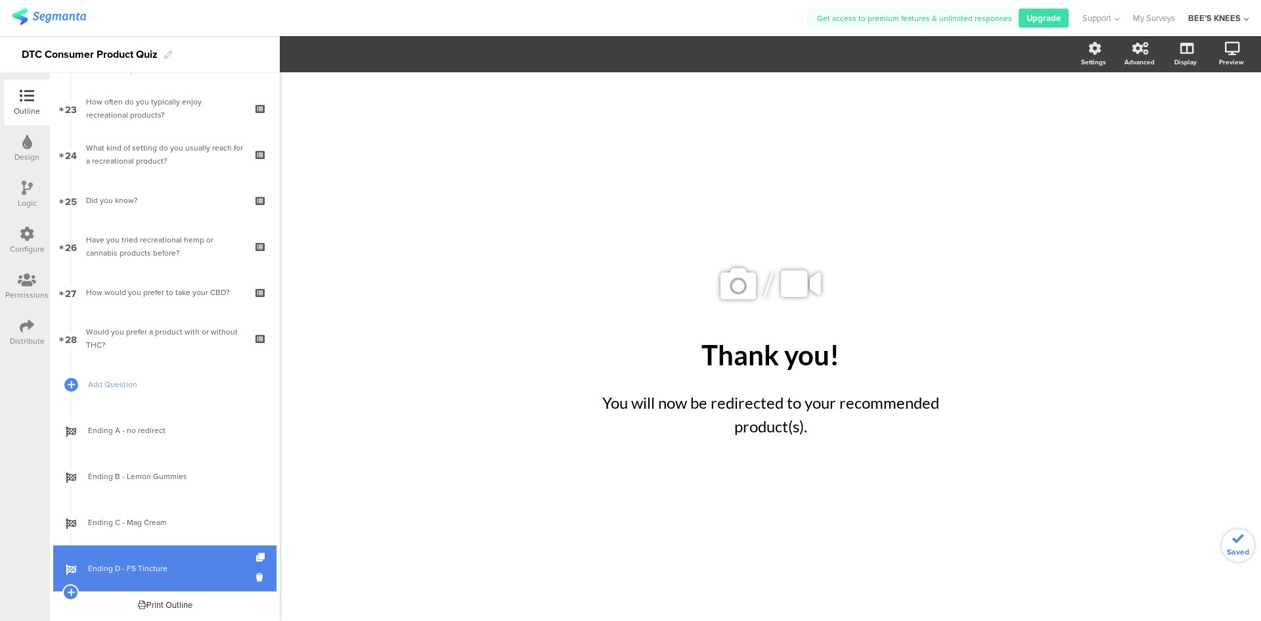
click at [1053, 376] on div "/ Thank you! Thank you! You will now be redirected to your recommended product(…" at bounding box center [770, 346] width 981 height 548
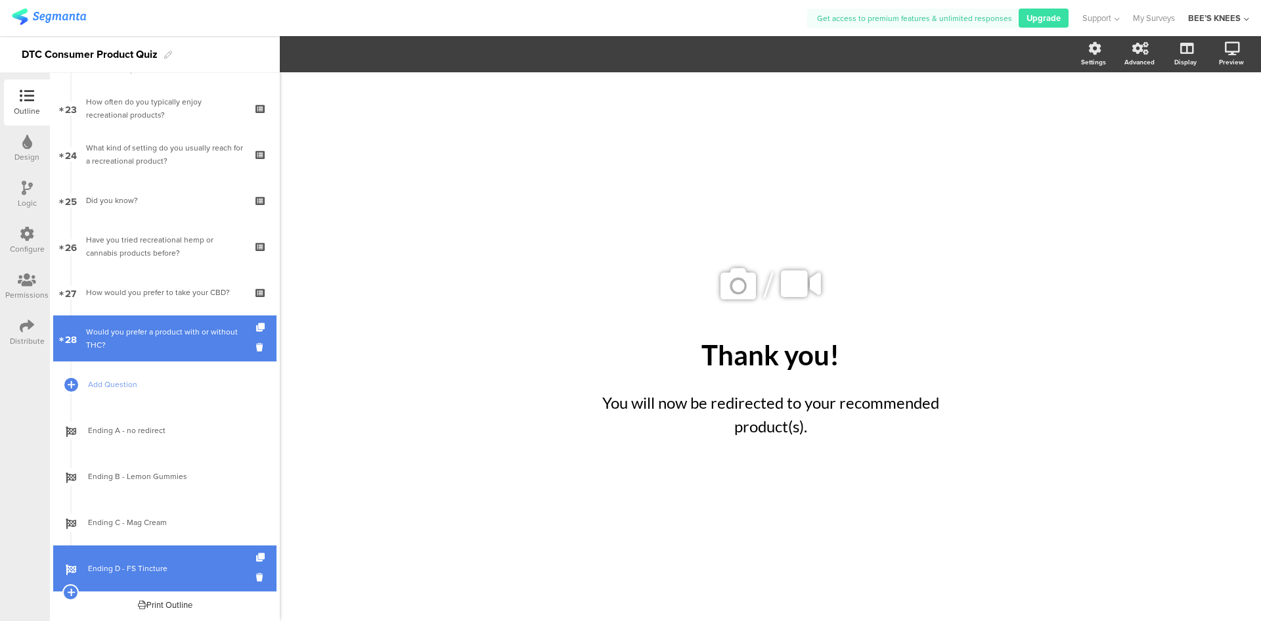
click at [141, 324] on link "28 Would you prefer a product with or without THC?" at bounding box center [164, 338] width 223 height 46
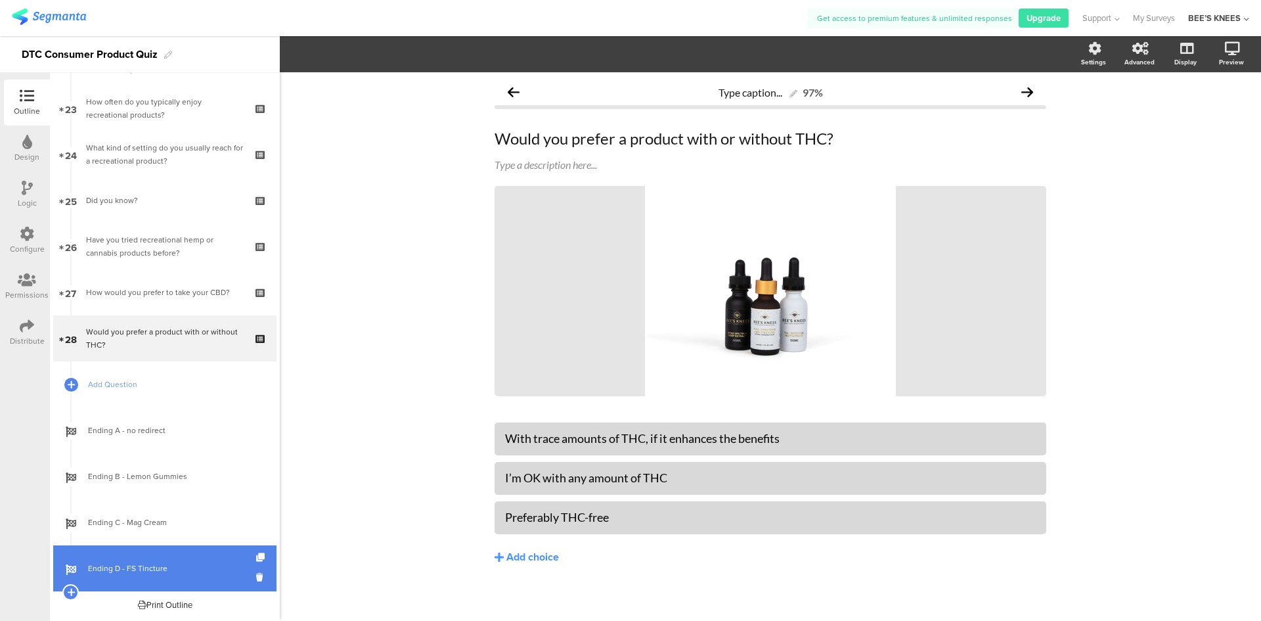
click at [27, 185] on icon at bounding box center [27, 188] width 11 height 14
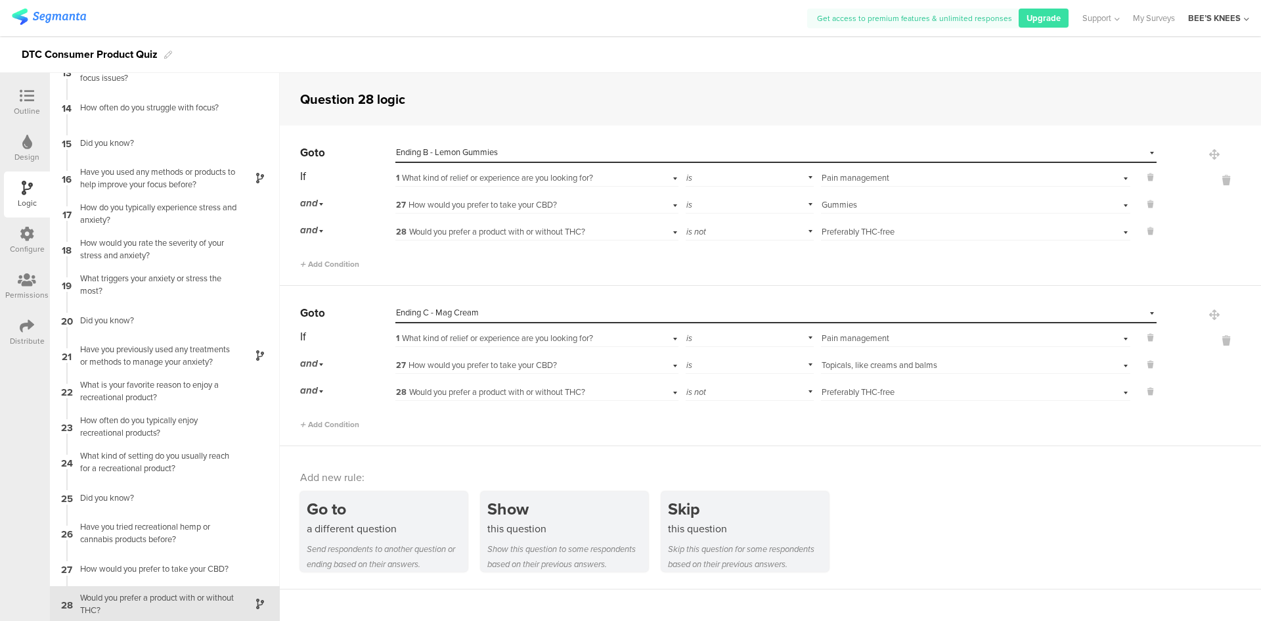
scroll to position [445, 0]
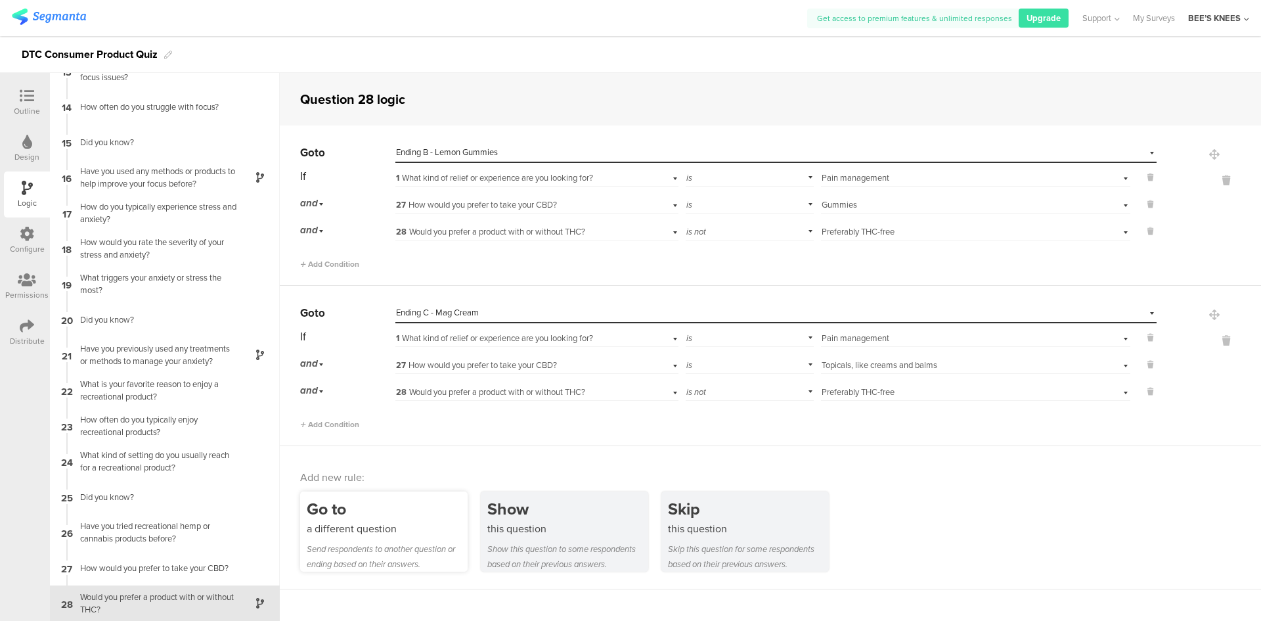
click at [363, 531] on div "a different question" at bounding box center [387, 528] width 161 height 15
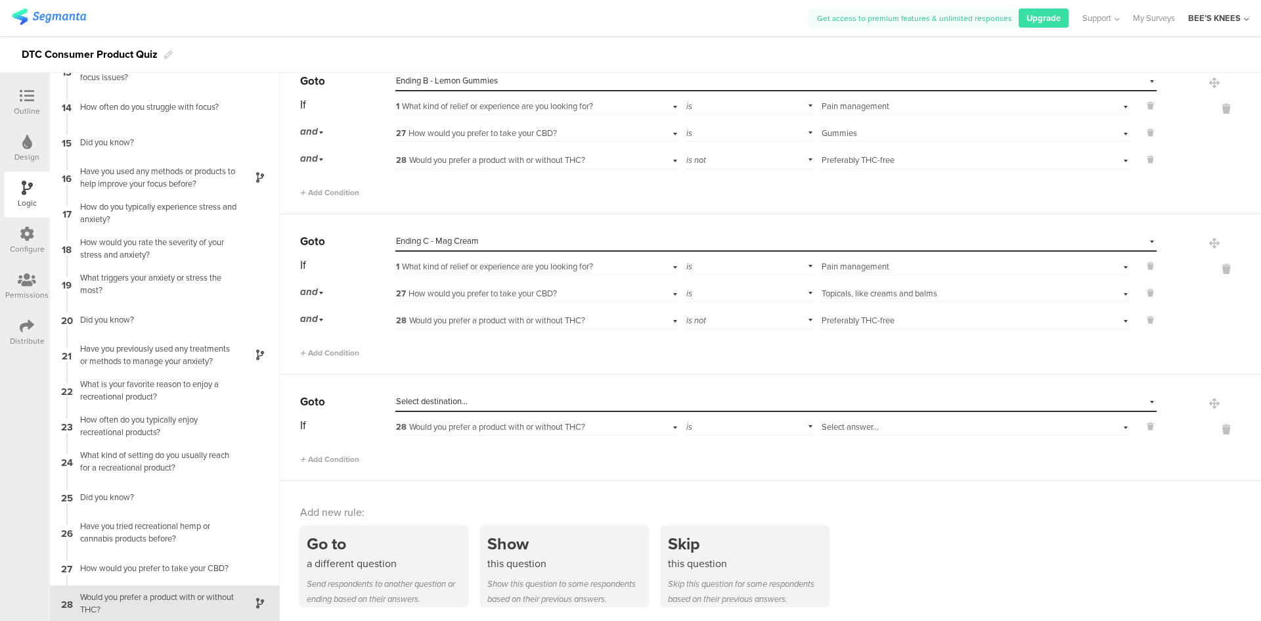
scroll to position [74, 0]
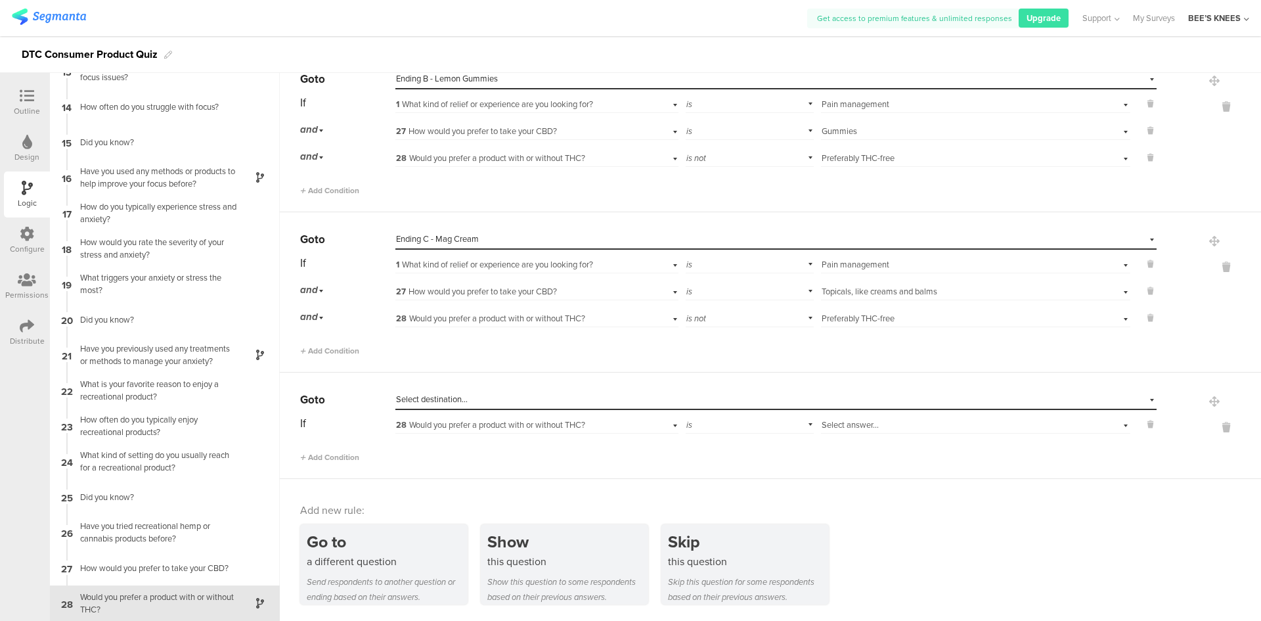
click at [581, 400] on div "Select destination..." at bounding box center [715, 399] width 639 height 12
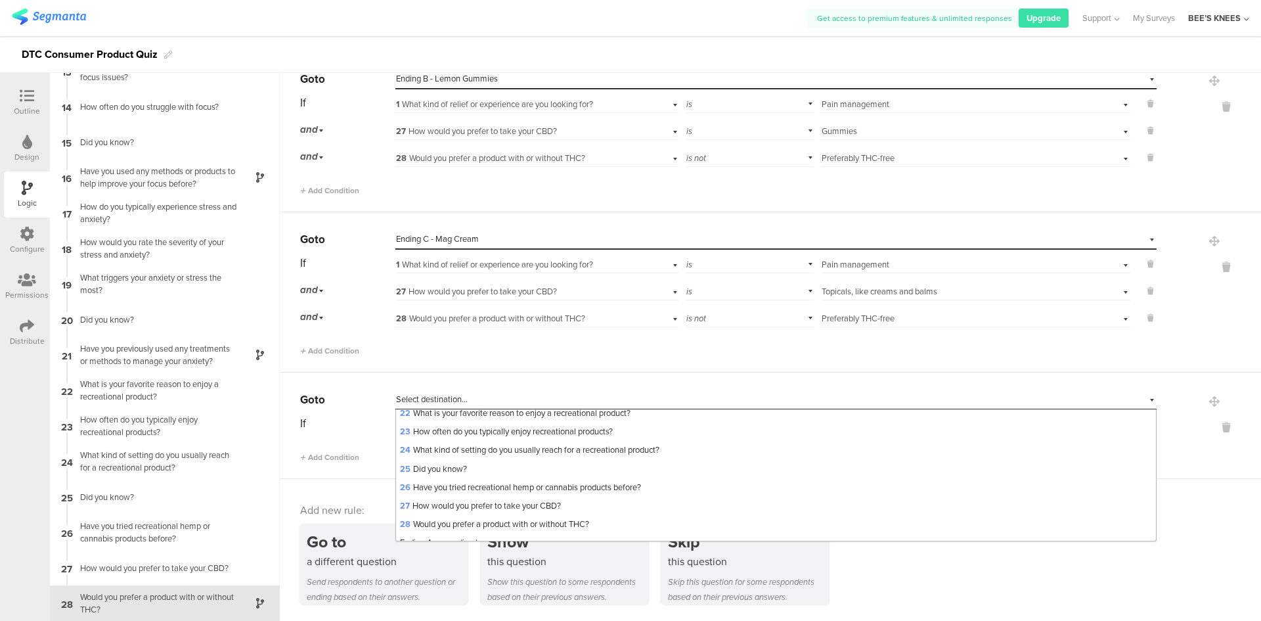
scroll to position [479, 0]
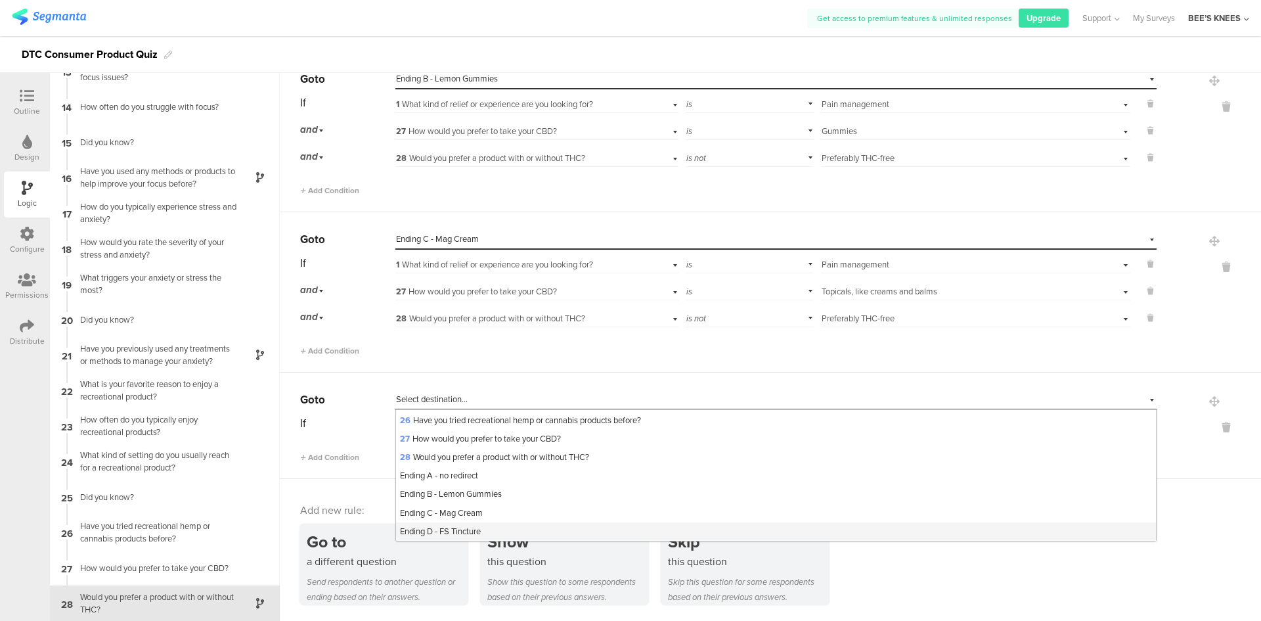
click at [525, 529] on div "Ending D - FS Tincture" at bounding box center [776, 531] width 760 height 18
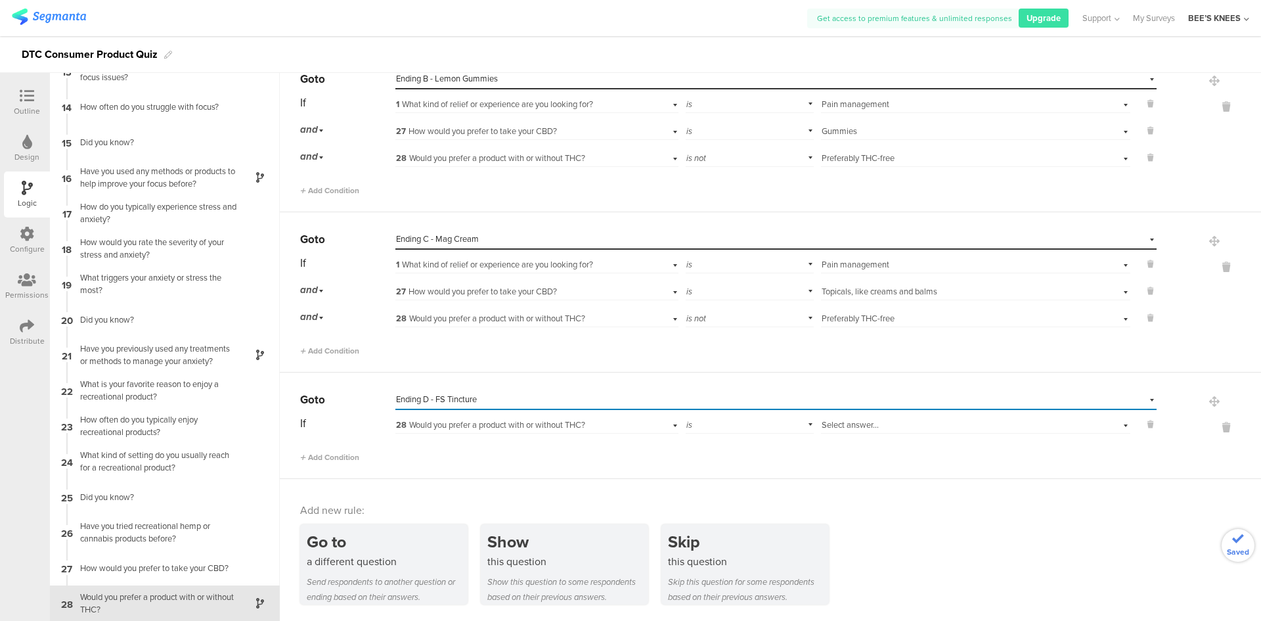
click at [491, 424] on span "28 Would you prefer a product with or without THC?" at bounding box center [490, 424] width 189 height 12
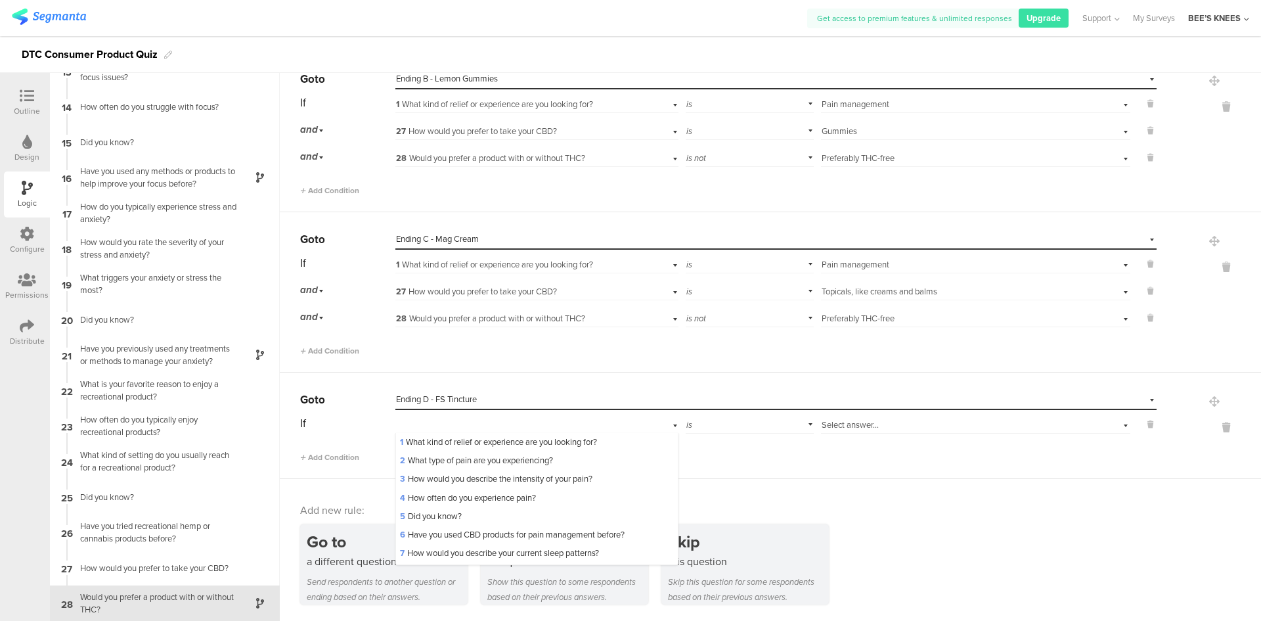
click at [497, 437] on span "1 What kind of relief or experience are you looking for?" at bounding box center [498, 441] width 197 height 12
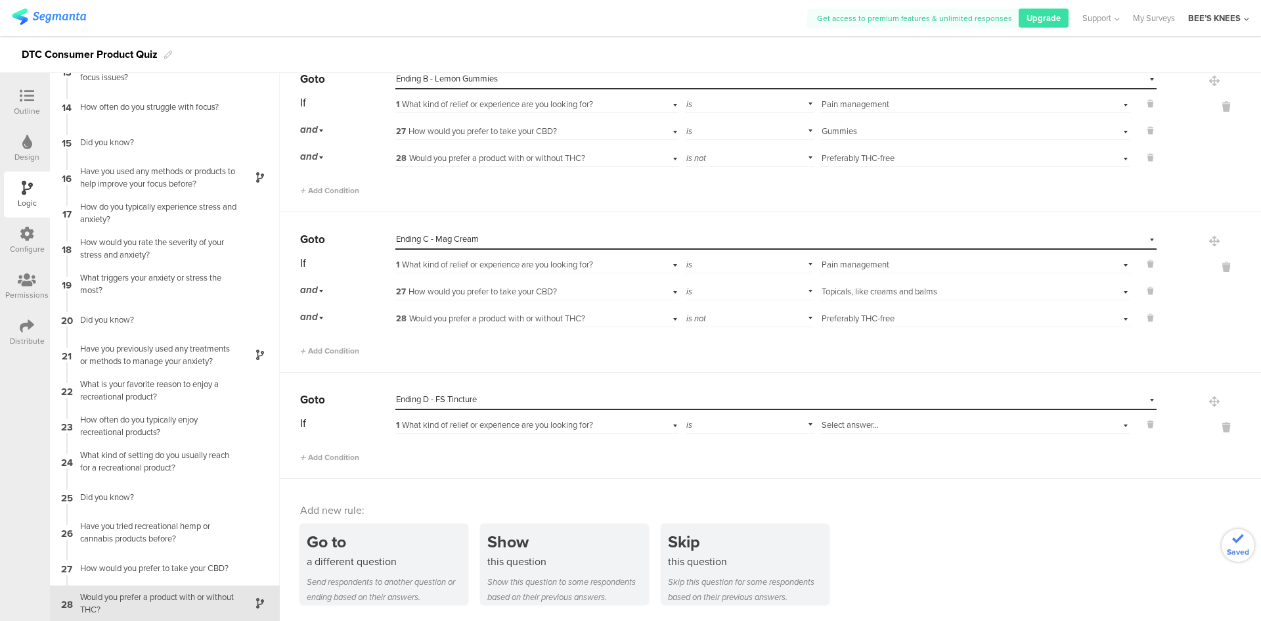
click at [844, 425] on span "Select answer..." at bounding box center [850, 424] width 57 height 12
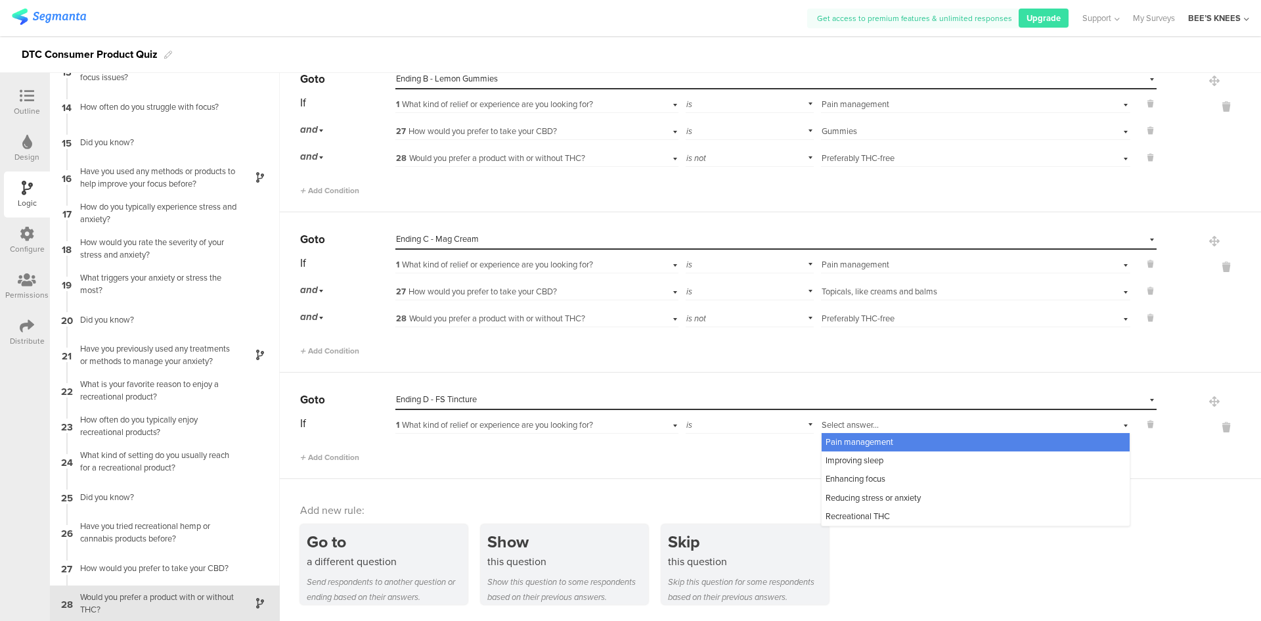
click at [851, 438] on span "Pain management" at bounding box center [859, 441] width 68 height 12
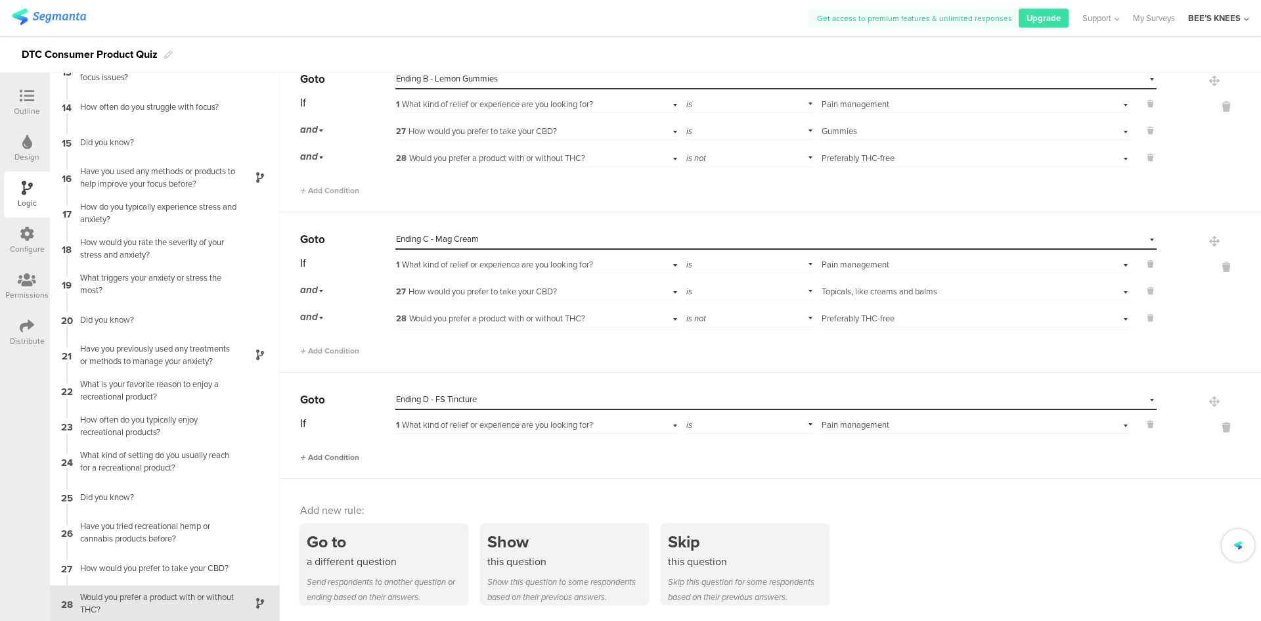
click at [322, 460] on span "Add Condition" at bounding box center [329, 457] width 59 height 12
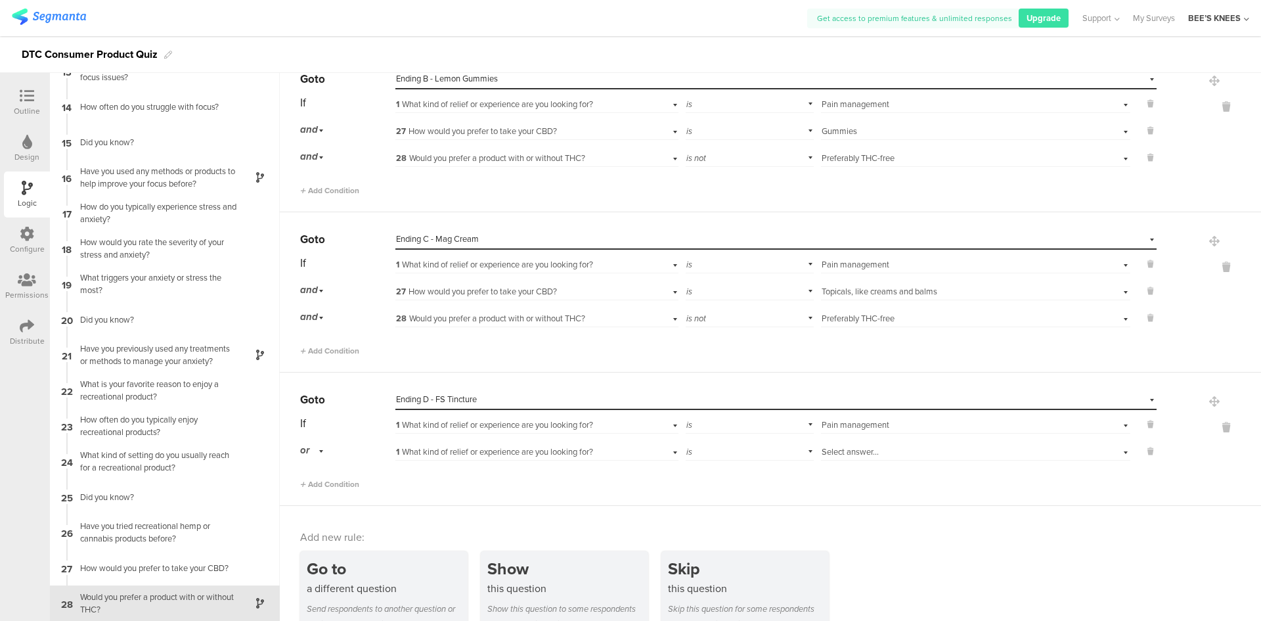
click at [320, 448] on div "or" at bounding box center [314, 450] width 28 height 20
click at [328, 483] on div "and" at bounding box center [347, 487] width 93 height 18
click at [443, 452] on span "1 What kind of relief or experience are you looking for?" at bounding box center [494, 451] width 197 height 12
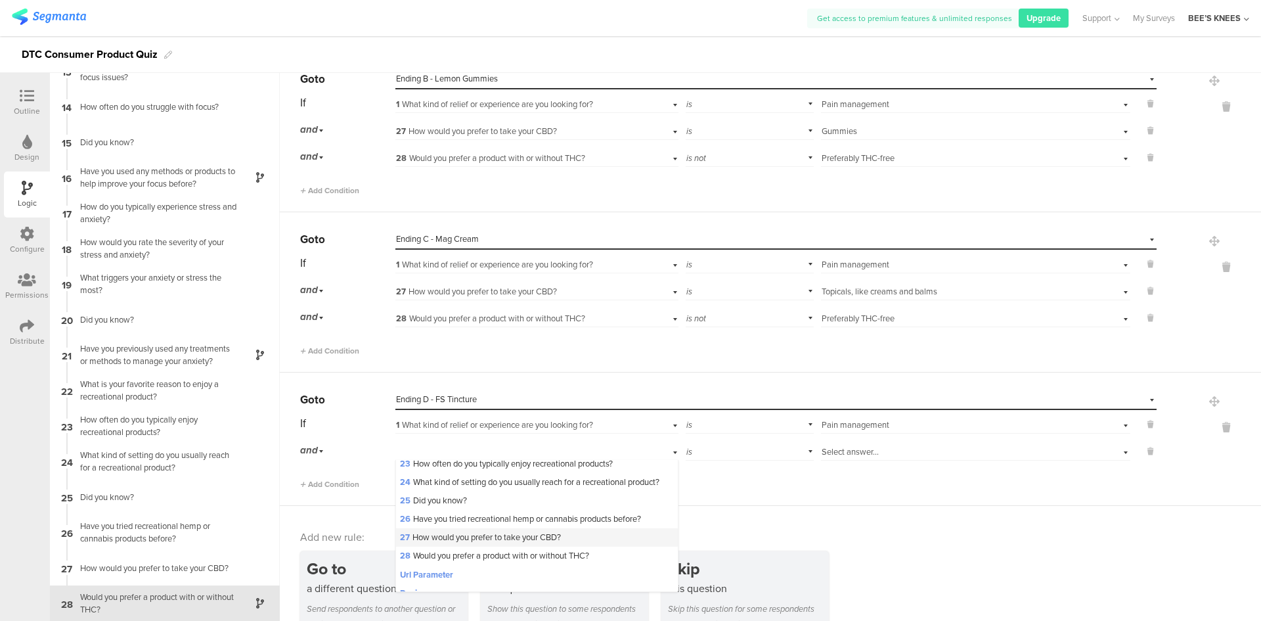
scroll to position [460, 0]
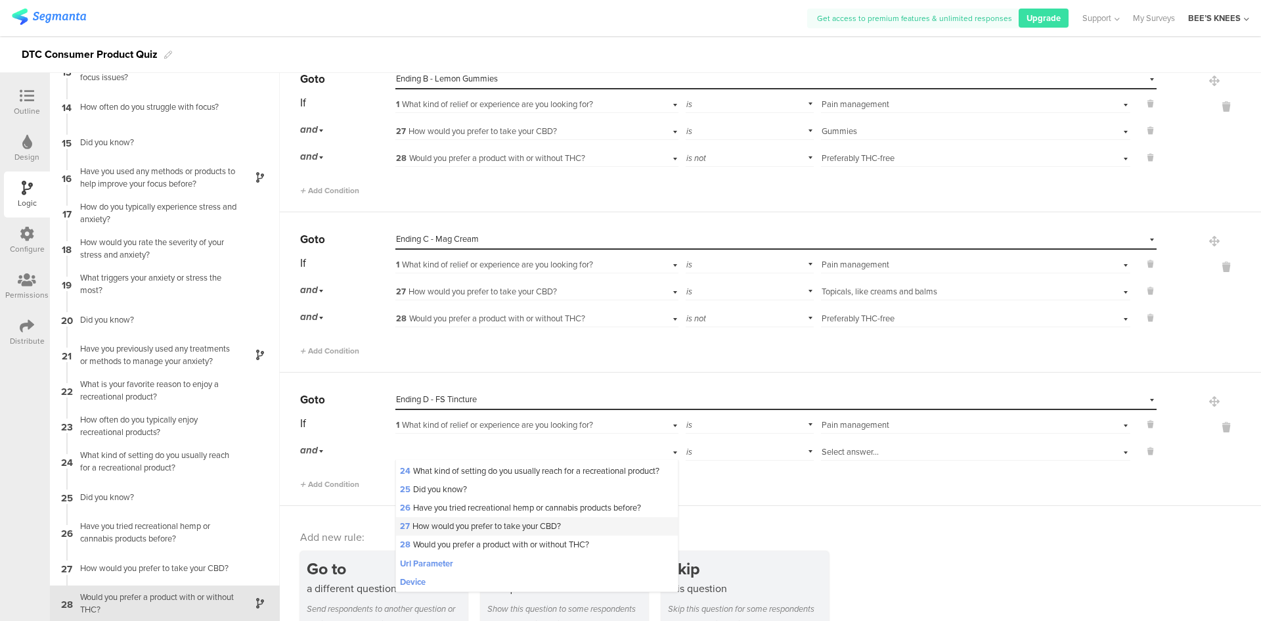
click at [458, 532] on span "27 How would you prefer to take your CBD?" at bounding box center [480, 525] width 161 height 12
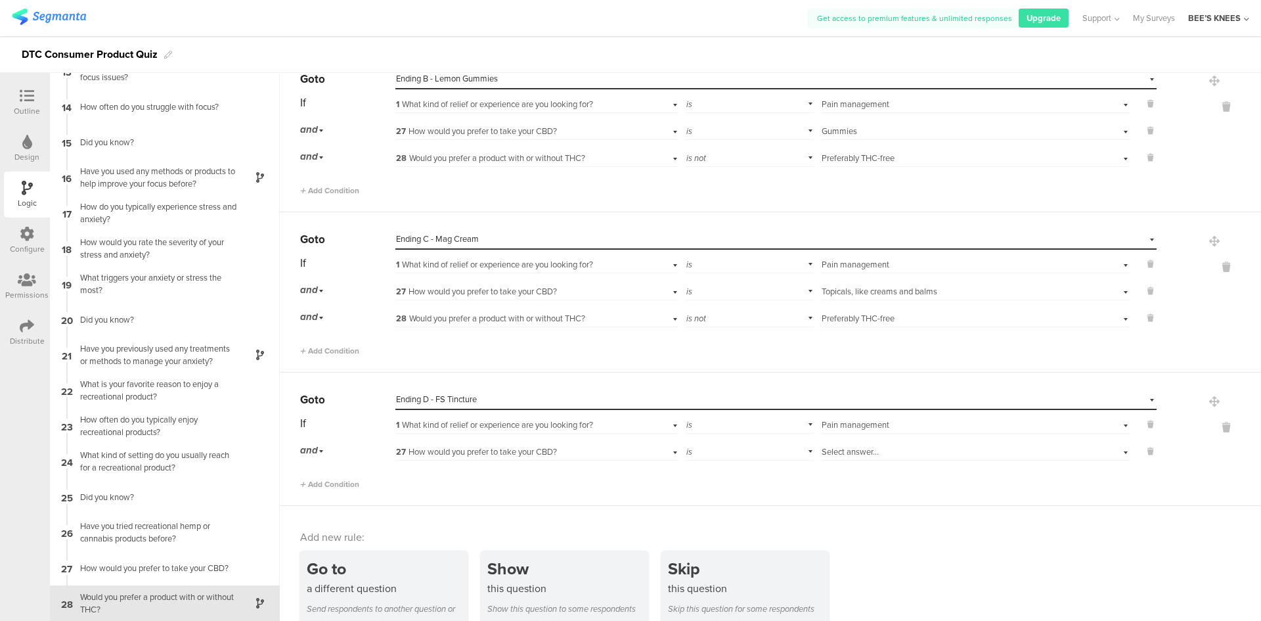
scroll to position [0, 0]
click at [834, 456] on span "Select answer..." at bounding box center [850, 451] width 57 height 12
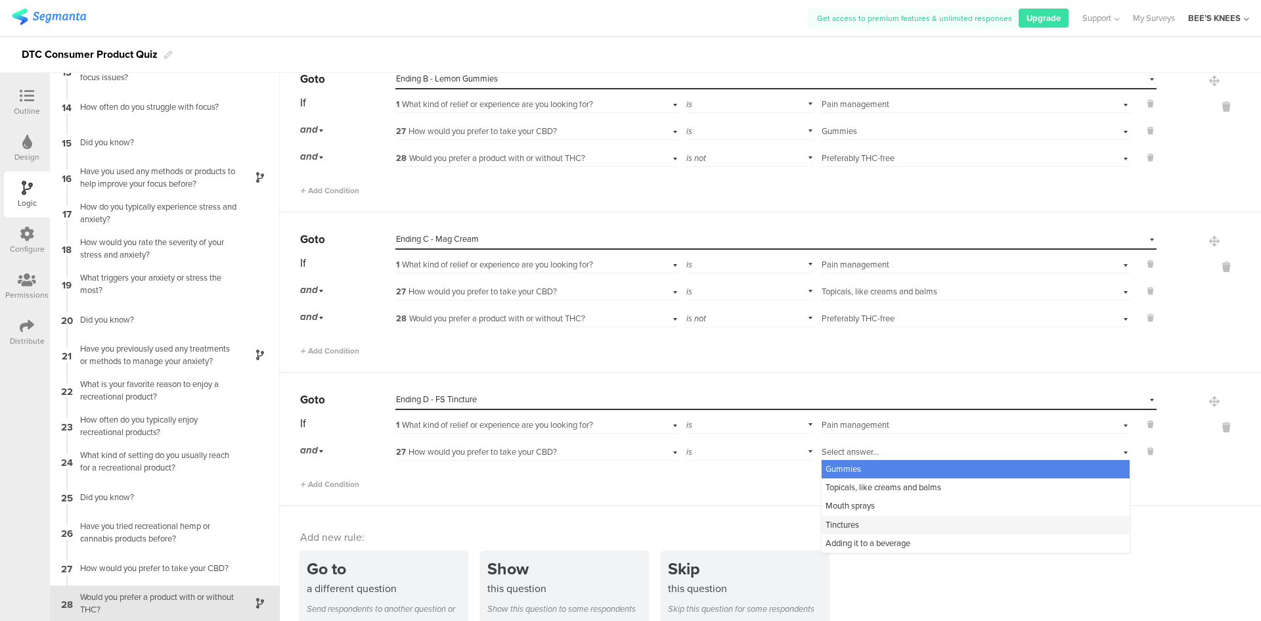
click at [859, 524] on div "Tinctures" at bounding box center [976, 525] width 308 height 18
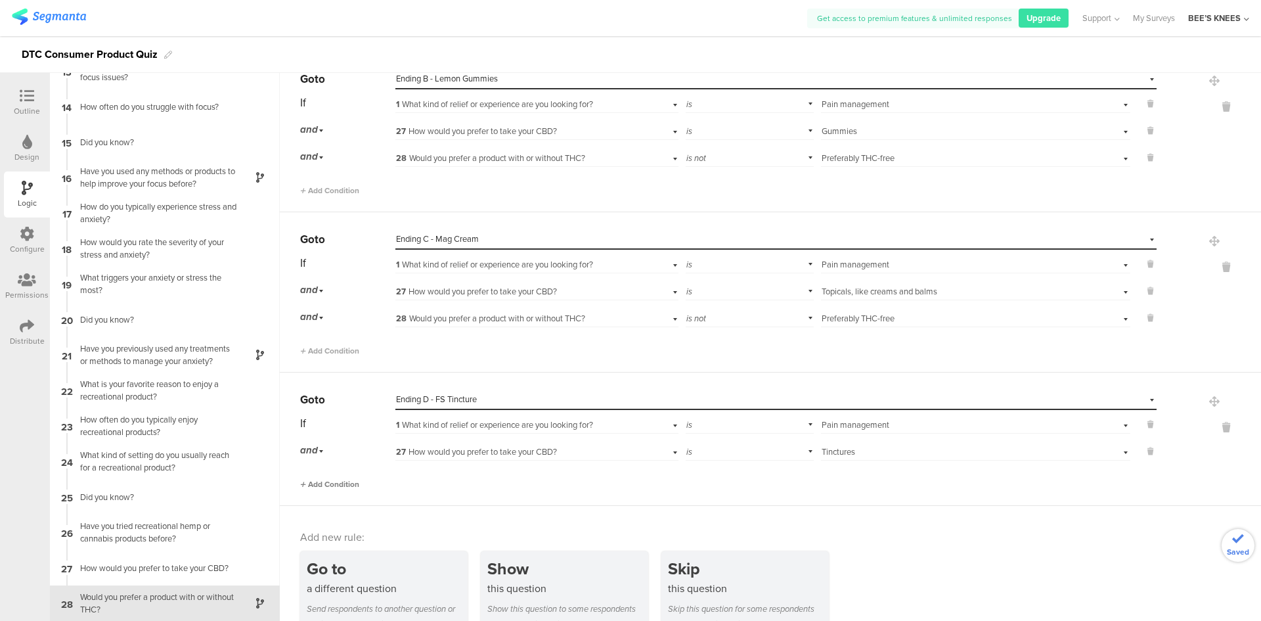
click at [313, 489] on span "Add Condition" at bounding box center [329, 484] width 59 height 12
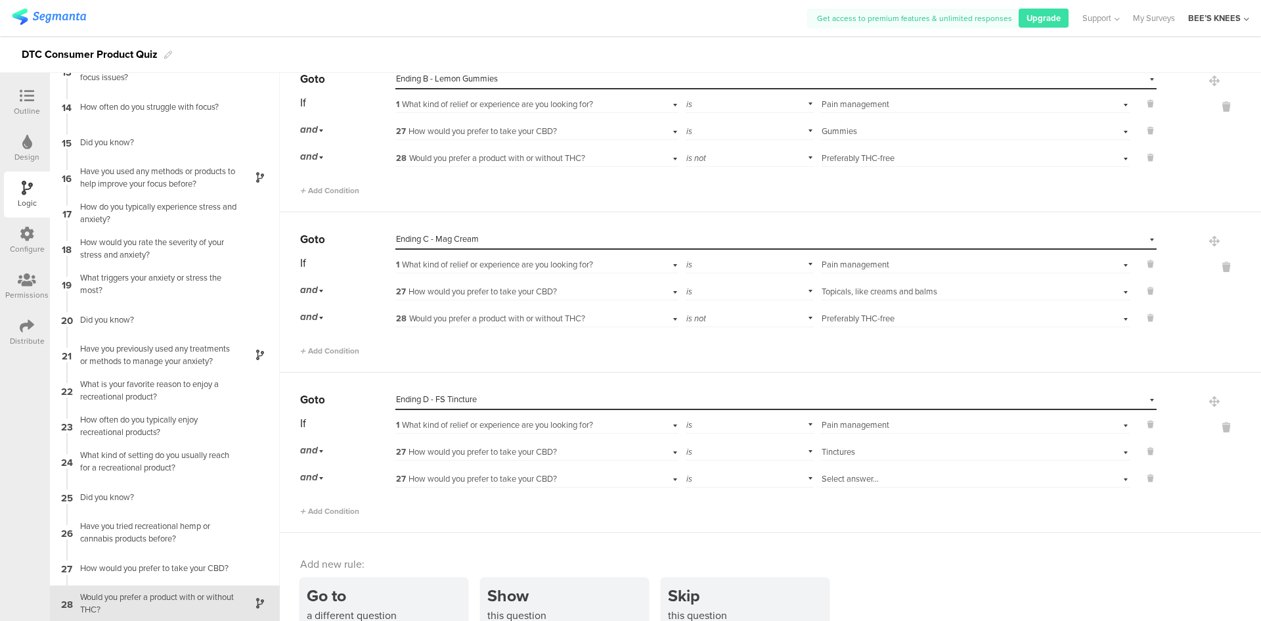
click at [535, 483] on span "27 How would you prefer to take your CBD?" at bounding box center [476, 478] width 161 height 12
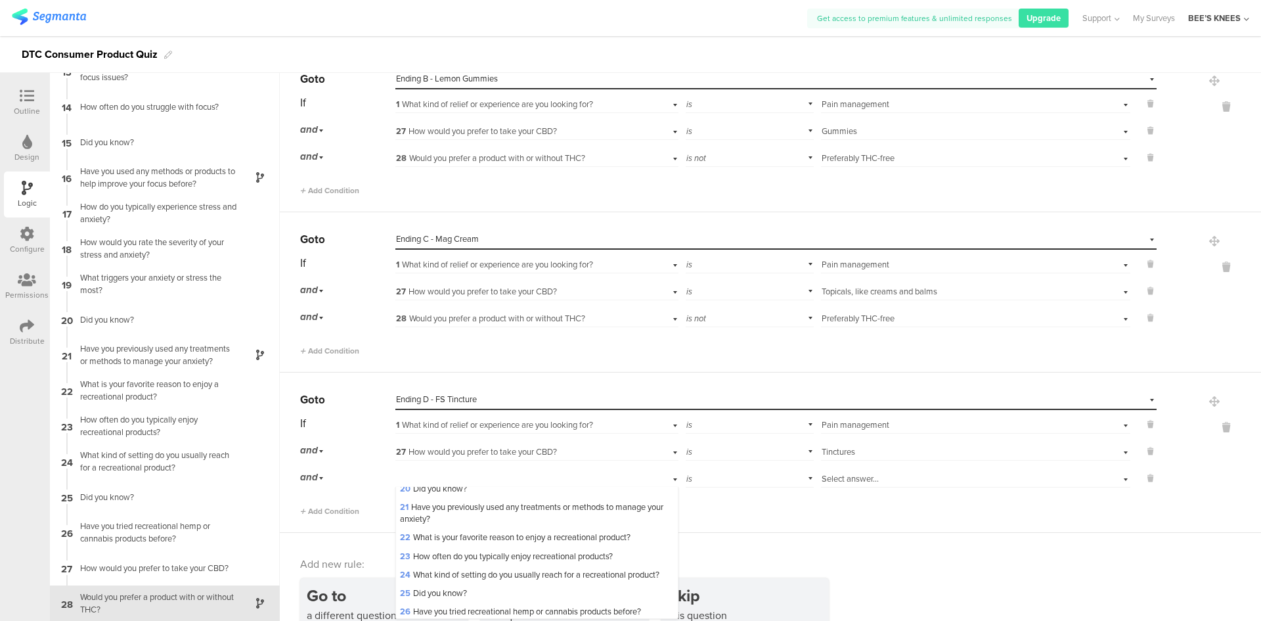
scroll to position [460, 0]
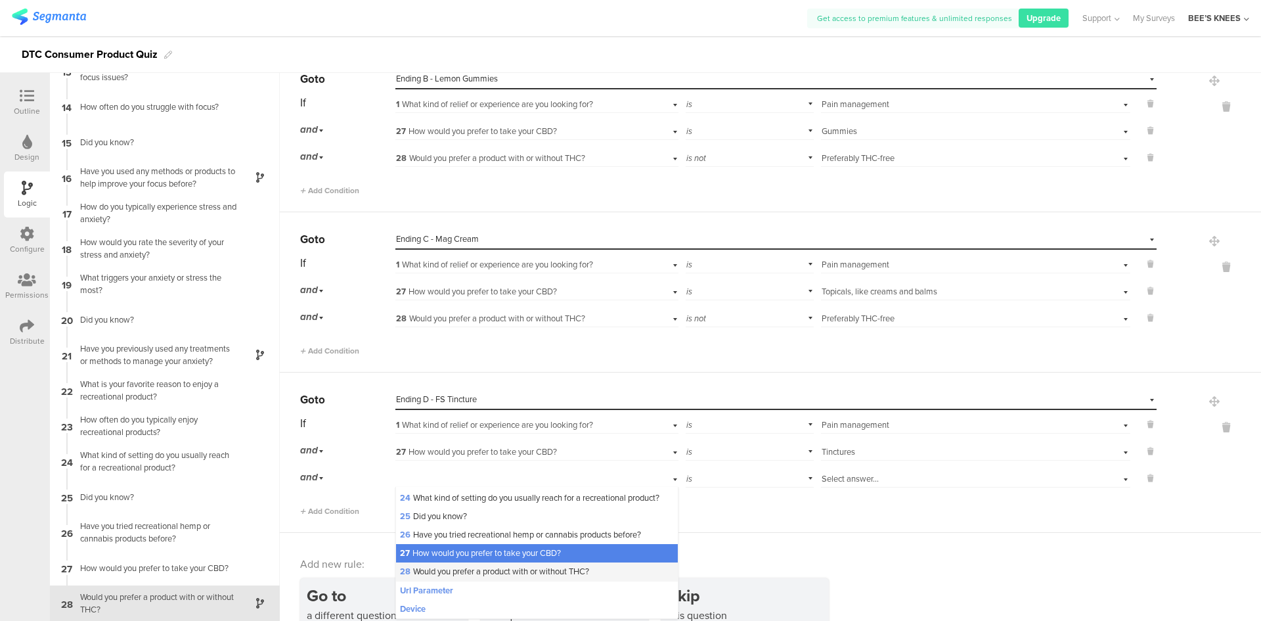
click at [492, 577] on span "28 Would you prefer a product with or without THC?" at bounding box center [494, 571] width 189 height 12
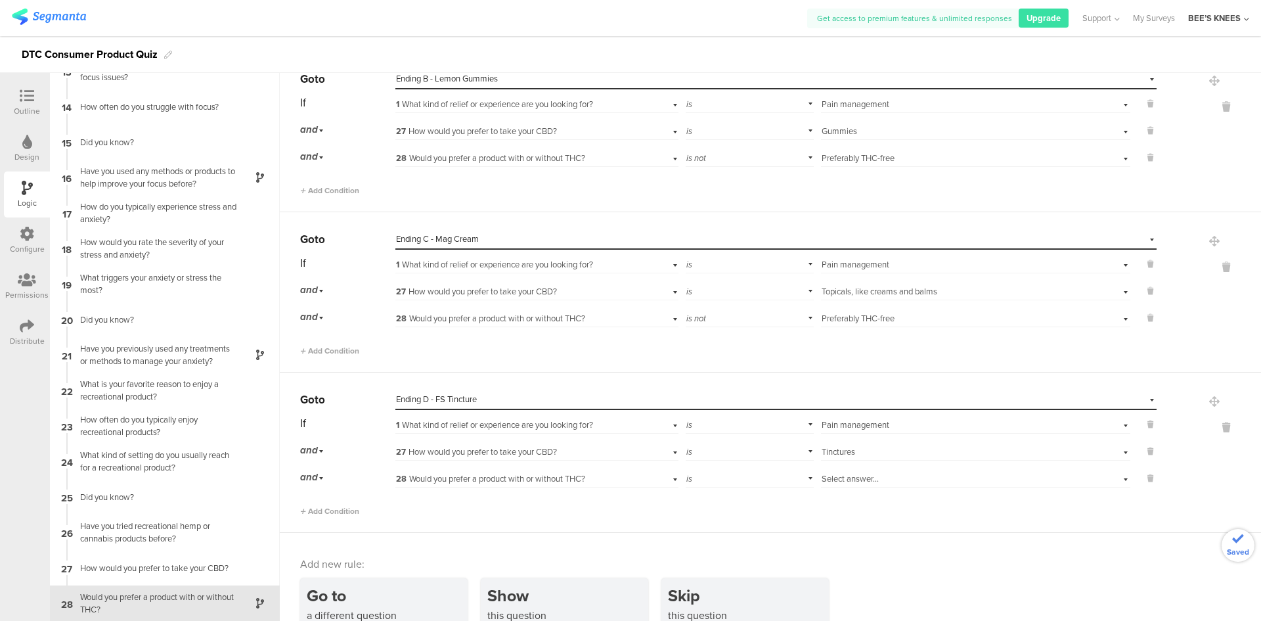
click at [698, 482] on div "is" at bounding box center [750, 477] width 129 height 20
click at [707, 511] on div "is not" at bounding box center [749, 514] width 127 height 18
click at [822, 479] on span "Select answer..." at bounding box center [850, 478] width 57 height 12
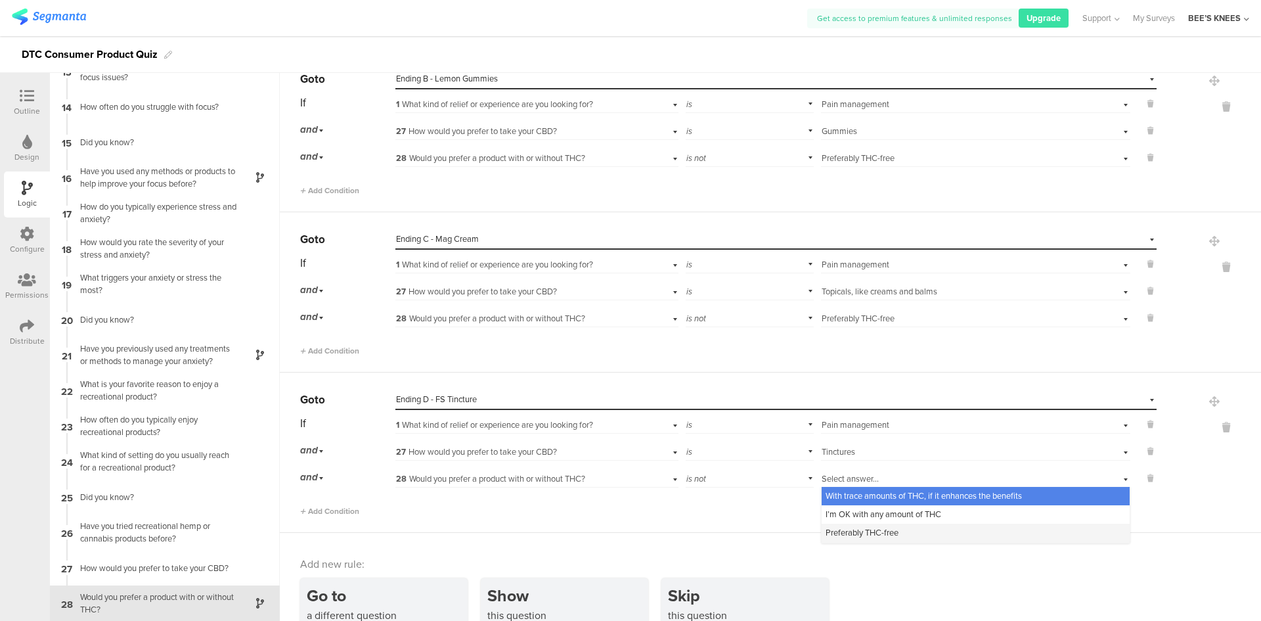
click at [839, 535] on span "Preferably THC-free" at bounding box center [861, 532] width 73 height 12
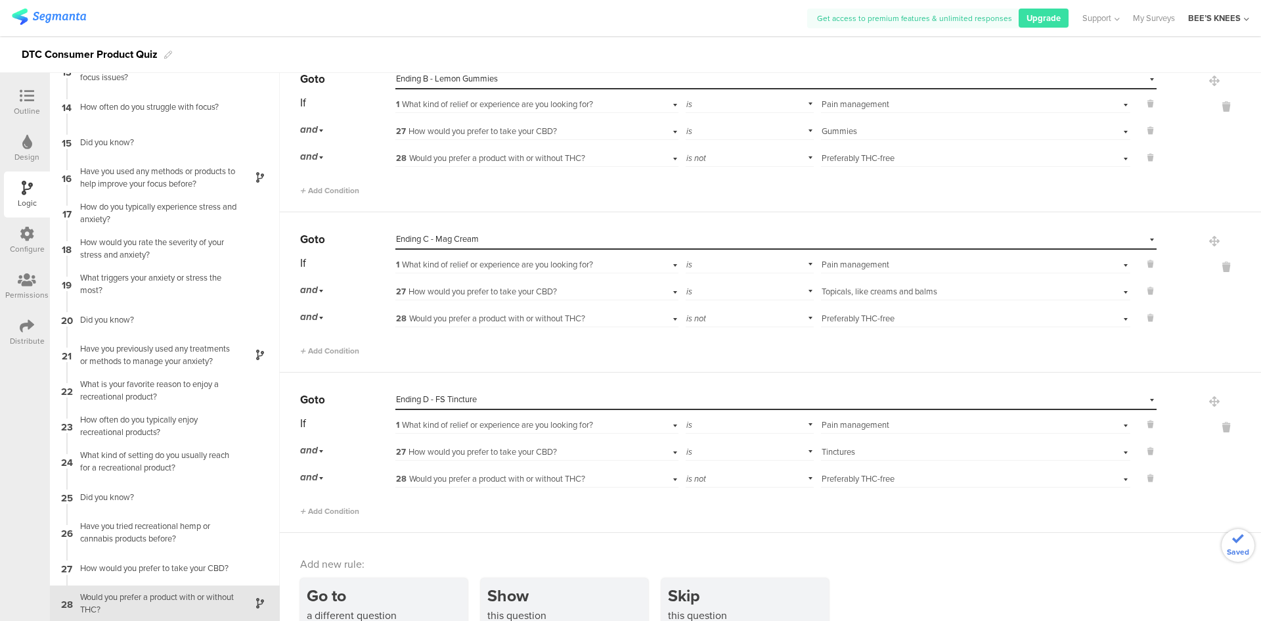
click at [839, 535] on div "Add new rule: Go to a different question Send respondents to another question o…" at bounding box center [770, 604] width 981 height 143
click at [33, 97] on icon at bounding box center [27, 96] width 14 height 14
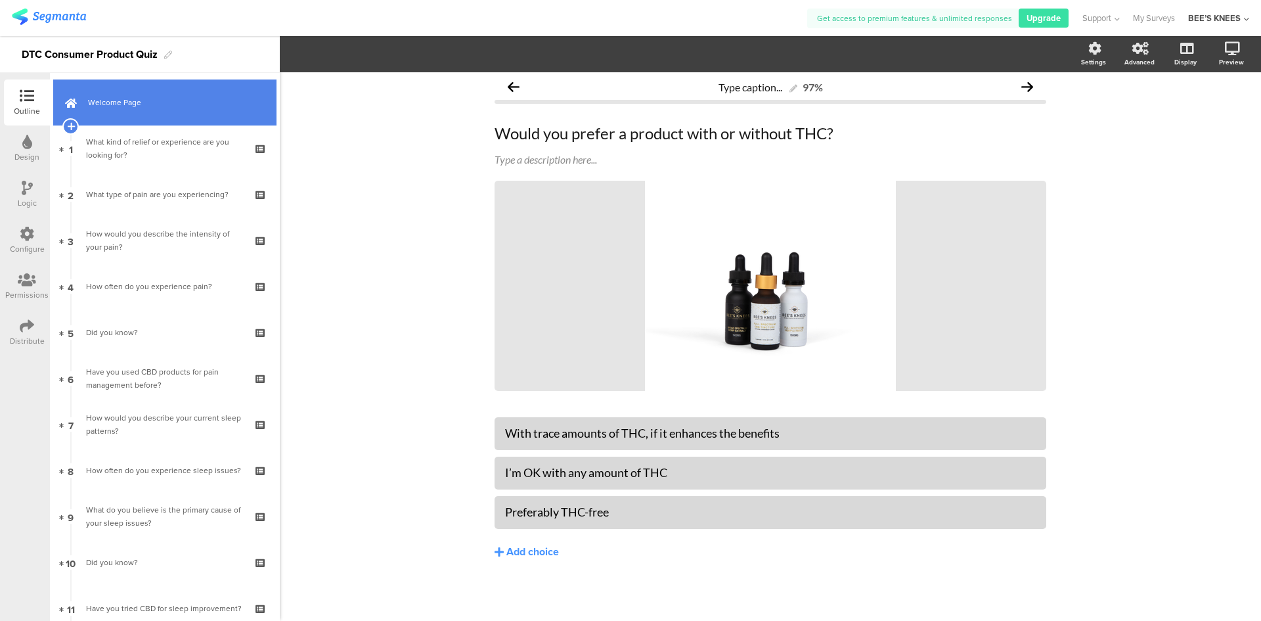
click at [146, 102] on span "Welcome Page" at bounding box center [172, 102] width 168 height 13
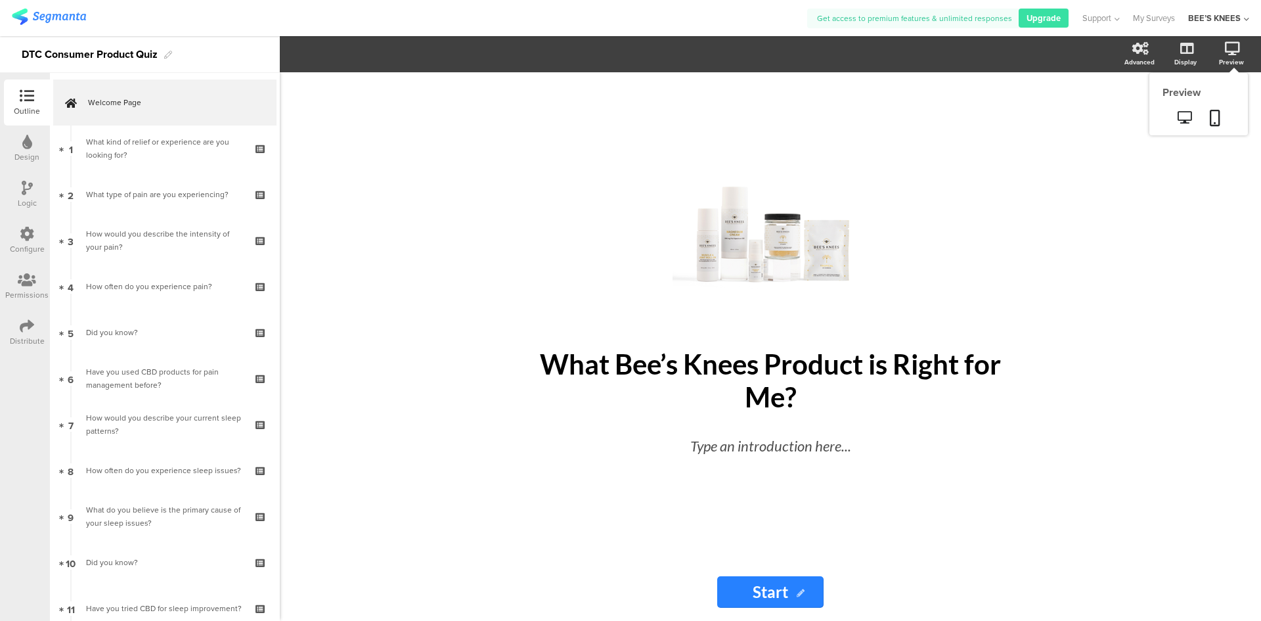
click at [1231, 49] on icon at bounding box center [1232, 48] width 15 height 13
click at [1186, 110] on link at bounding box center [1184, 119] width 32 height 22
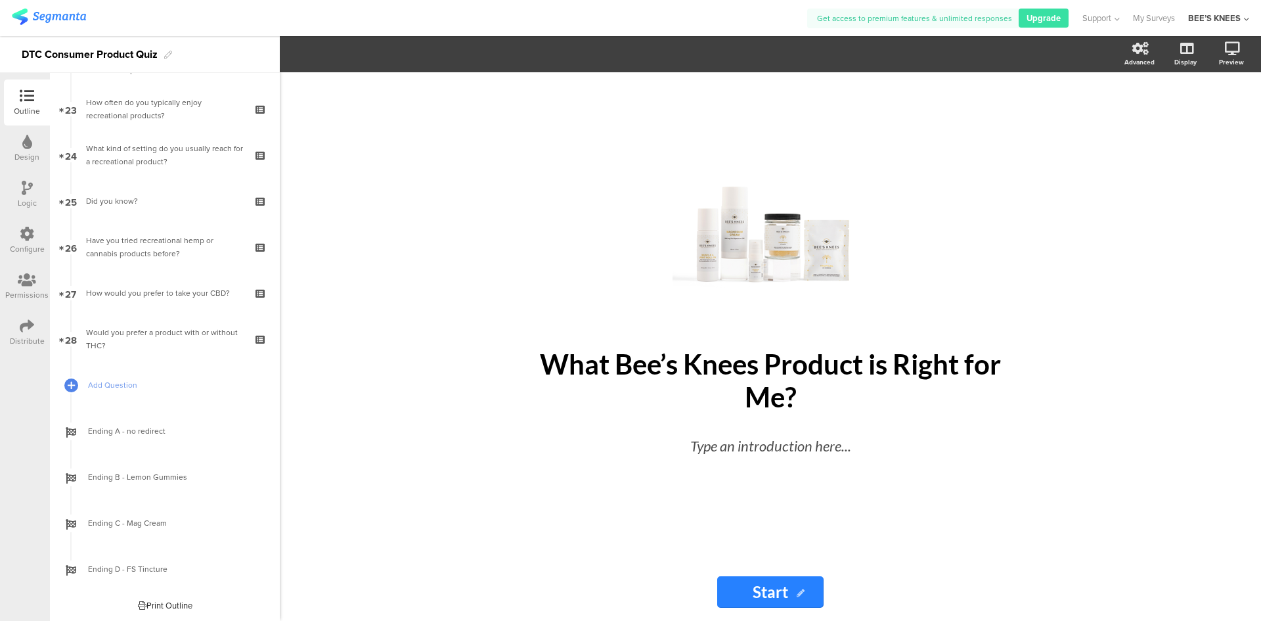
scroll to position [1051, 0]
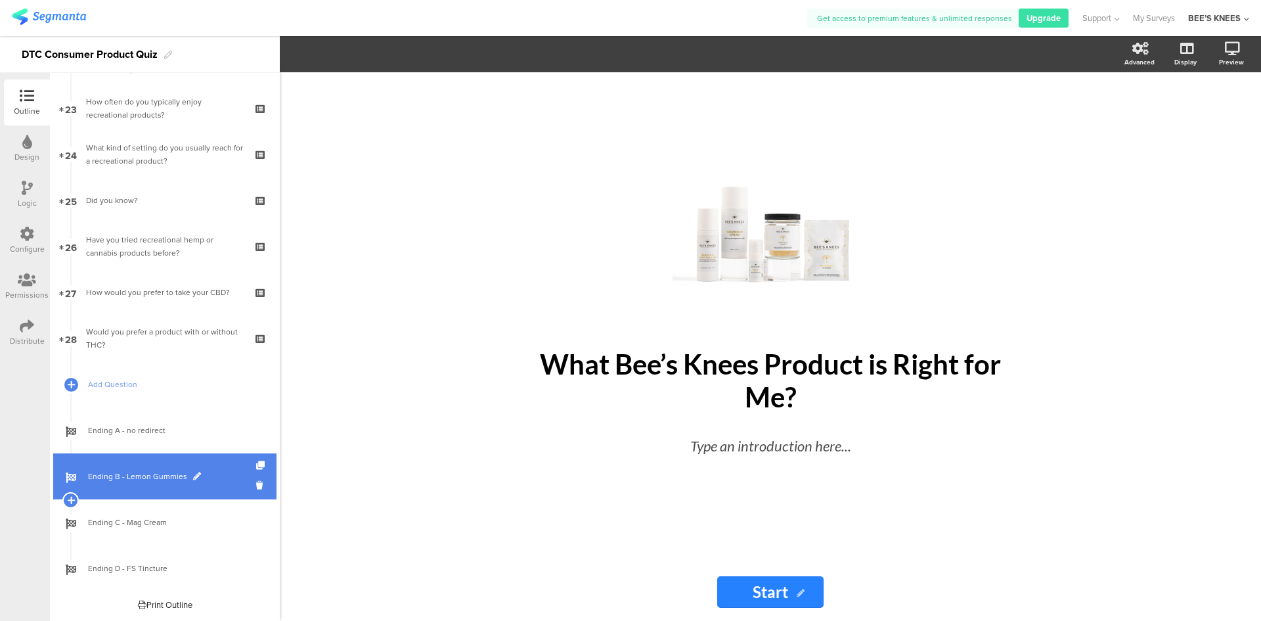
click at [168, 471] on span "Ending B - Lemon Gummies" at bounding box center [172, 476] width 168 height 13
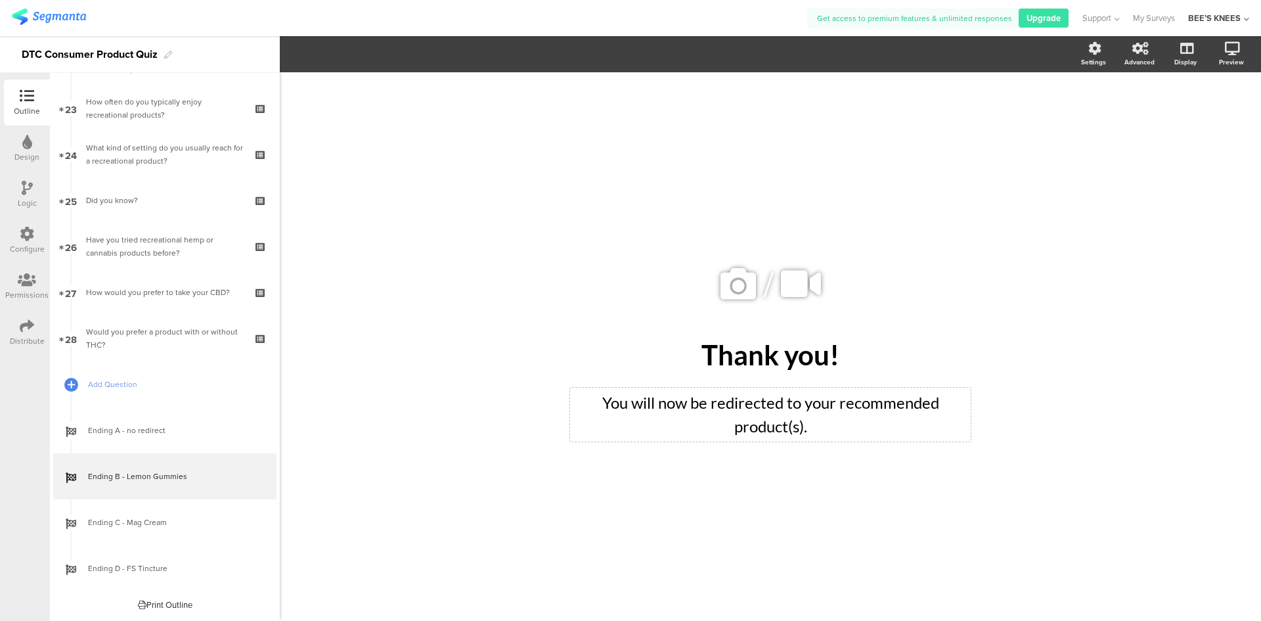
click at [795, 426] on div "You will now be redirected to your recommended product(s). You will now be redi…" at bounding box center [770, 414] width 401 height 54
click at [803, 427] on p "You will now be redirected to your recommended product(s)." at bounding box center [770, 414] width 394 height 47
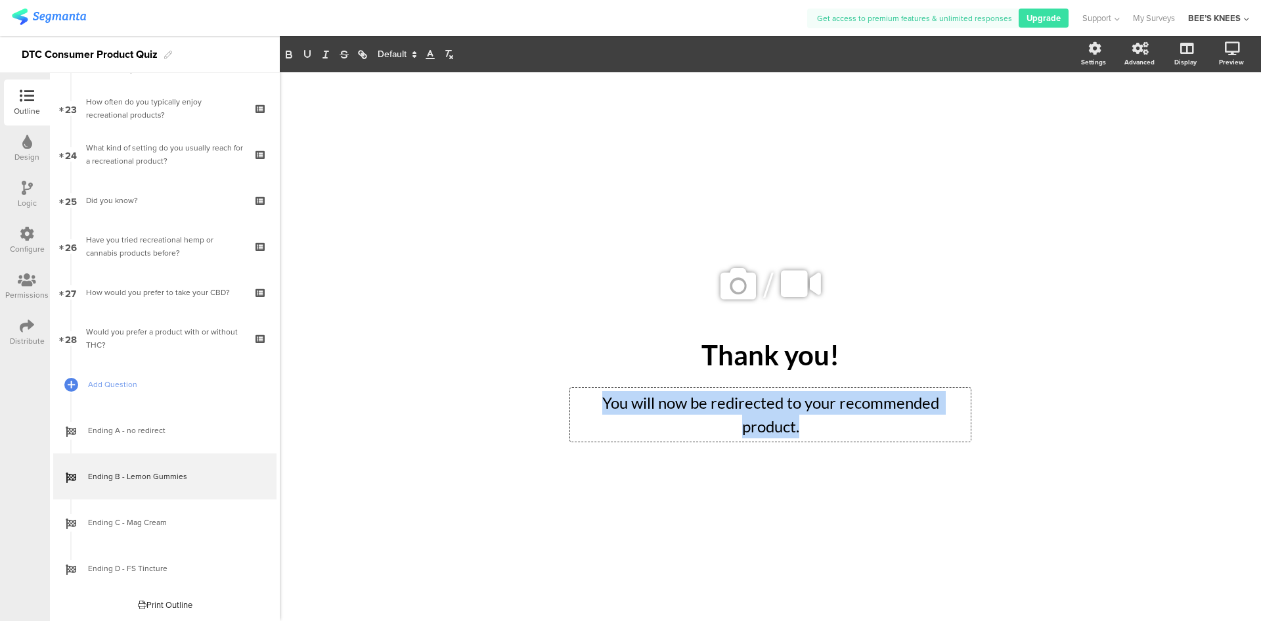
drag, startPoint x: 812, startPoint y: 422, endPoint x: 596, endPoint y: 409, distance: 215.8
click at [596, 409] on p "You will now be redirected to your recommended product." at bounding box center [770, 414] width 394 height 47
copy p "You will now be redirected to your recommended product."
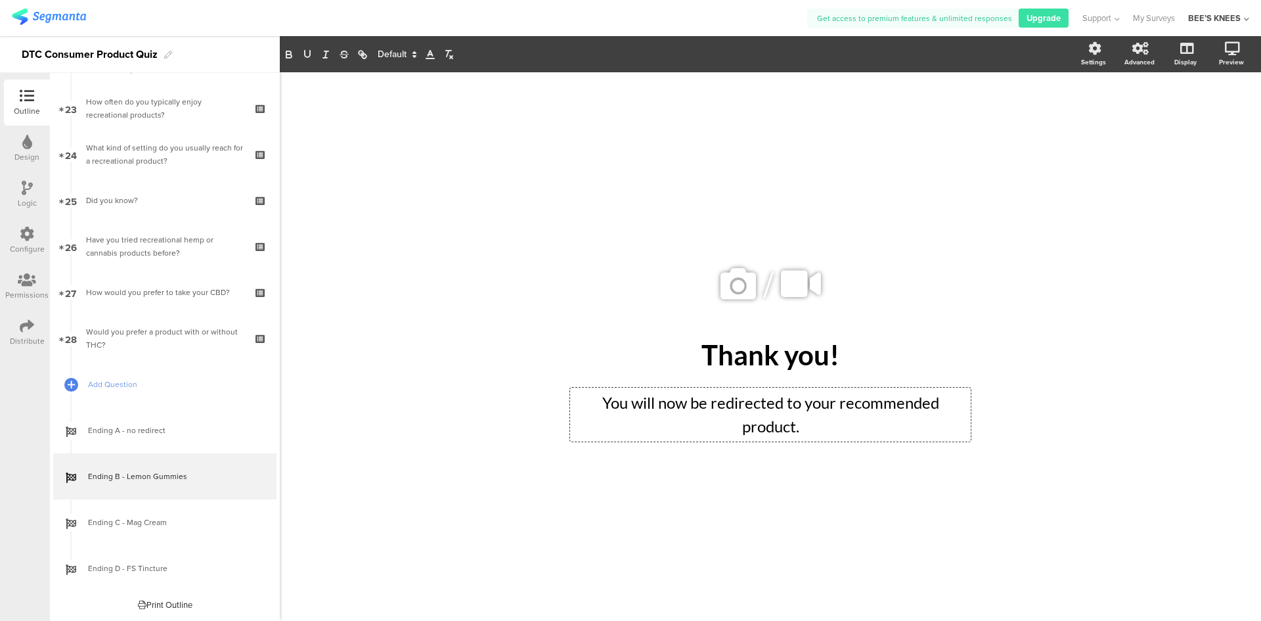
drag, startPoint x: 380, startPoint y: 513, endPoint x: 305, endPoint y: 521, distance: 74.7
click at [380, 513] on div "/ Thank you! Thank you! You will now be redirected to your recommended product.…" at bounding box center [770, 346] width 981 height 548
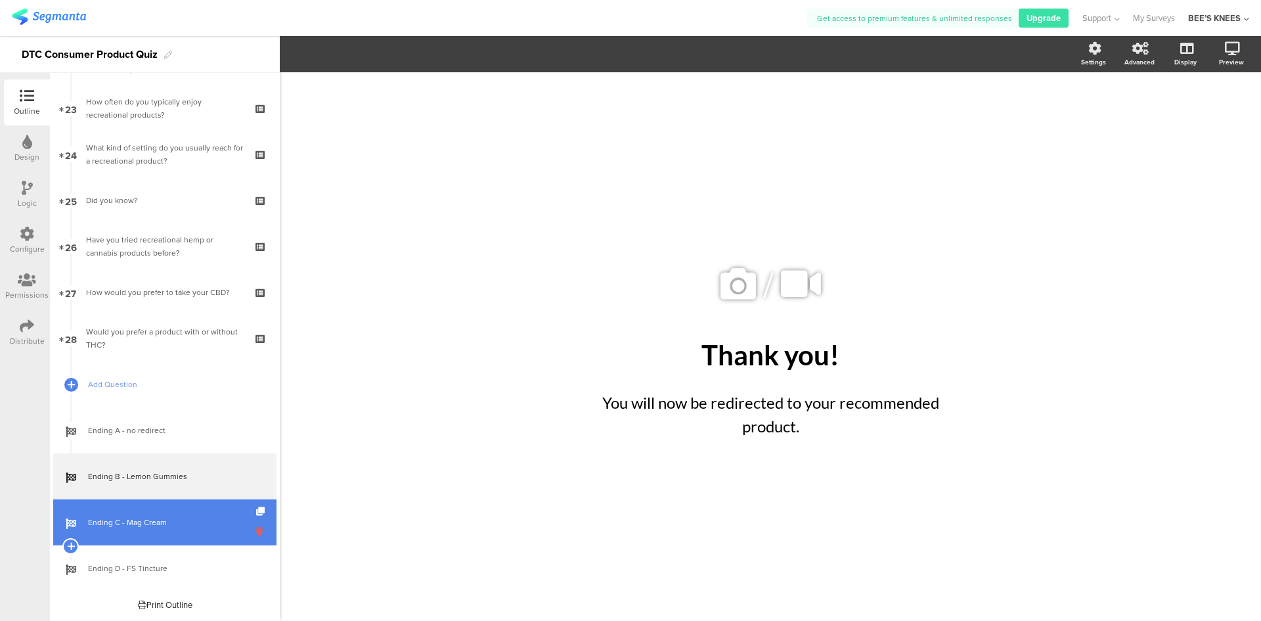
click at [256, 525] on icon at bounding box center [261, 531] width 11 height 12
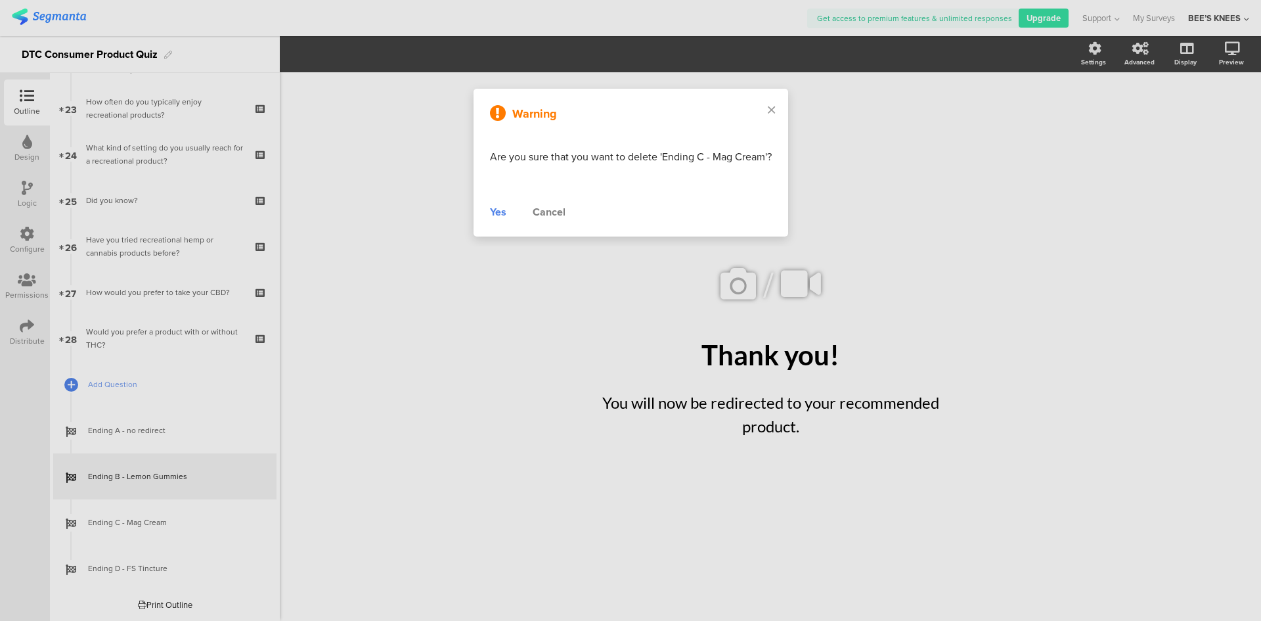
click at [540, 211] on div "Cancel" at bounding box center [549, 212] width 33 height 16
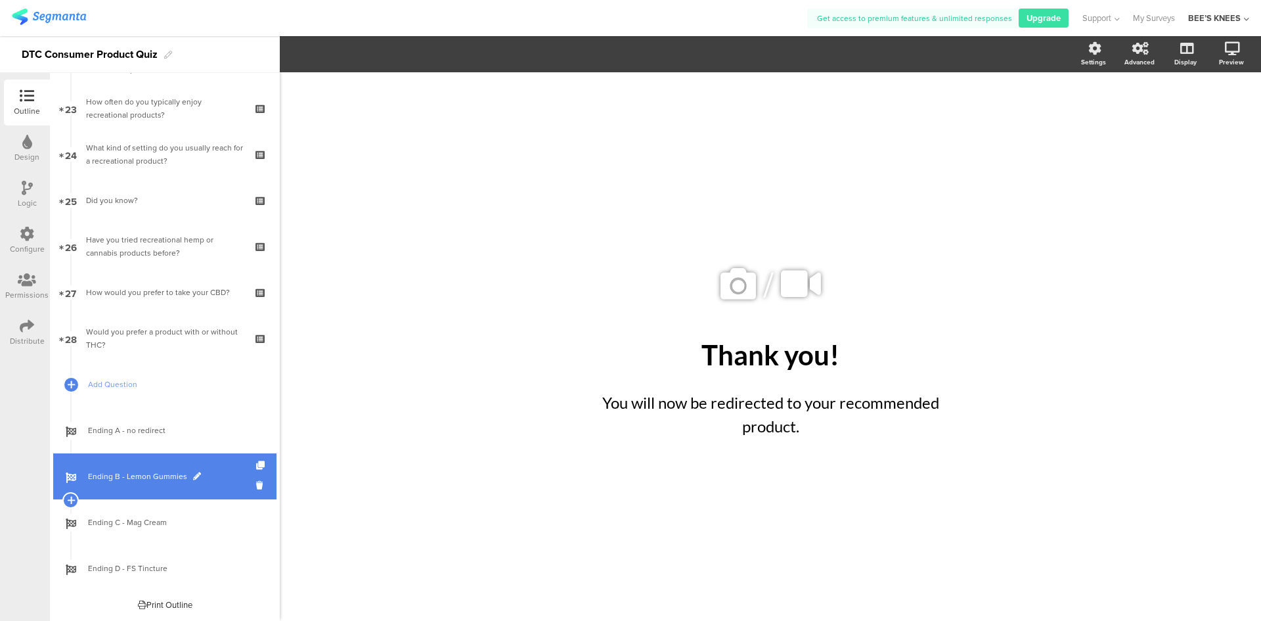
click at [139, 485] on link "Ending B - Lemon Gummies" at bounding box center [164, 476] width 223 height 46
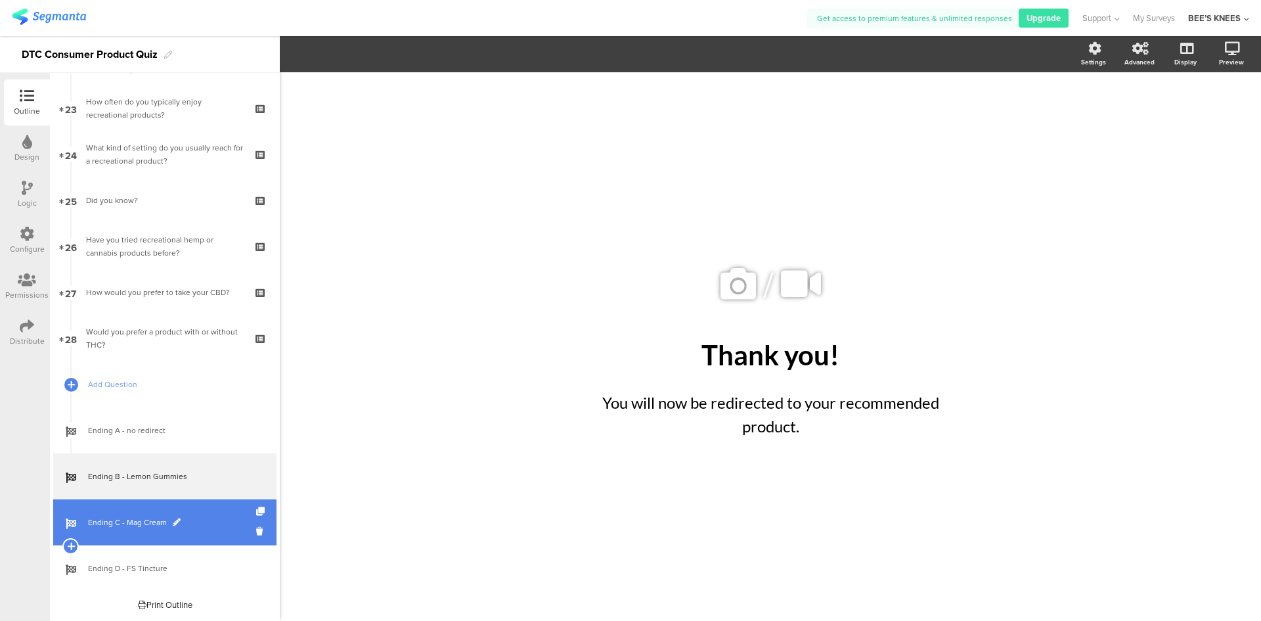
click at [132, 531] on link "Ending C - Mag Cream" at bounding box center [164, 522] width 223 height 46
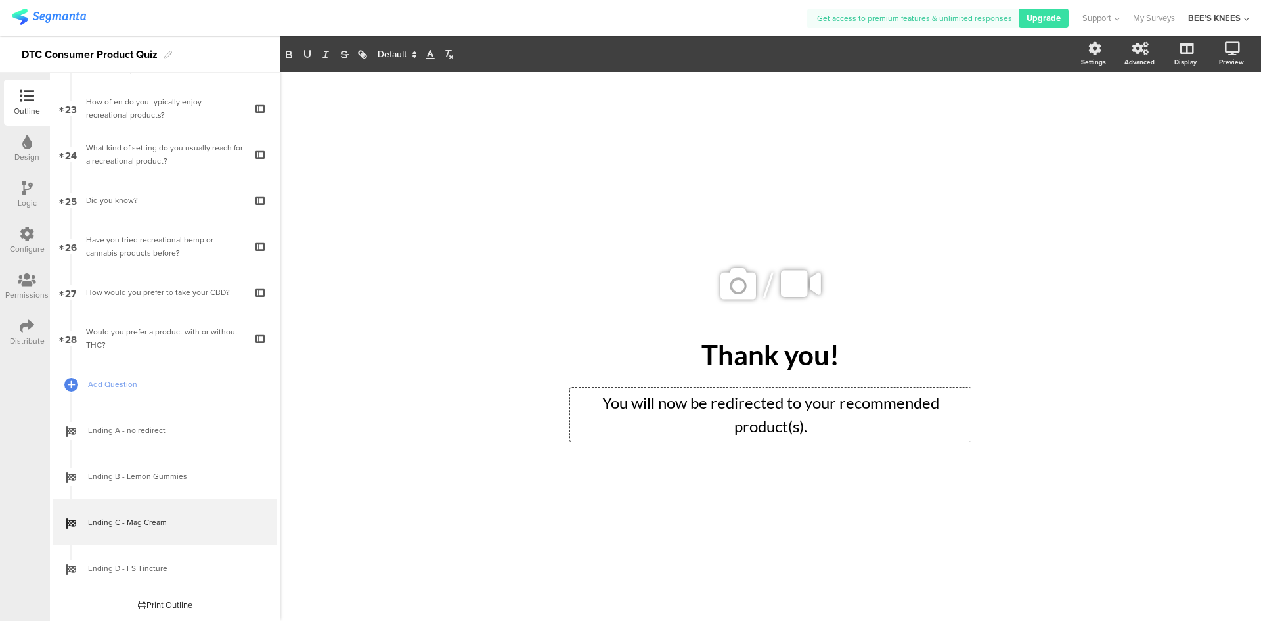
click at [792, 427] on div "You will now be redirected to your recommended product(s). You will now be redi…" at bounding box center [770, 414] width 401 height 54
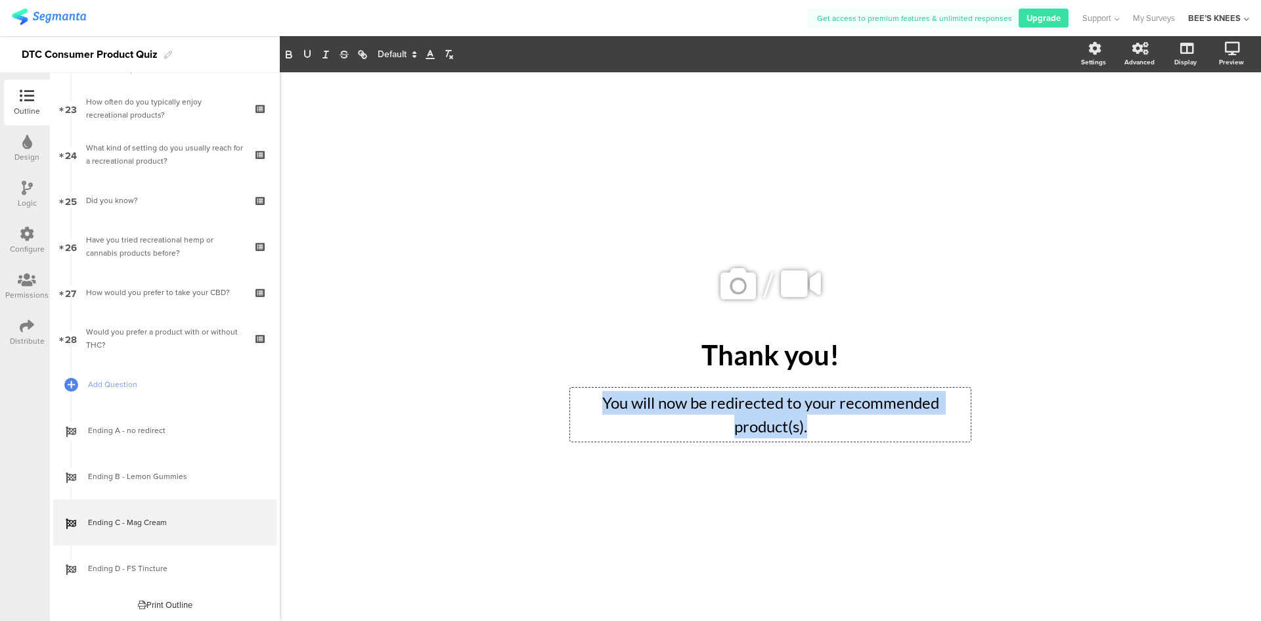
drag, startPoint x: 815, startPoint y: 426, endPoint x: 606, endPoint y: 405, distance: 209.9
click at [606, 405] on p "You will now be redirected to your recommended product(s)." at bounding box center [770, 414] width 394 height 47
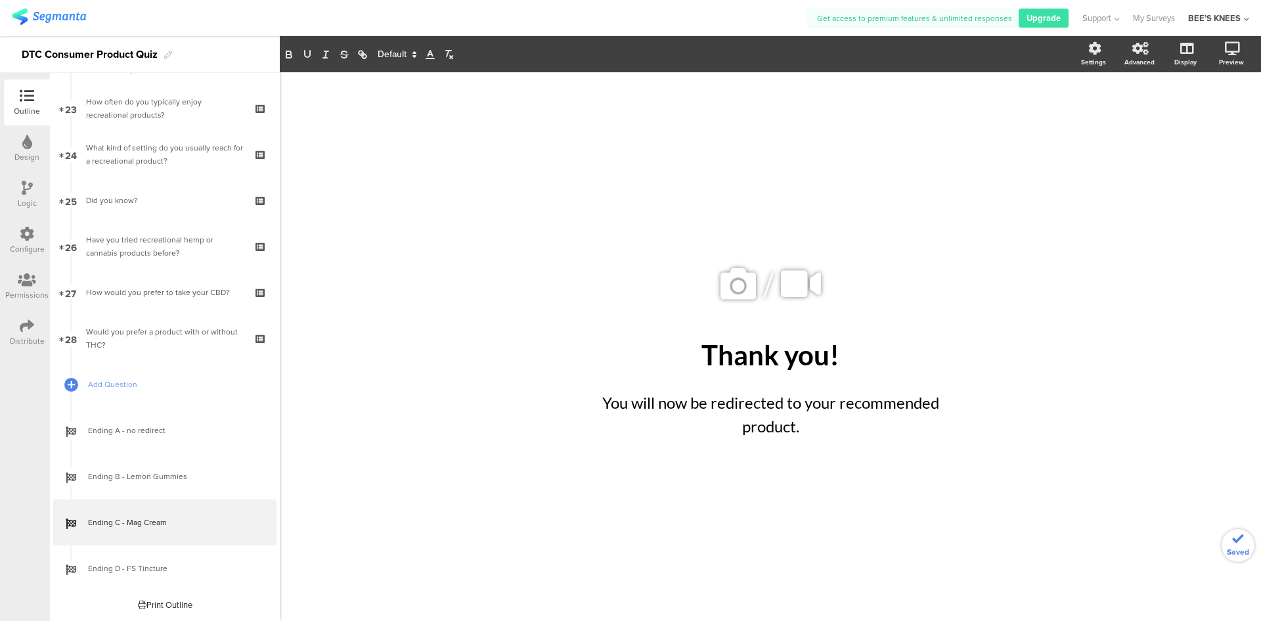
click at [510, 501] on div "/ Thank you! Thank you! You will now be redirected to your recommended product.…" at bounding box center [771, 339] width 552 height 535
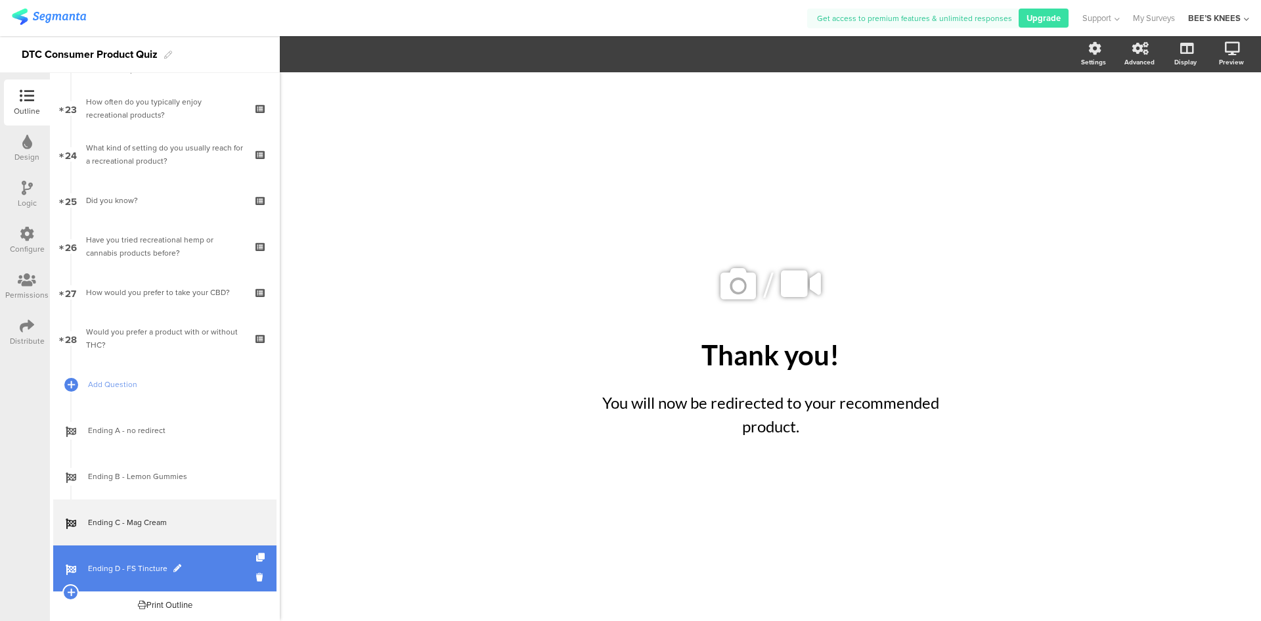
click at [150, 561] on link "Ending D - FS Tincture" at bounding box center [164, 568] width 223 height 46
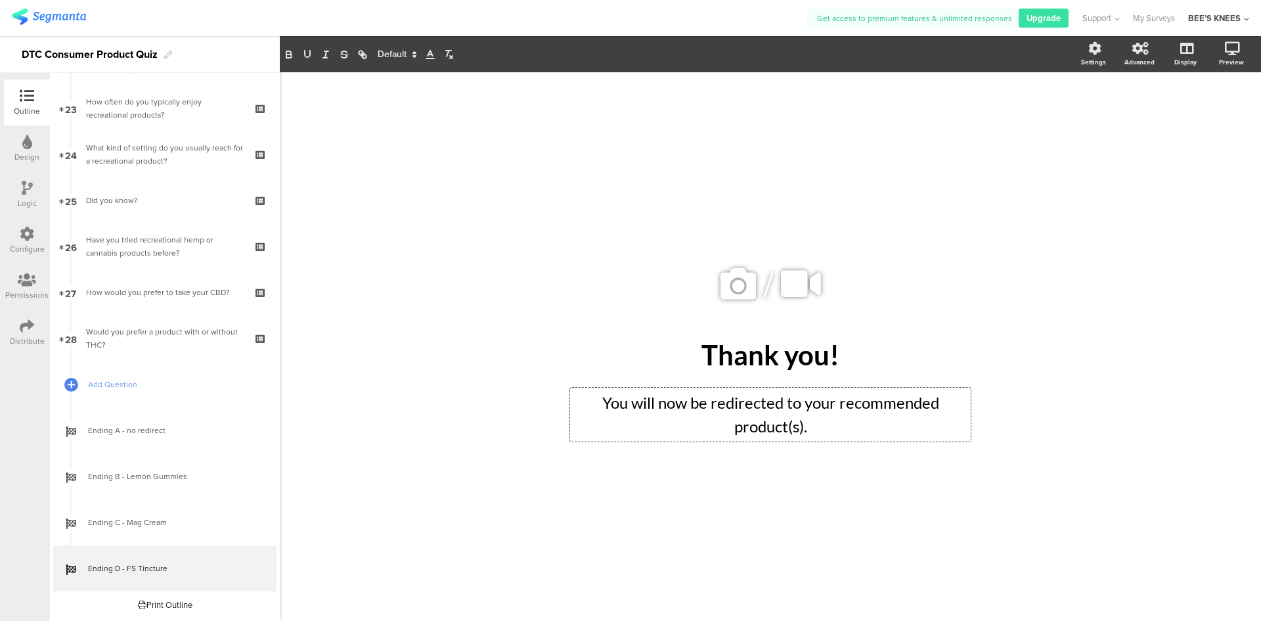
drag, startPoint x: 836, startPoint y: 418, endPoint x: 599, endPoint y: 407, distance: 237.3
click at [599, 407] on div "You will now be redirected to your recommended product(s). You will now be redi…" at bounding box center [770, 414] width 401 height 54
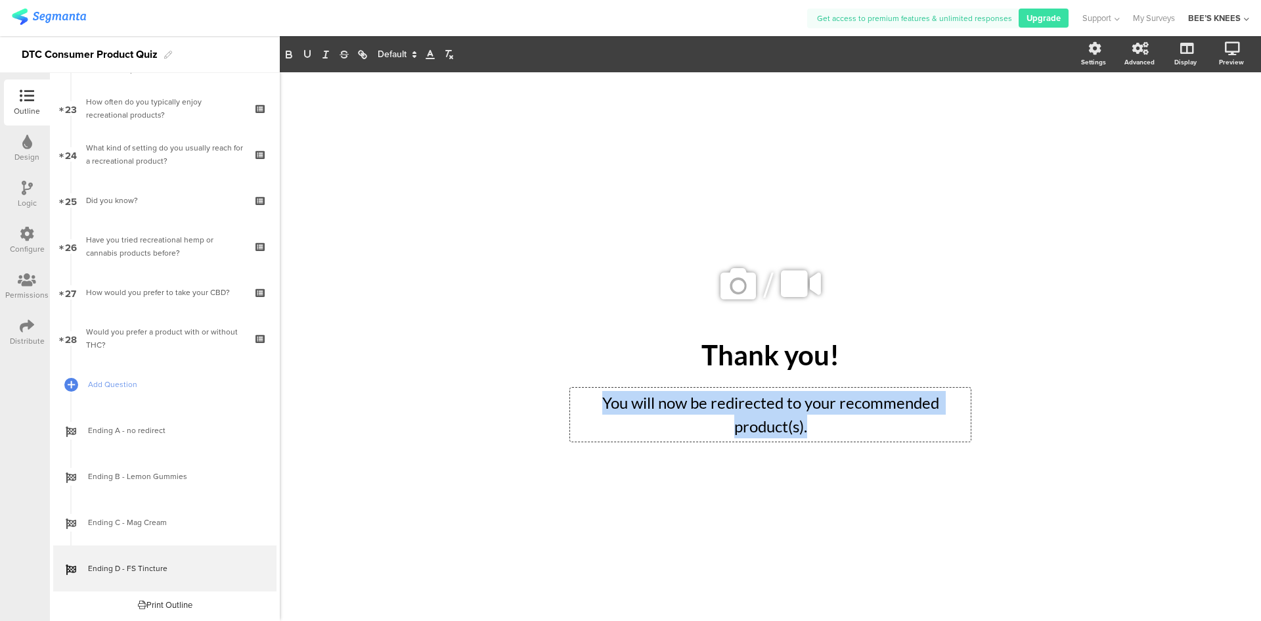
drag, startPoint x: 767, startPoint y: 424, endPoint x: 602, endPoint y: 407, distance: 166.4
click at [602, 407] on p "You will now be redirected to your recommended product(s)." at bounding box center [770, 414] width 394 height 47
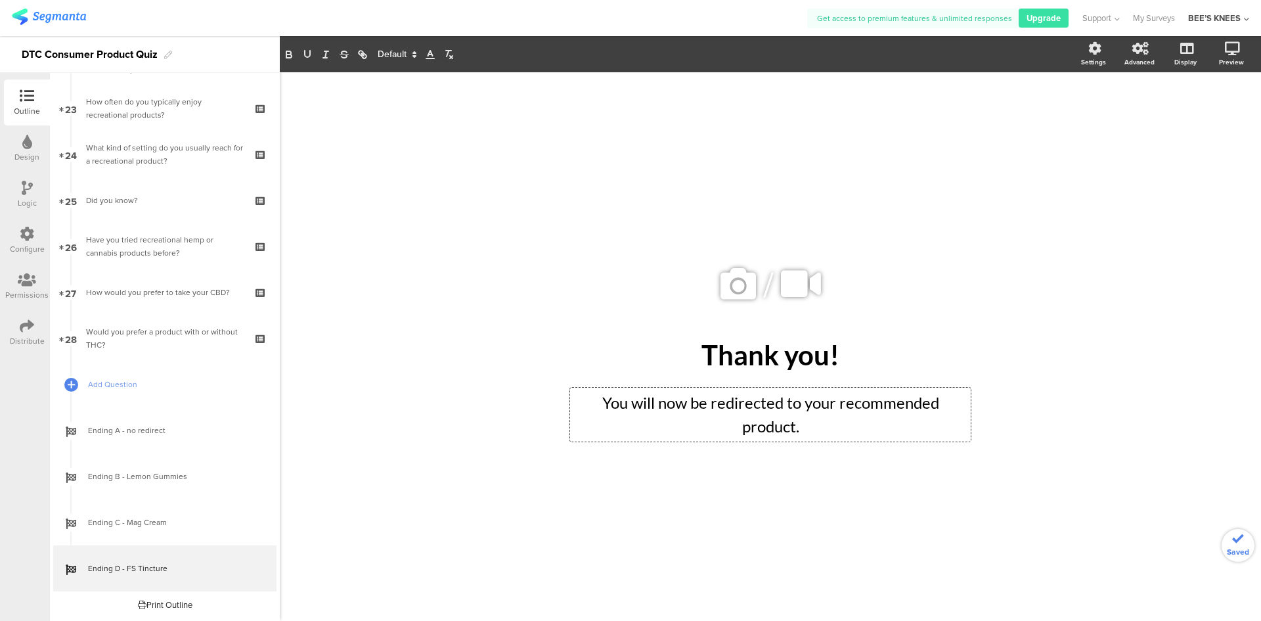
click at [499, 482] on div "/ Thank you! Thank you! You will now be redirected to your recommended product.…" at bounding box center [771, 339] width 552 height 535
